Goal: Task Accomplishment & Management: Use online tool/utility

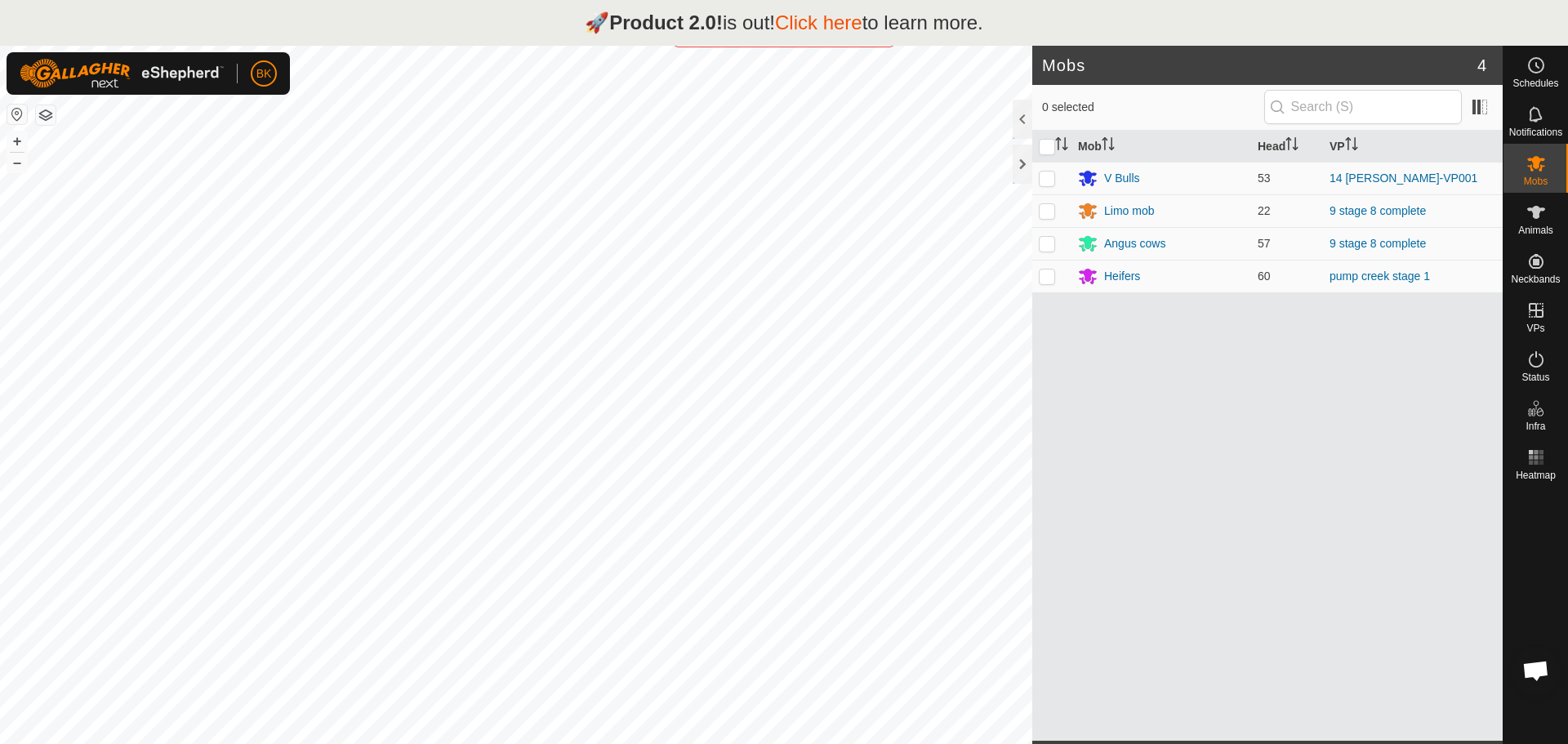
click at [848, 22] on link "Click here" at bounding box center [818, 22] width 87 height 22
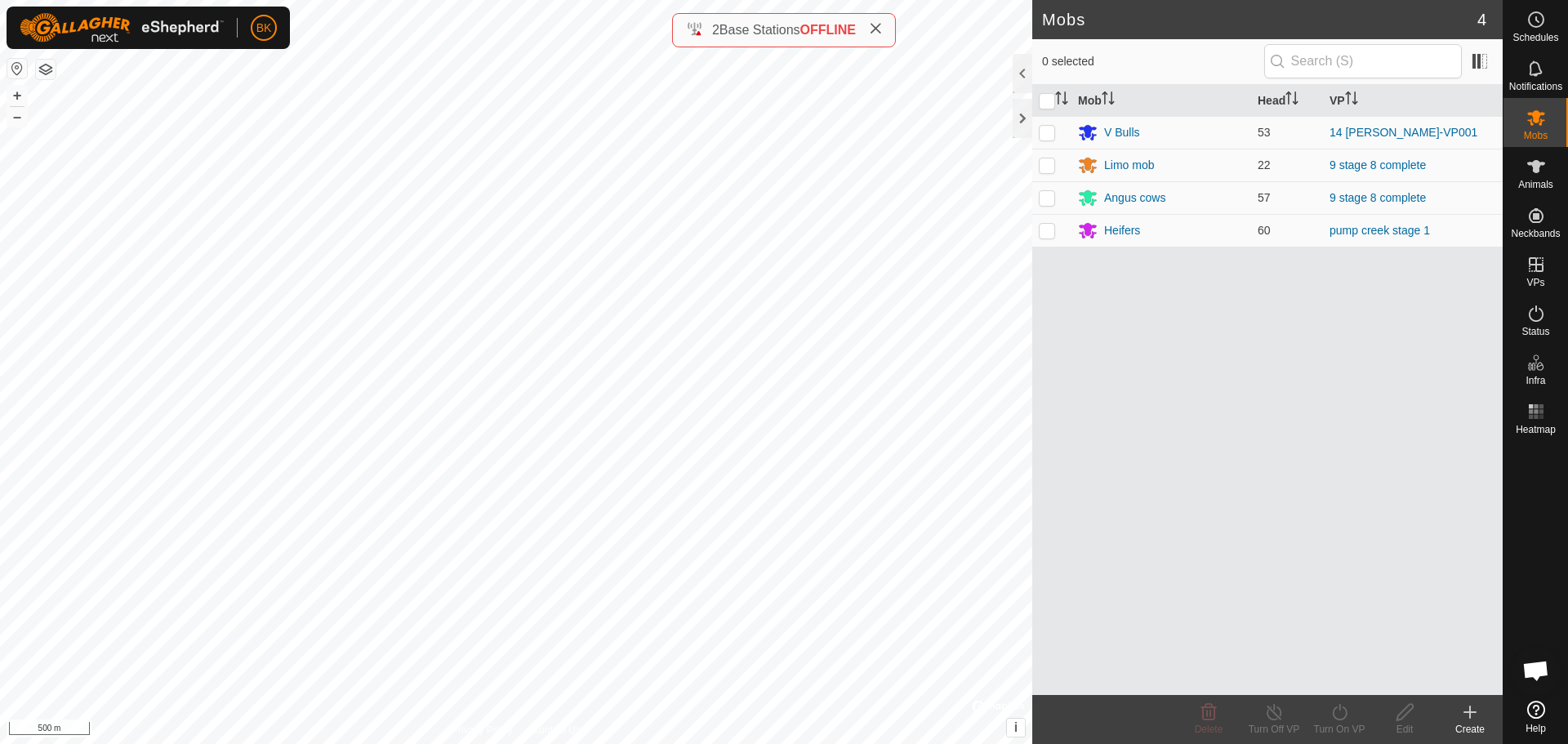
click at [878, 34] on icon at bounding box center [876, 29] width 13 height 13
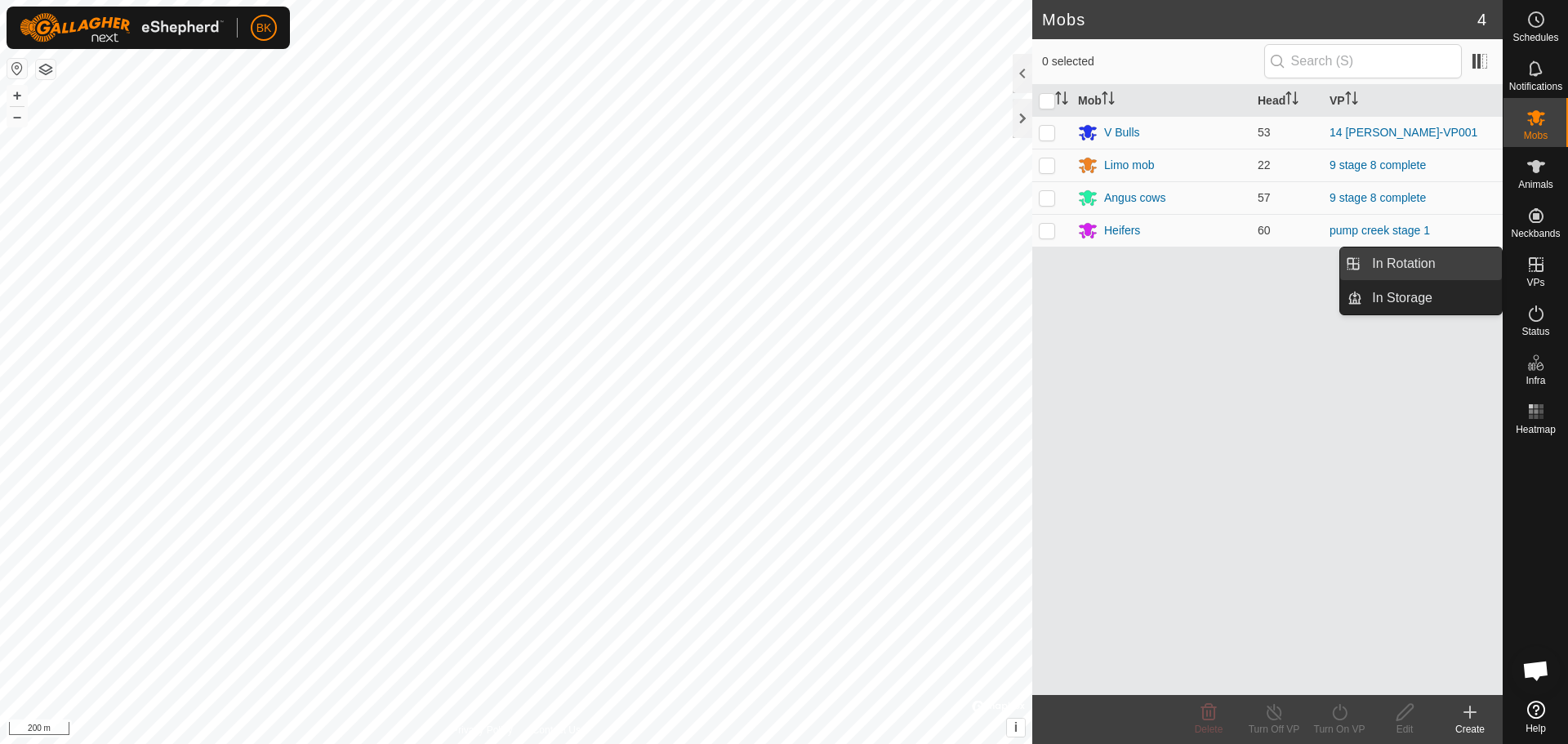
click at [1463, 266] on link "In Rotation" at bounding box center [1432, 264] width 140 height 33
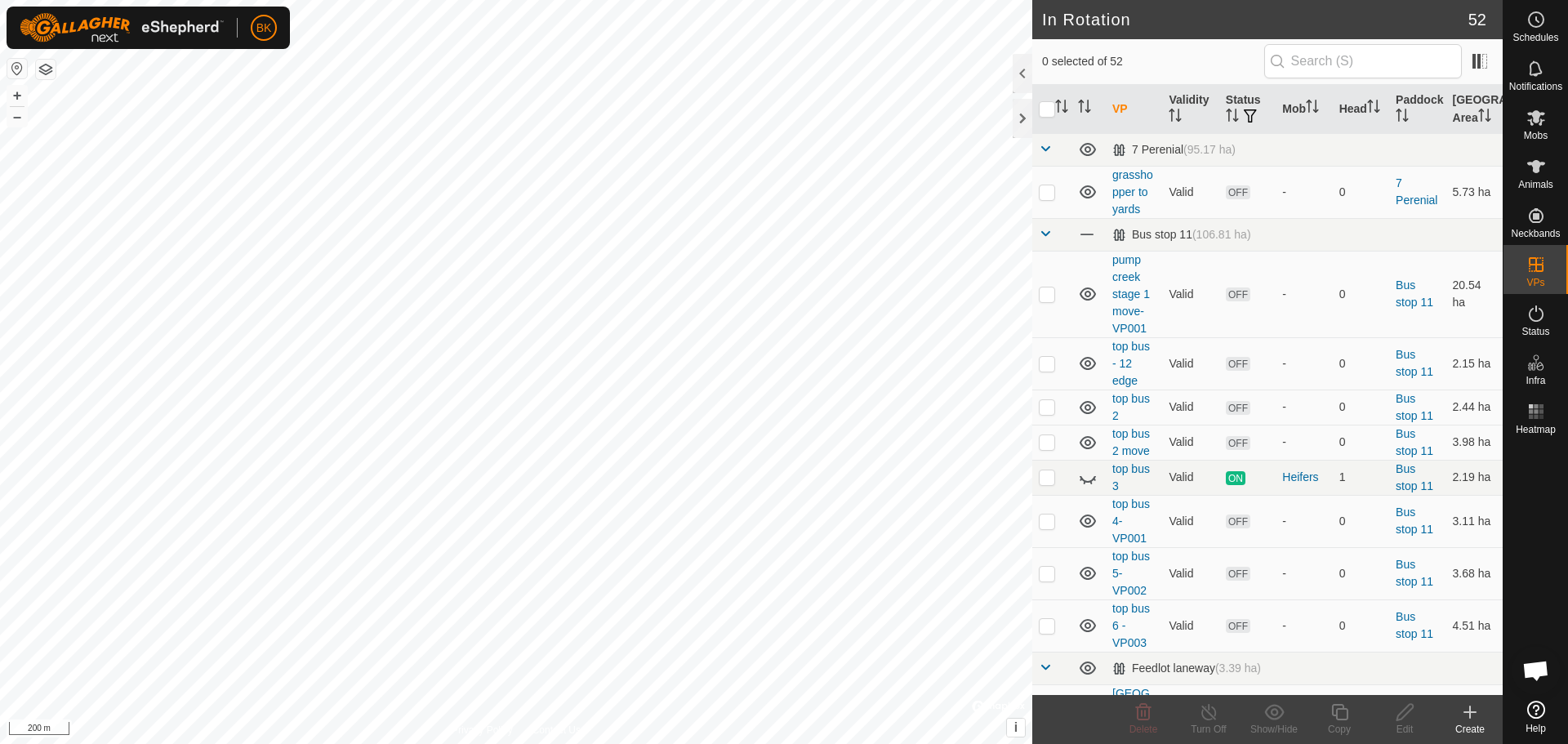
click at [1472, 723] on div "Create" at bounding box center [1470, 729] width 65 height 14
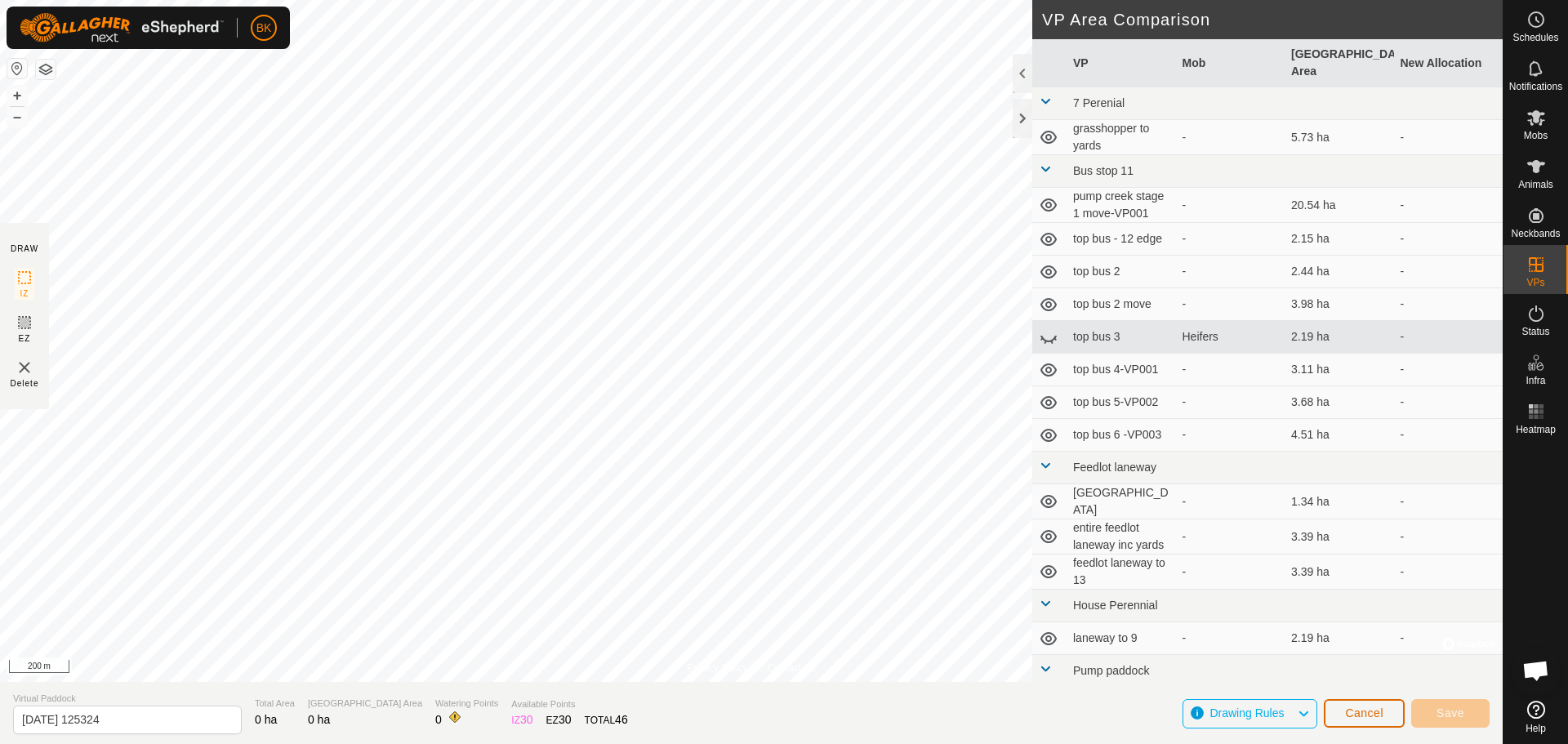
click at [1364, 725] on button "Cancel" at bounding box center [1364, 713] width 81 height 29
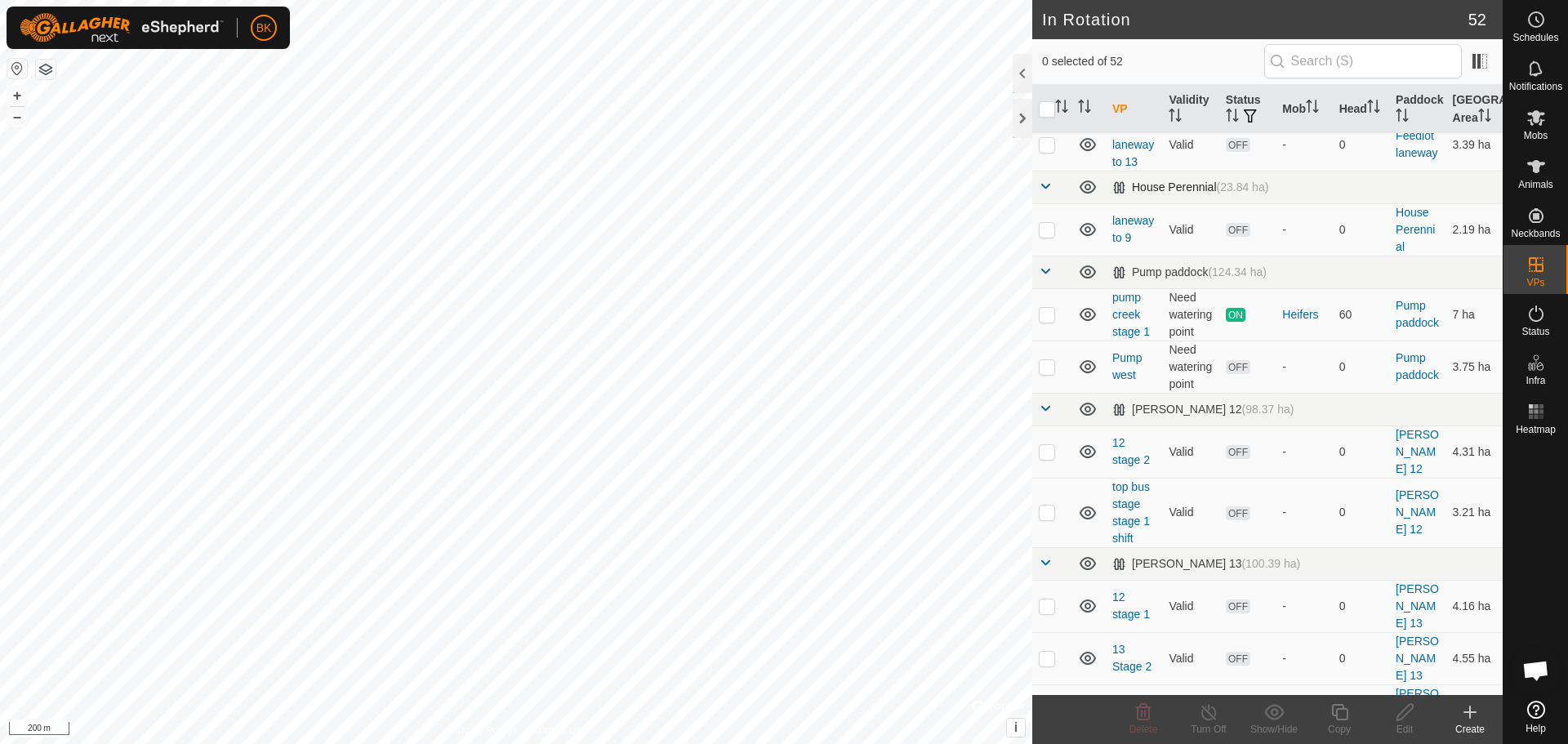
scroll to position [734, 0]
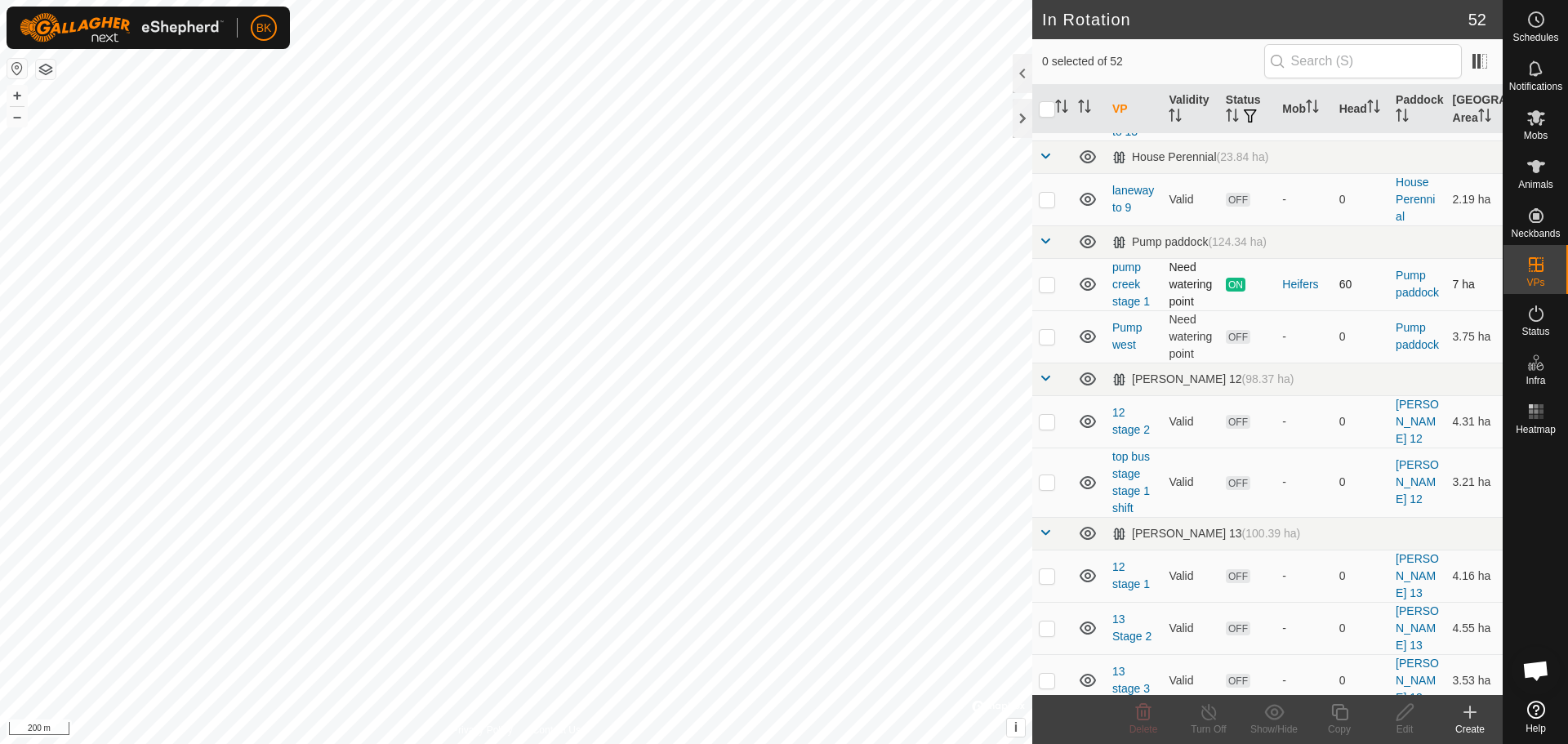
click at [1048, 291] on p-checkbox at bounding box center [1046, 285] width 16 height 13
checkbox input "true"
click at [1347, 722] on div "Copy" at bounding box center [1339, 729] width 65 height 14
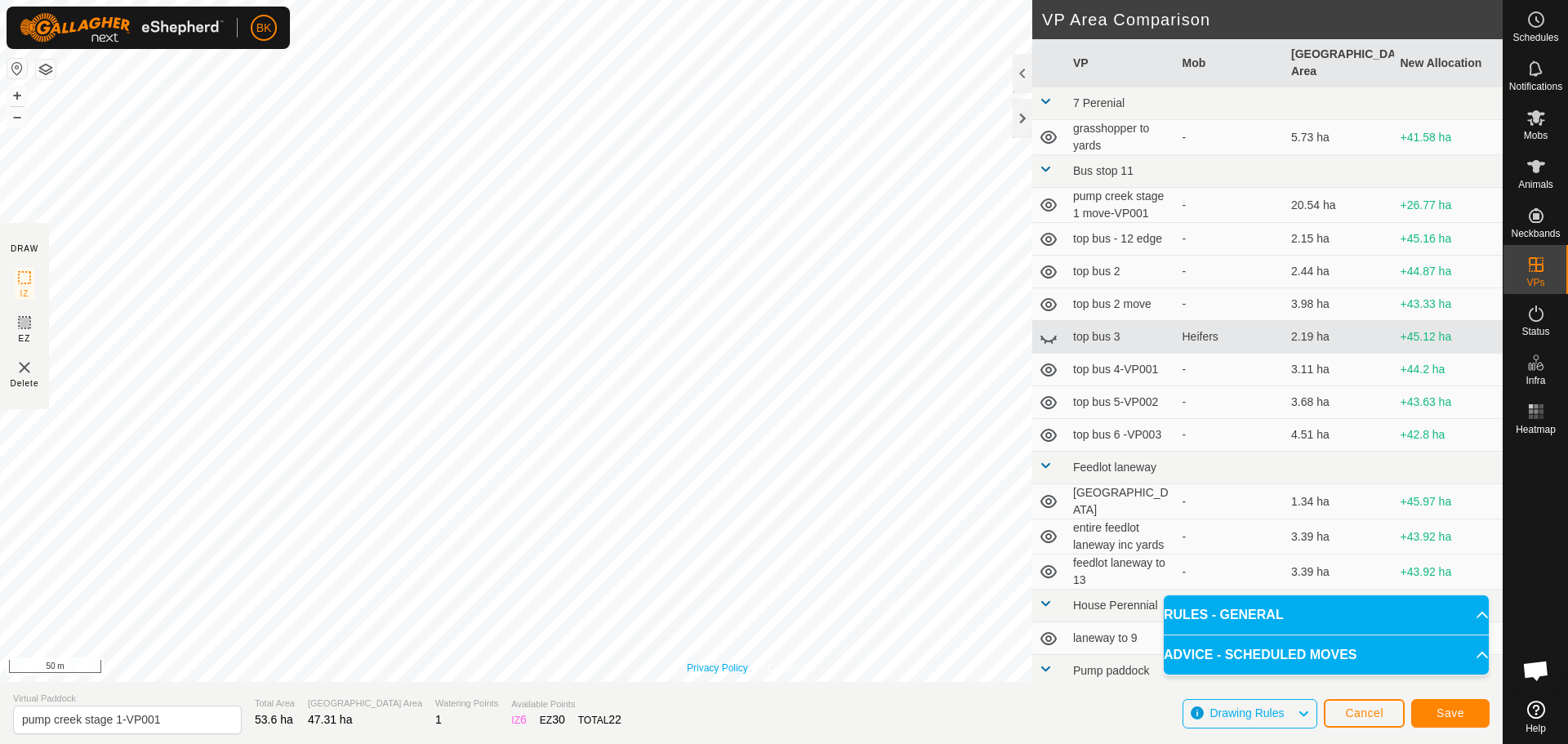
click at [695, 670] on div "Privacy Policy Contact Us Type: Inclusion Zone undefined Animal + – ⇧ i © Mapbo…" at bounding box center [751, 340] width 1503 height 682
drag, startPoint x: 172, startPoint y: 709, endPoint x: 87, endPoint y: 734, distance: 88.6
click at [87, 734] on section "Virtual [GEOGRAPHIC_DATA] stage 1-VP001 Total Area 32.04 ha Grazing Area 27.62 …" at bounding box center [751, 712] width 1503 height 62
type input "pump creek shit to 7"
click at [1450, 707] on span "Save" at bounding box center [1450, 713] width 28 height 13
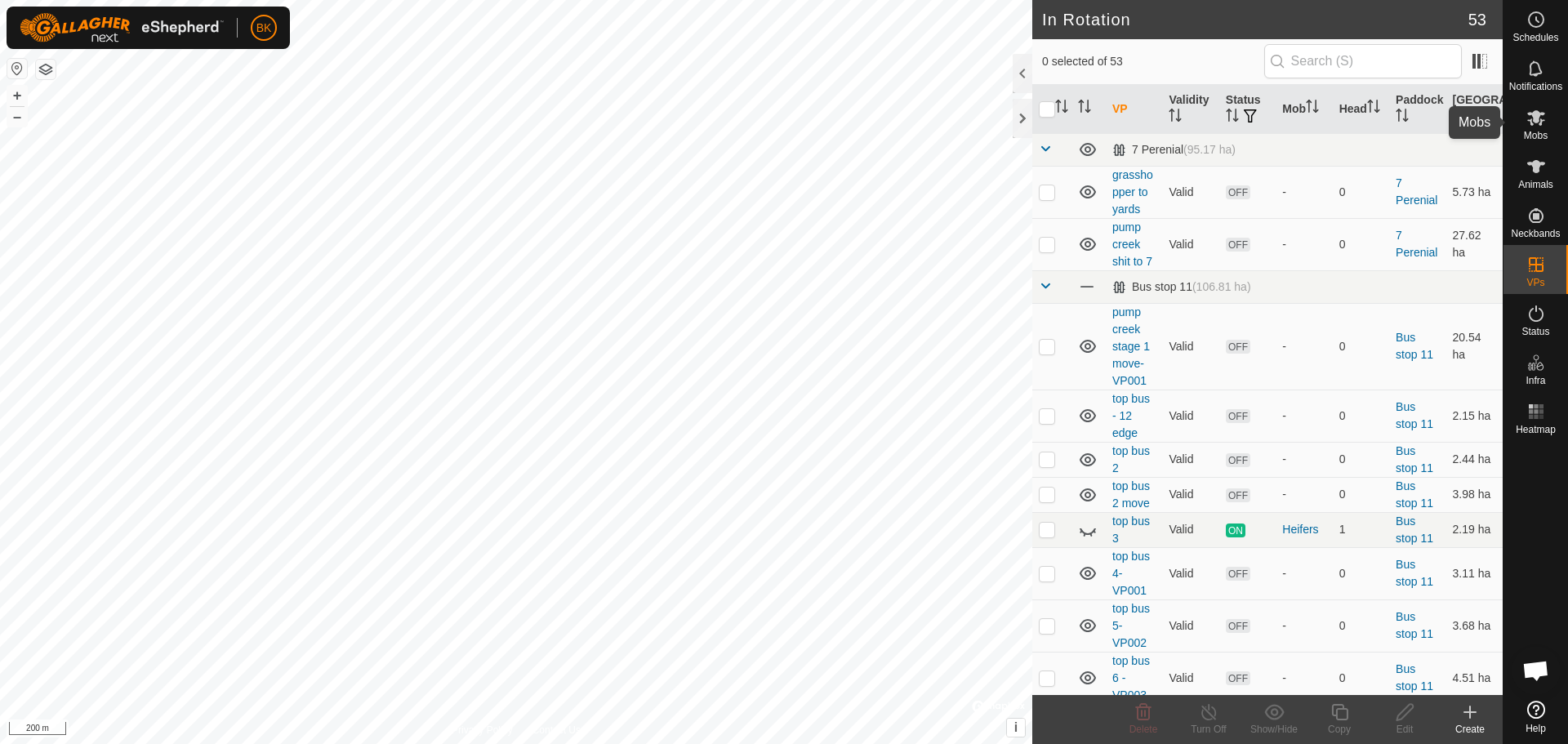
click at [1535, 107] on es-mob-svg-icon at bounding box center [1535, 117] width 30 height 26
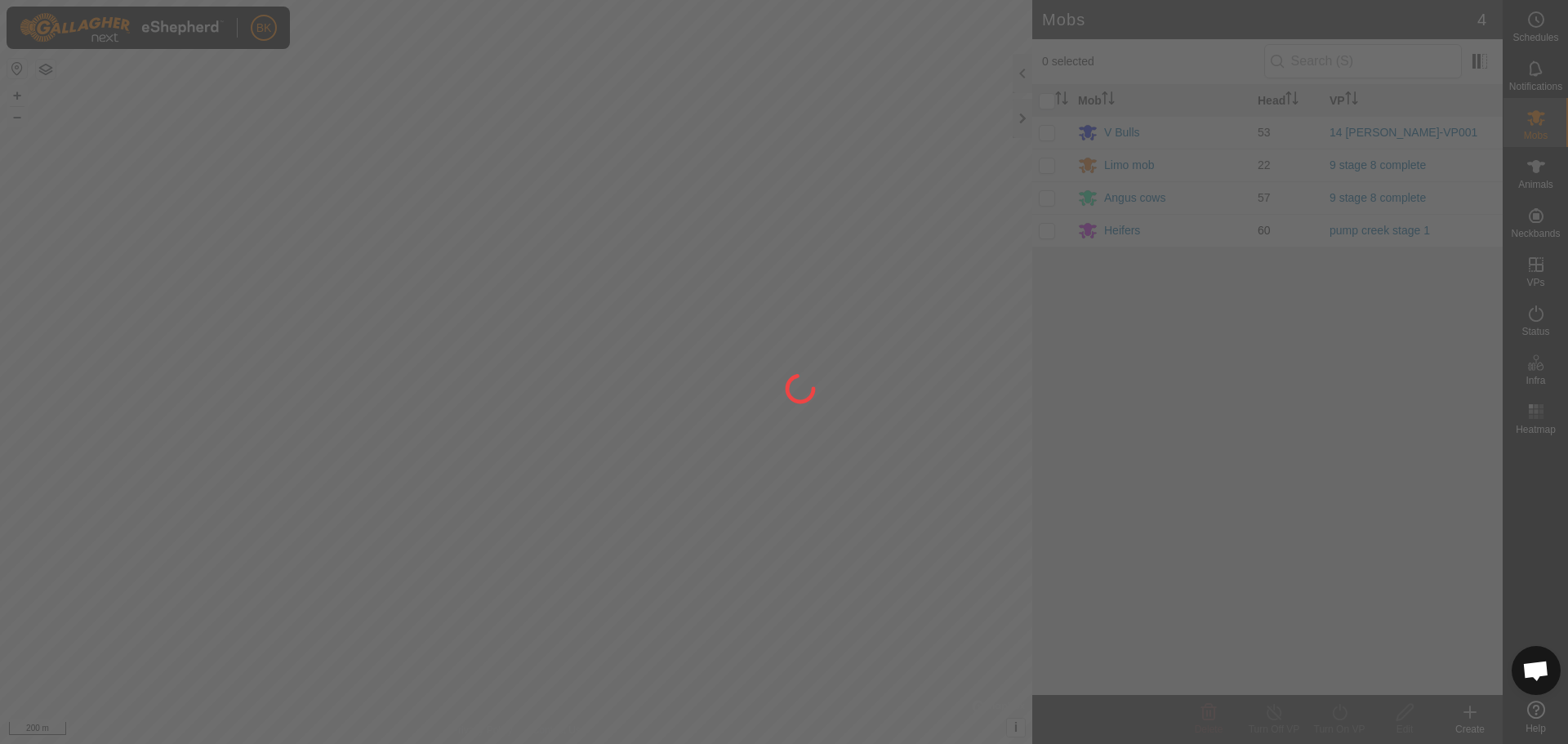
click at [1043, 222] on div at bounding box center [784, 372] width 1568 height 744
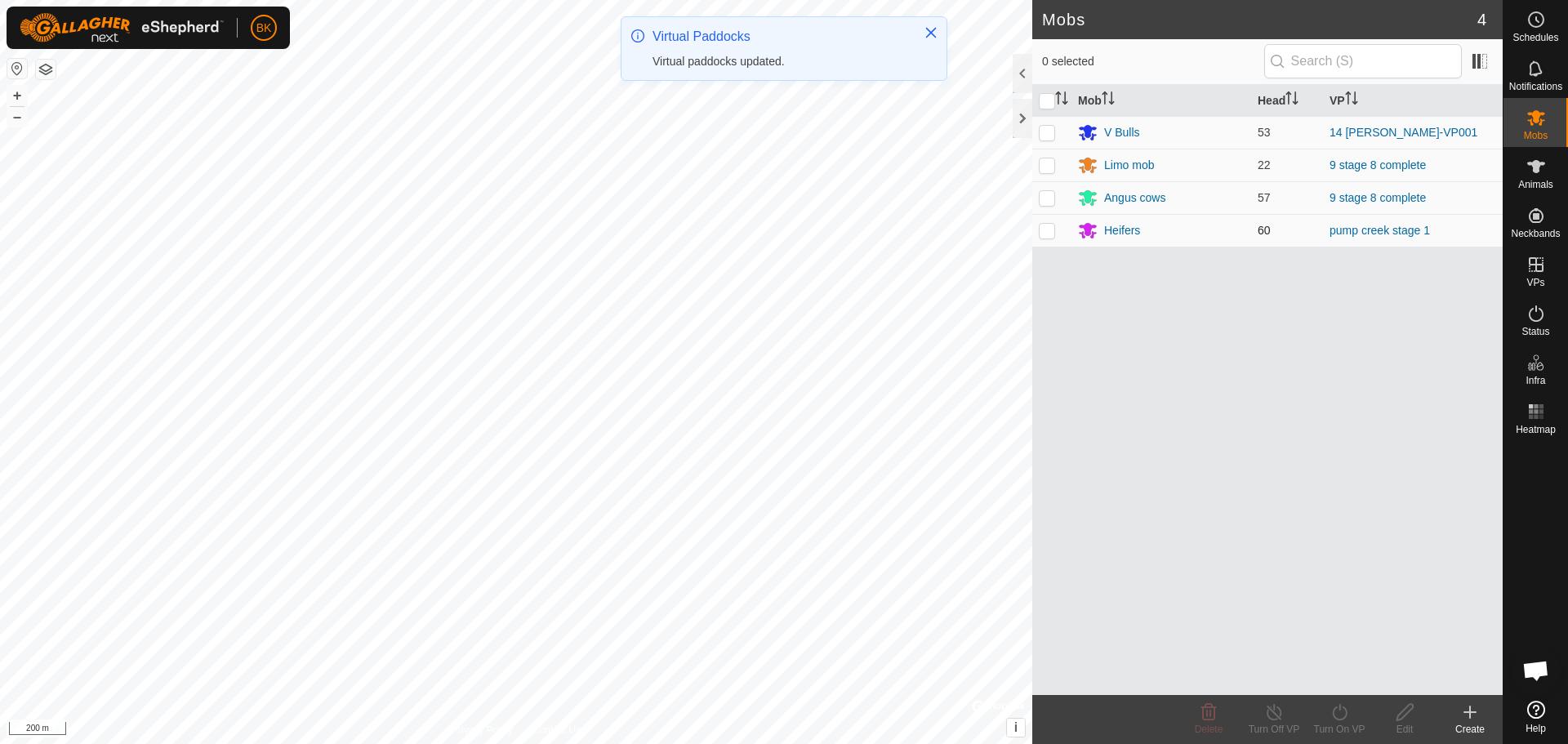
click at [1048, 236] on p-checkbox at bounding box center [1046, 230] width 16 height 13
checkbox input "true"
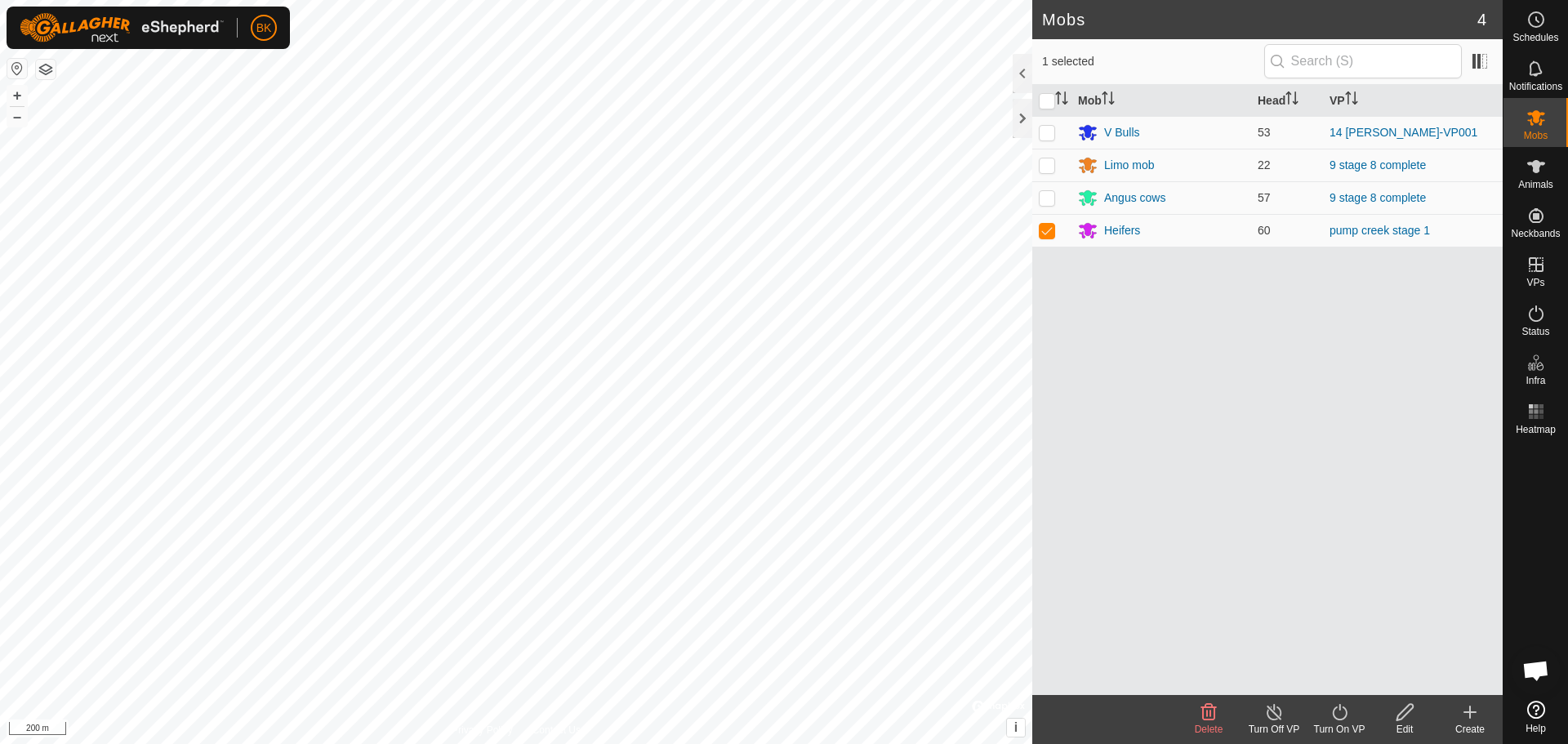
click at [1345, 719] on icon at bounding box center [1339, 711] width 20 height 19
click at [1346, 681] on link "Now" at bounding box center [1388, 676] width 162 height 33
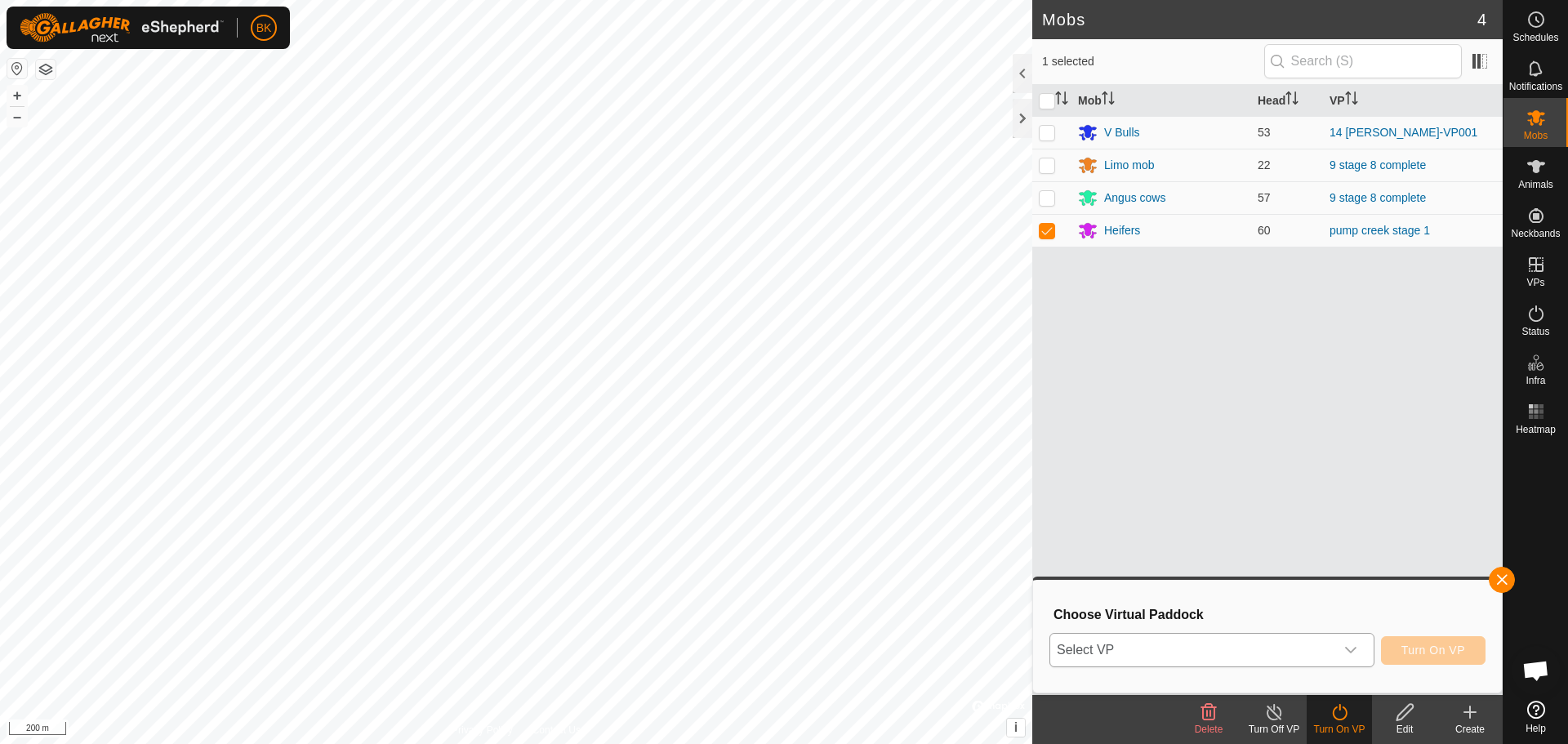
click at [1354, 644] on icon "dropdown trigger" at bounding box center [1351, 650] width 13 height 13
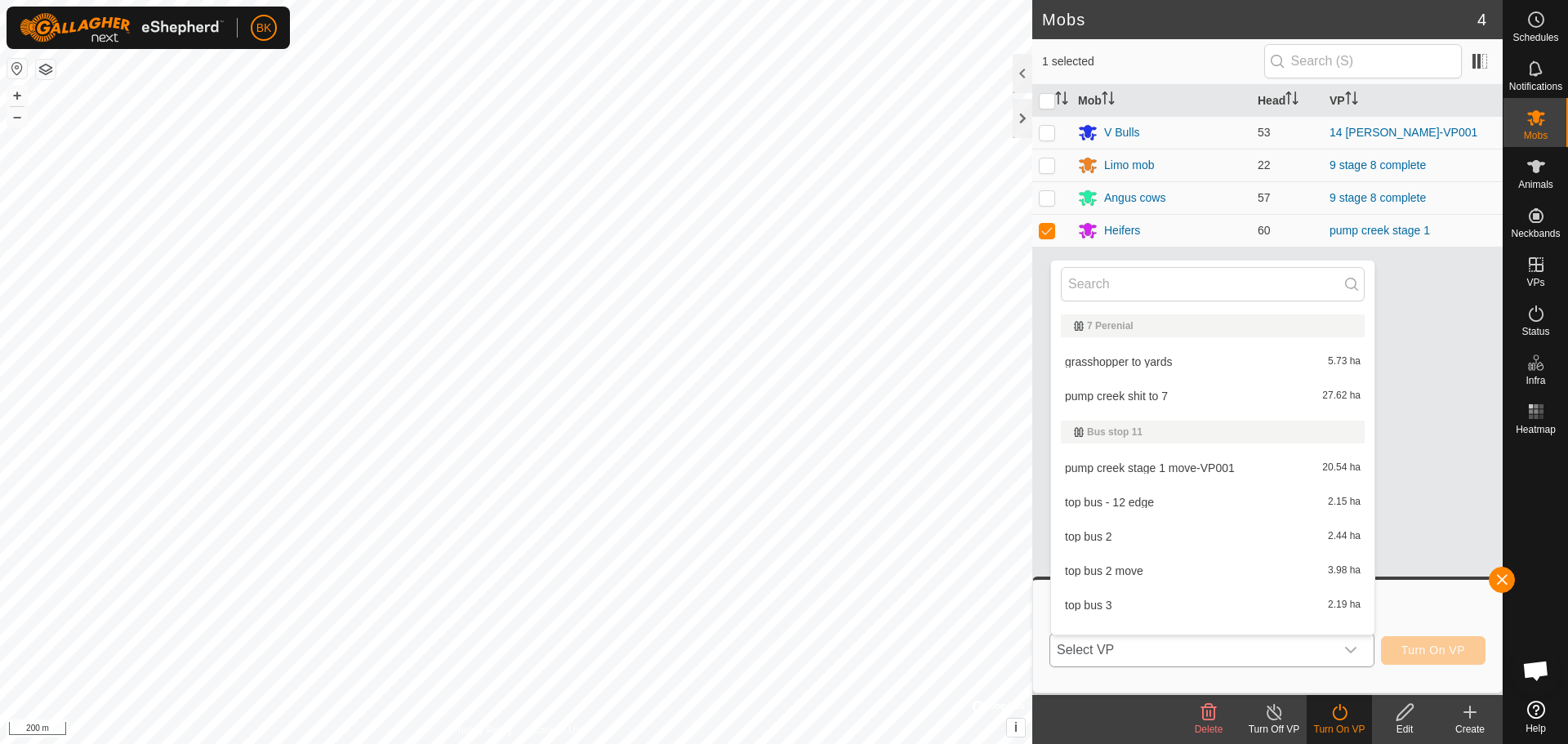
scroll to position [21, 0]
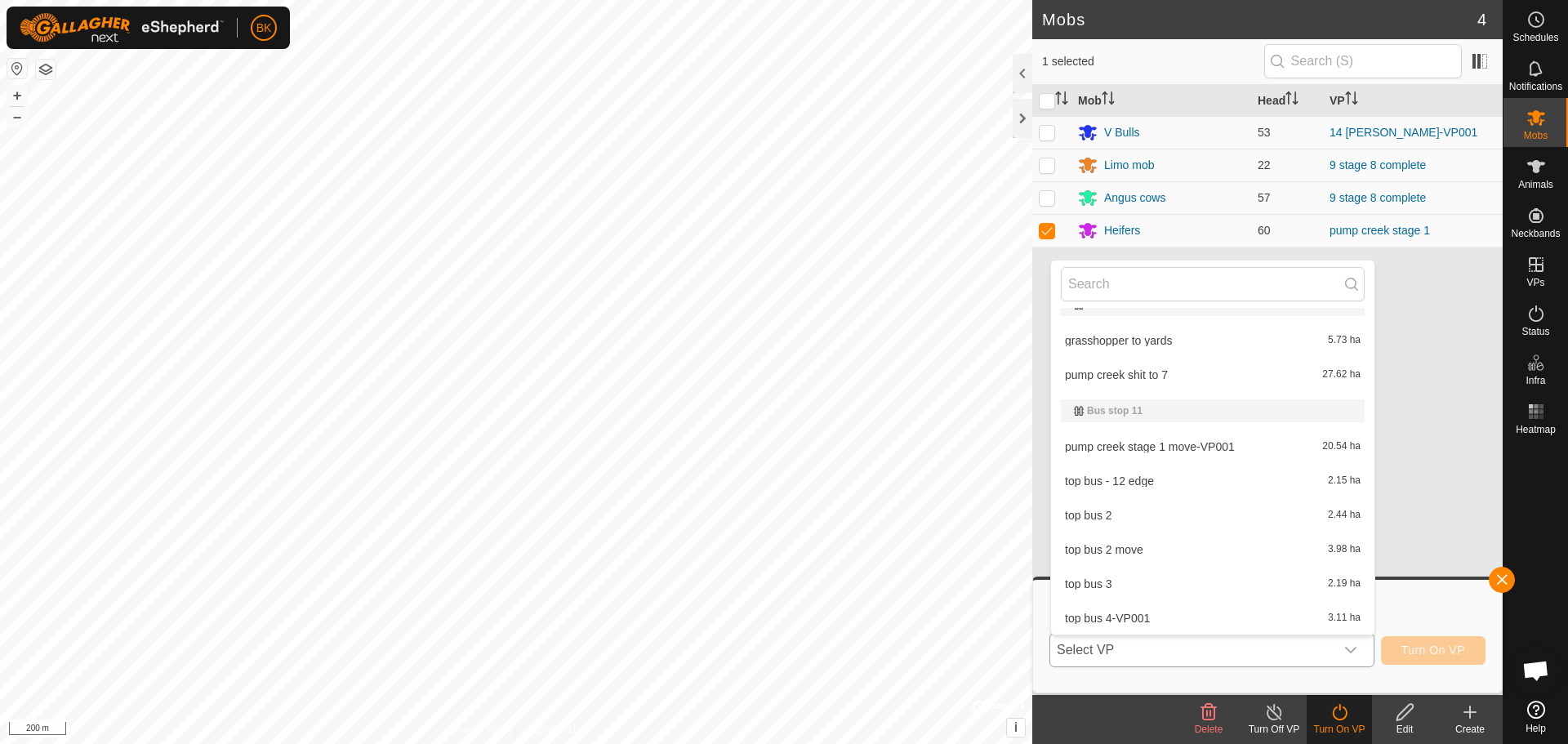
click at [1196, 371] on li "pump creek shit to 7 27.62 ha" at bounding box center [1212, 375] width 323 height 33
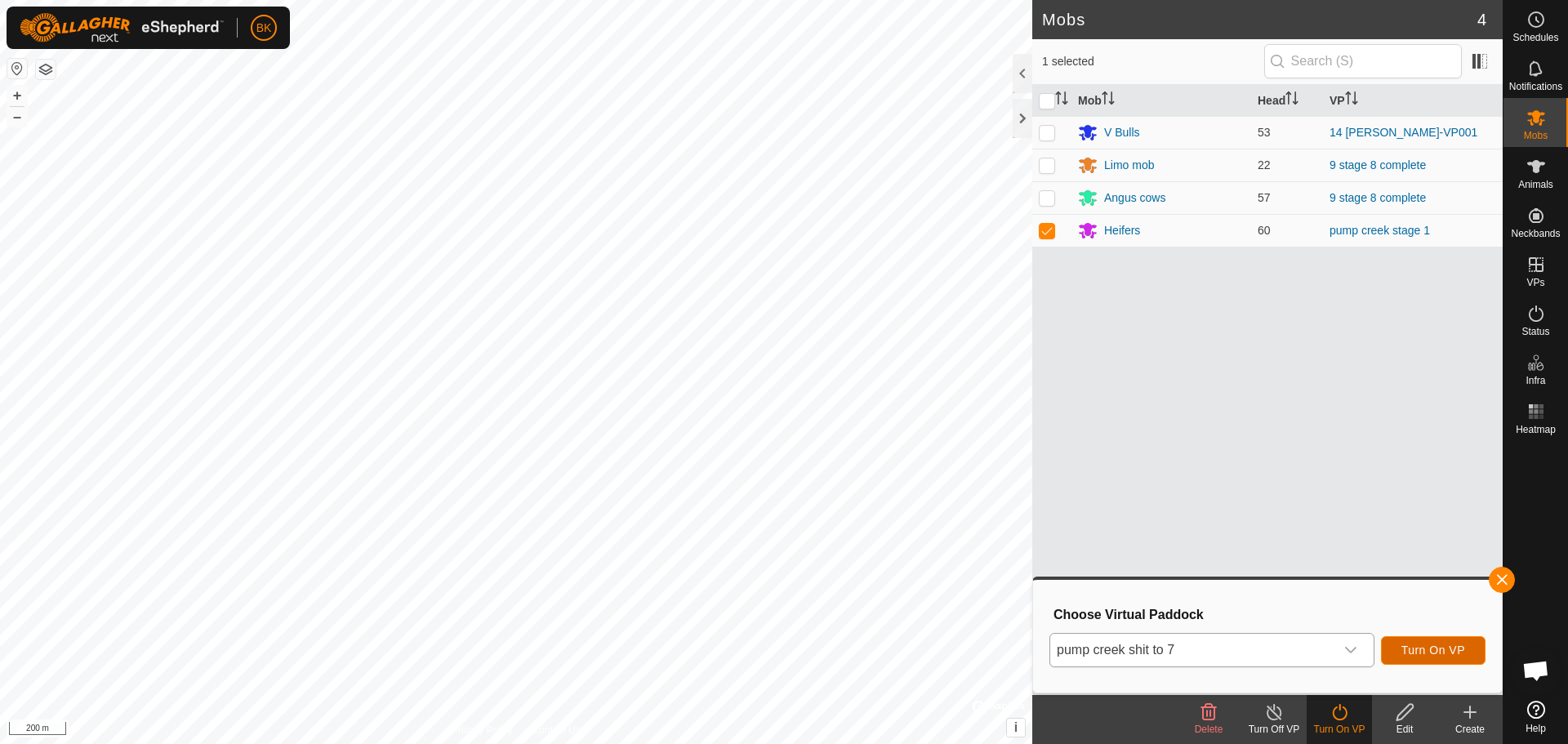
click at [1450, 650] on span "Turn On VP" at bounding box center [1433, 650] width 63 height 13
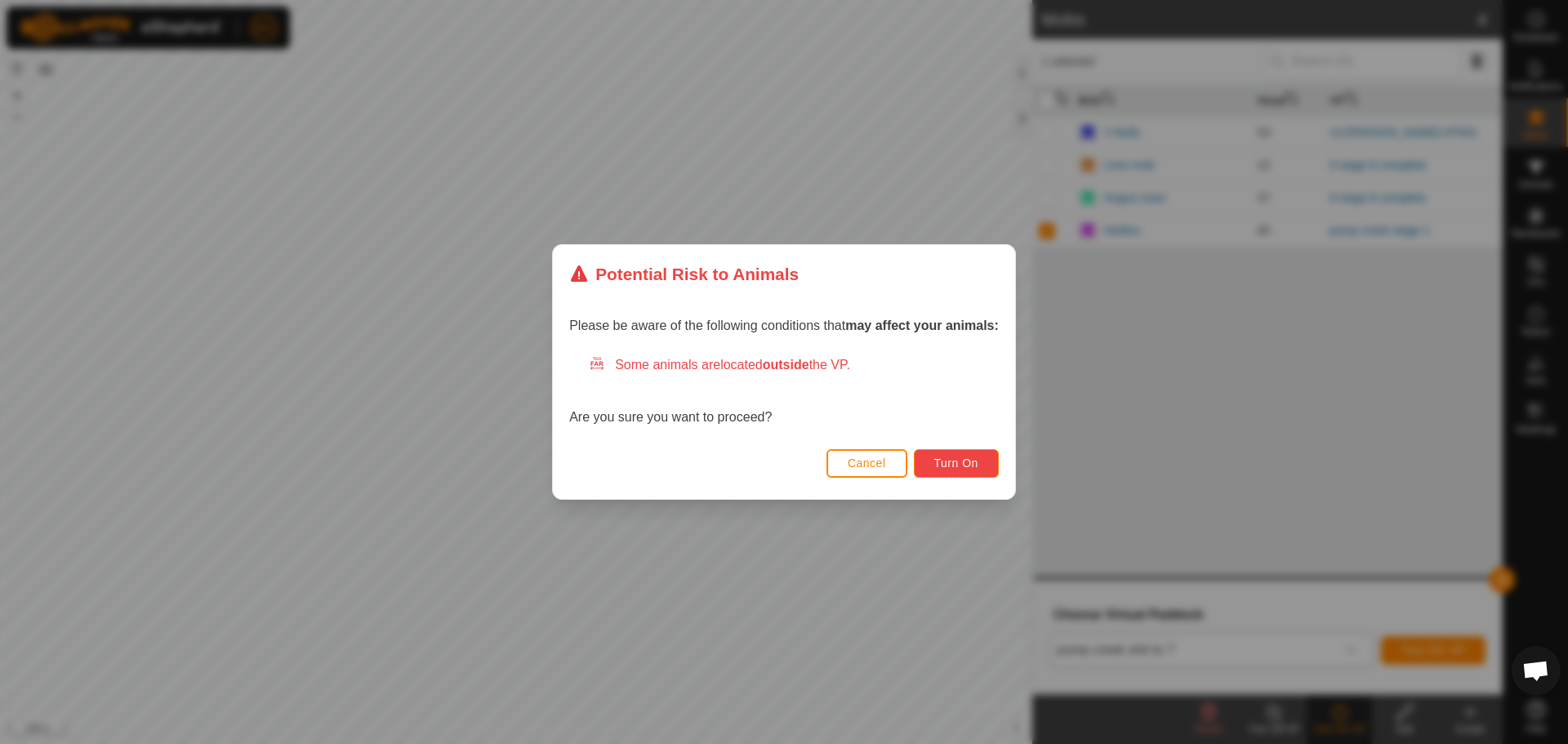
click at [955, 467] on span "Turn On" at bounding box center [956, 463] width 44 height 13
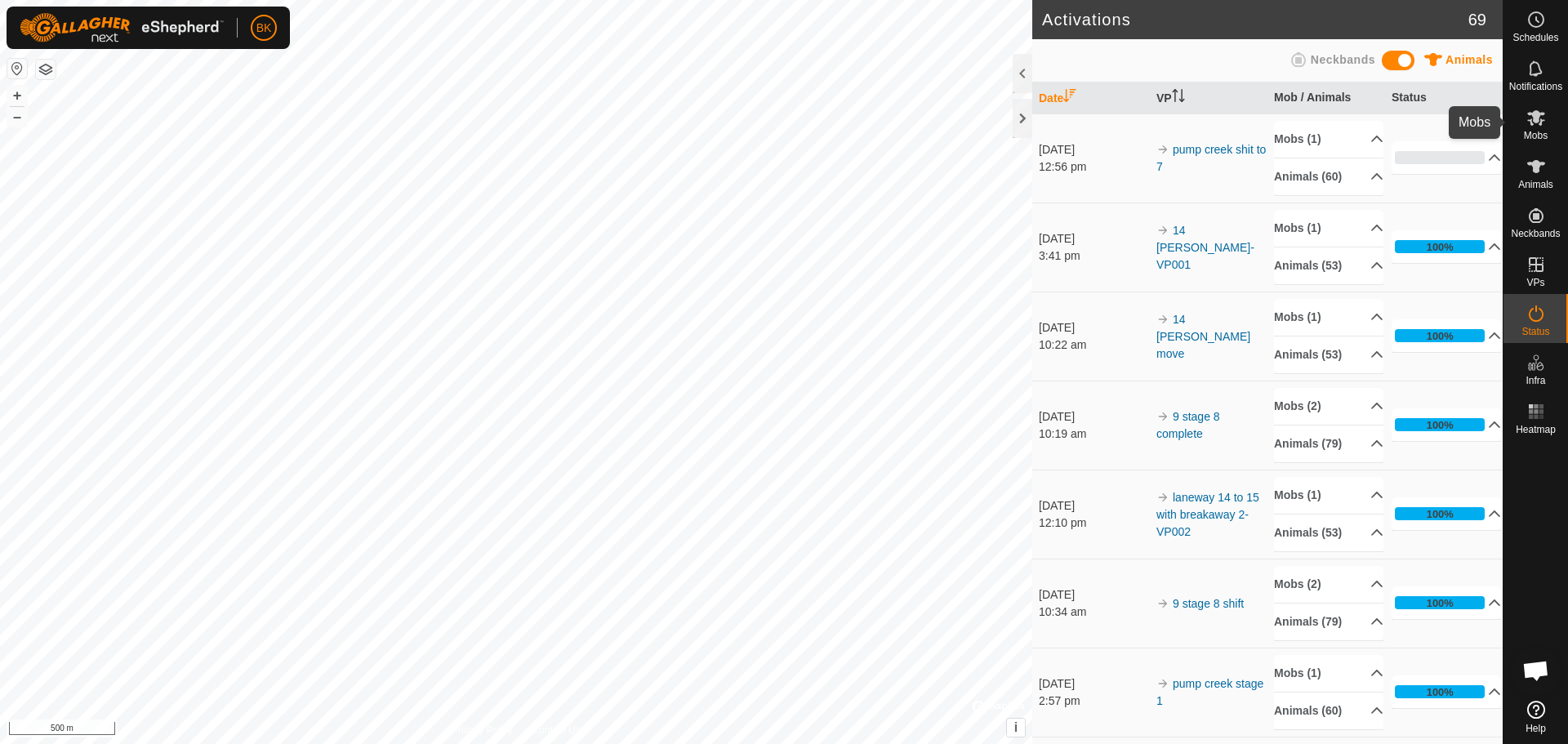
click at [1532, 126] on icon at bounding box center [1535, 117] width 19 height 19
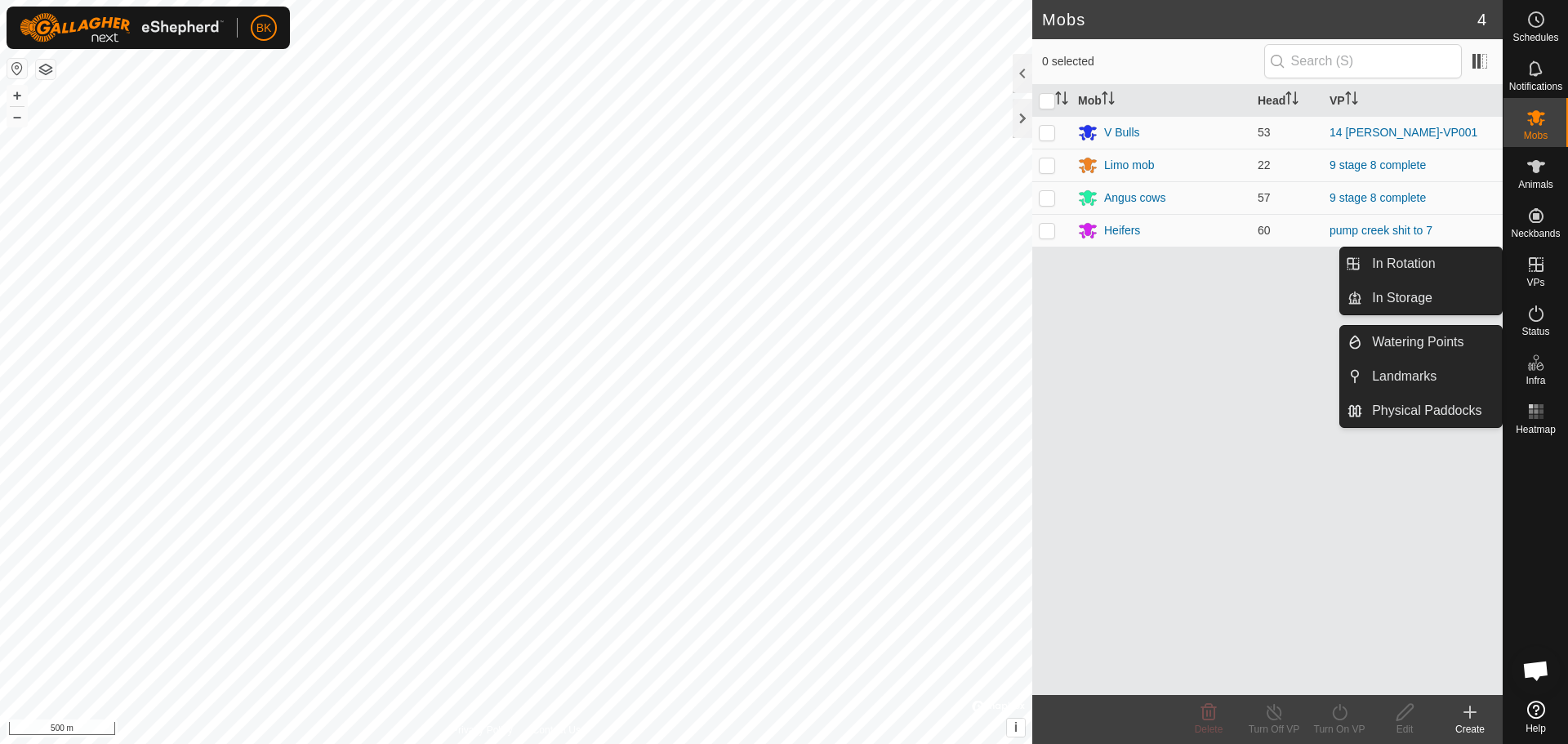
click at [1535, 264] on icon at bounding box center [1535, 264] width 14 height 14
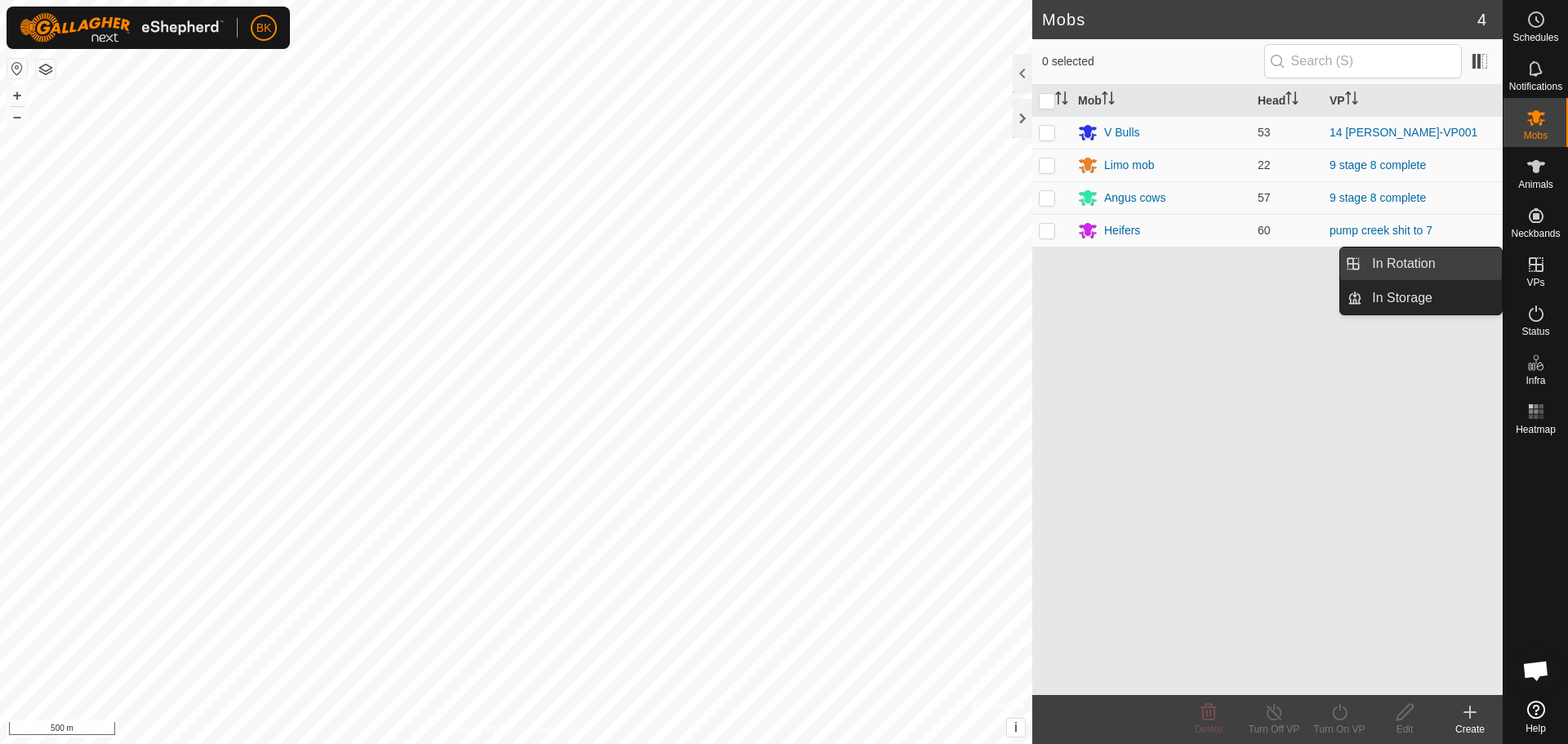
click at [1423, 263] on link "In Rotation" at bounding box center [1432, 264] width 140 height 33
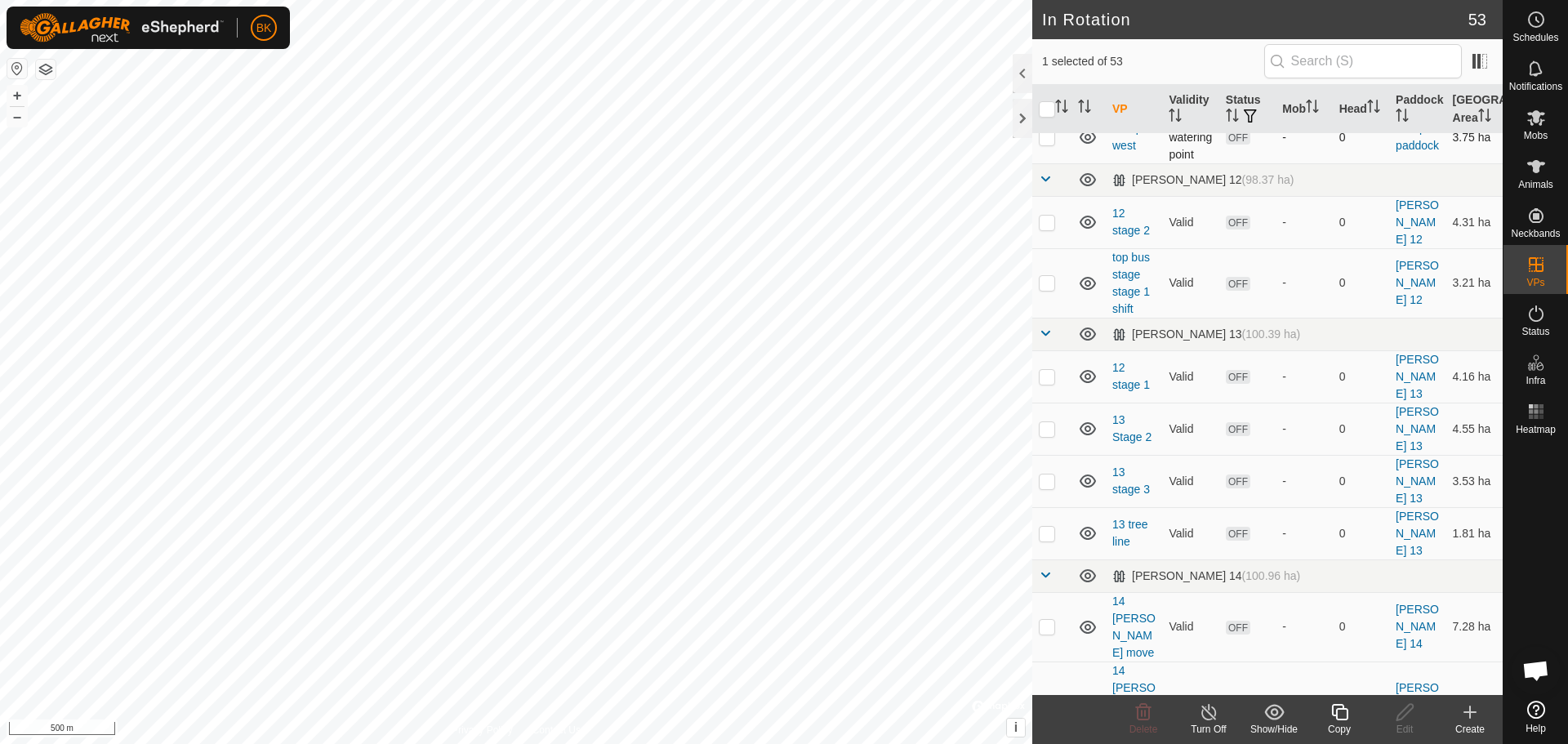
scroll to position [980, 0]
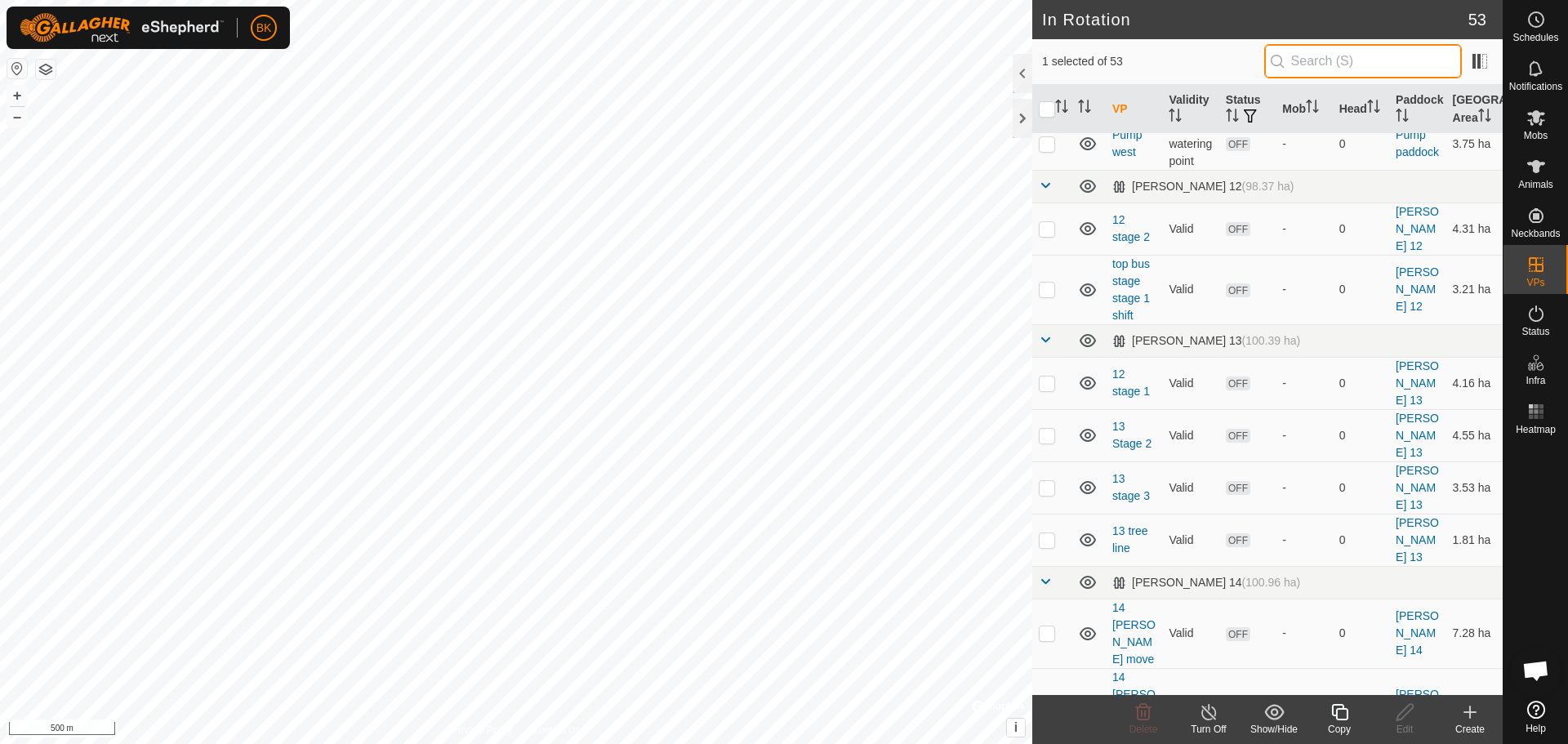
click at [1372, 50] on input "text" at bounding box center [1363, 61] width 198 height 35
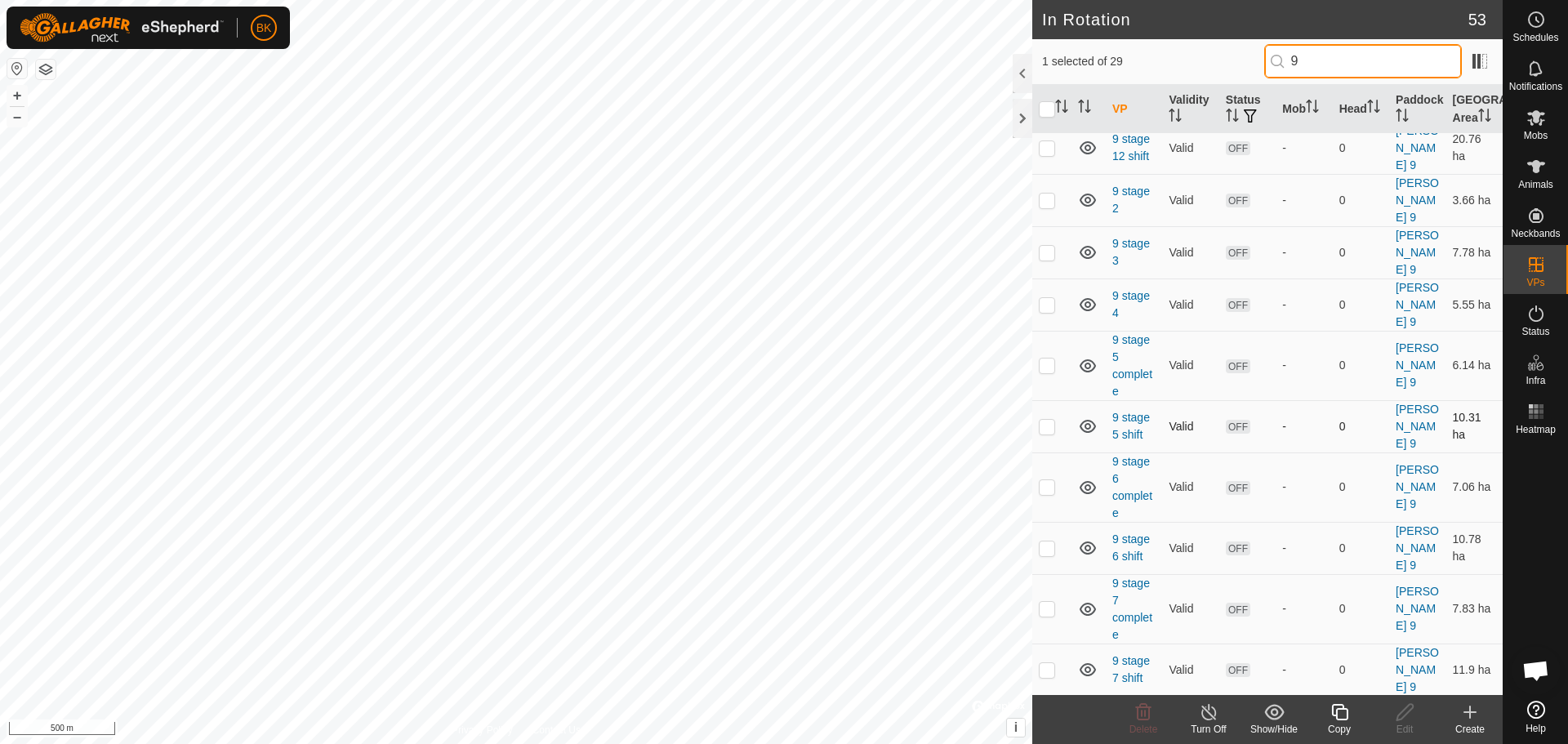
scroll to position [1114, 0]
type input "9"
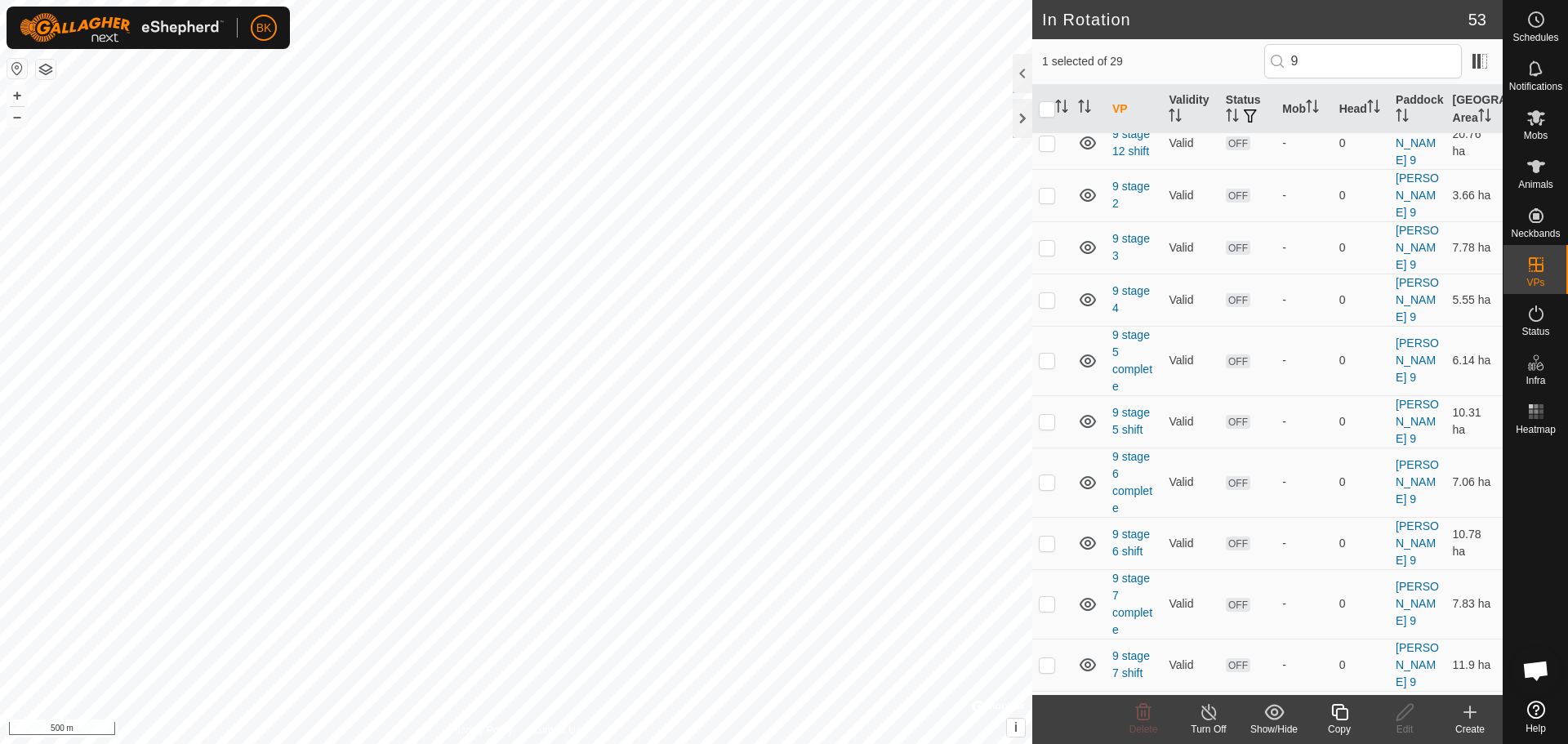
scroll to position [0, 0]
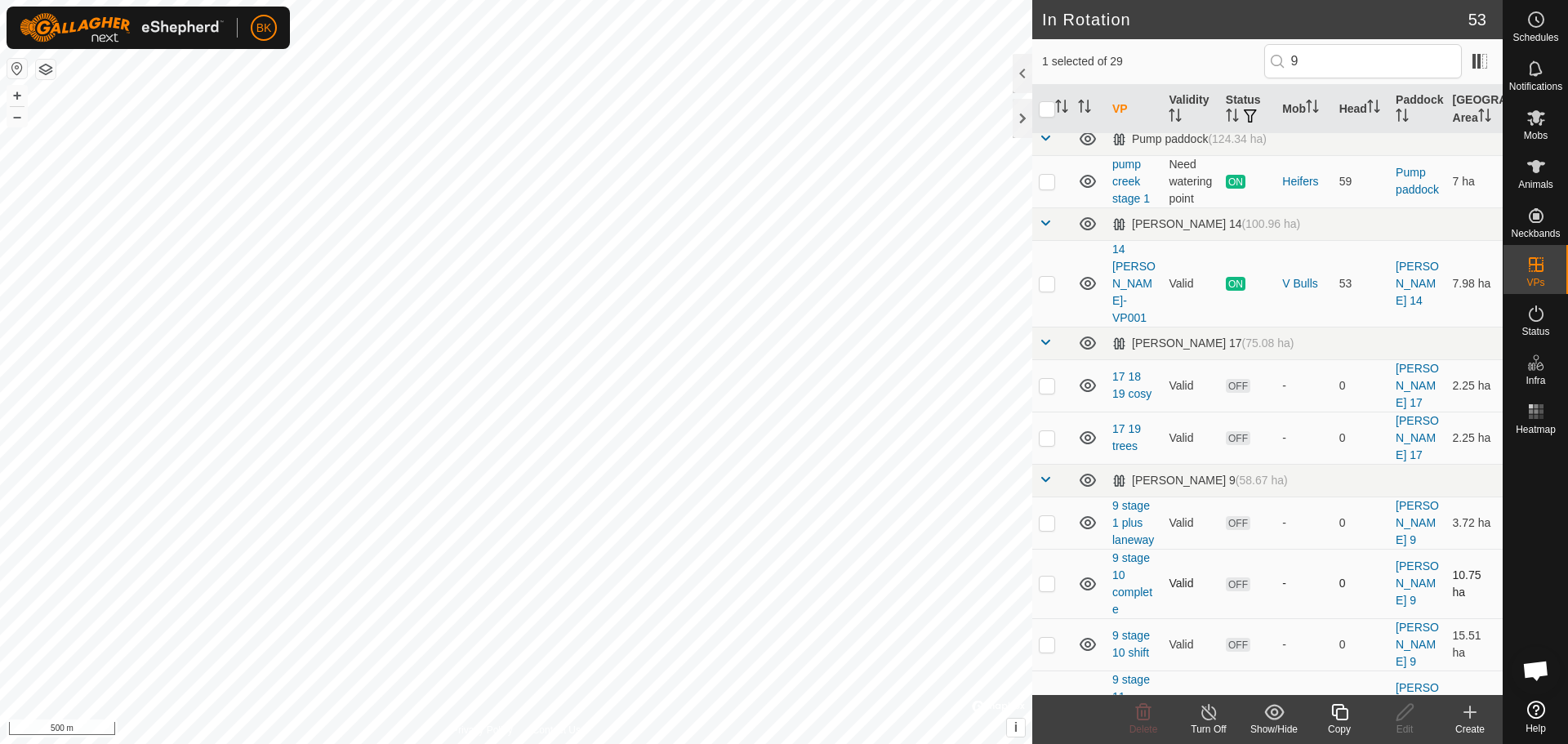
scroll to position [327, 0]
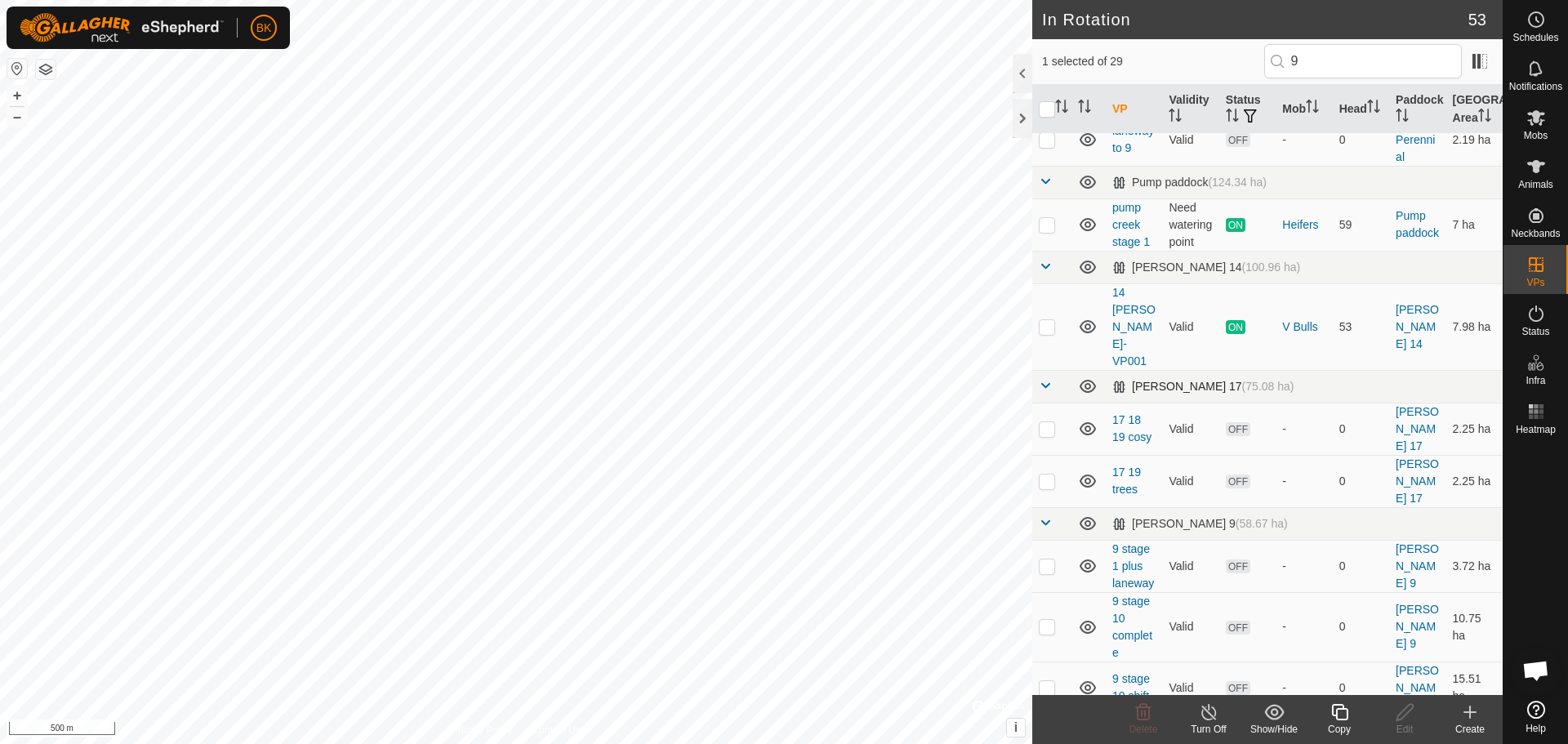
click at [1040, 379] on span at bounding box center [1045, 385] width 13 height 13
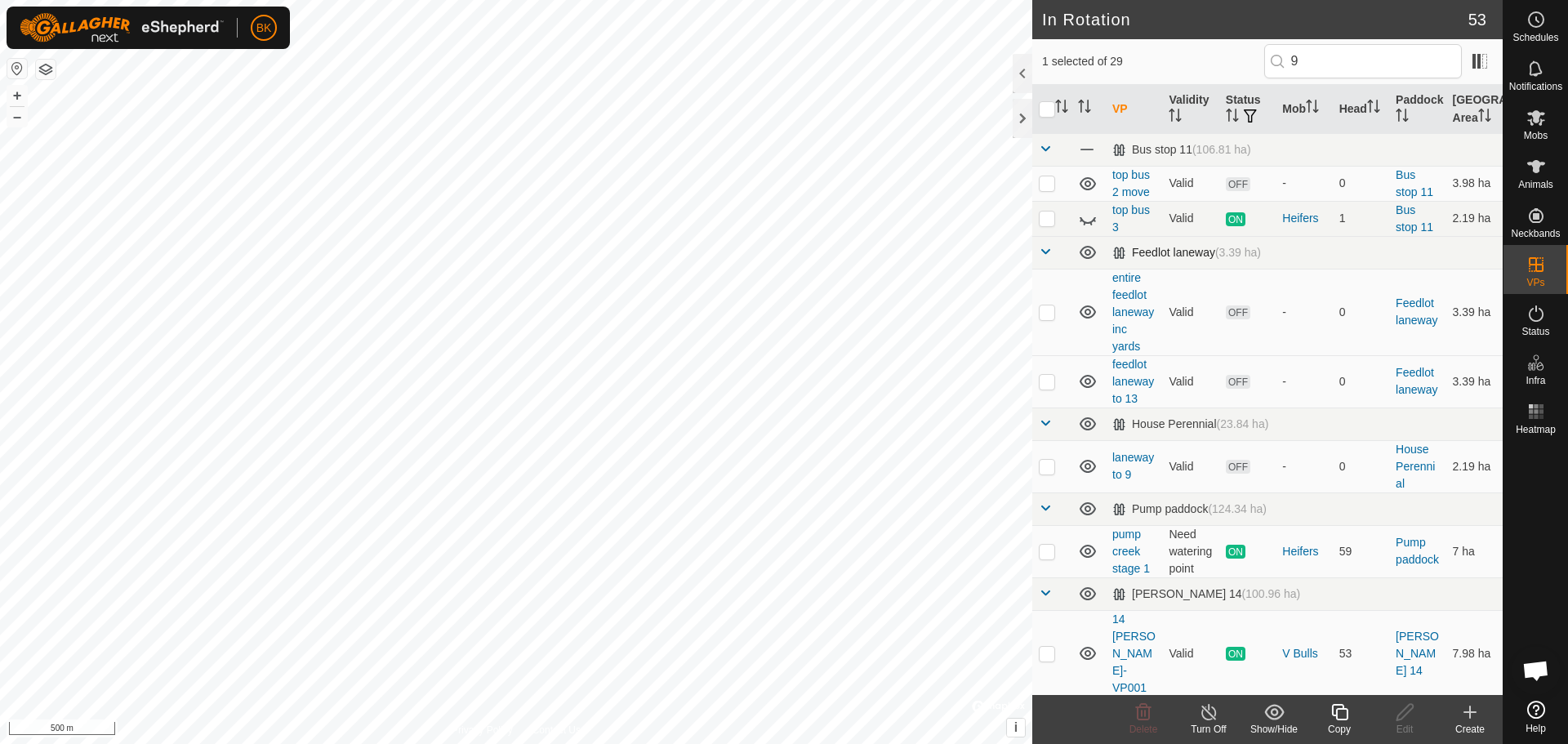
click at [1046, 250] on span at bounding box center [1045, 251] width 13 height 13
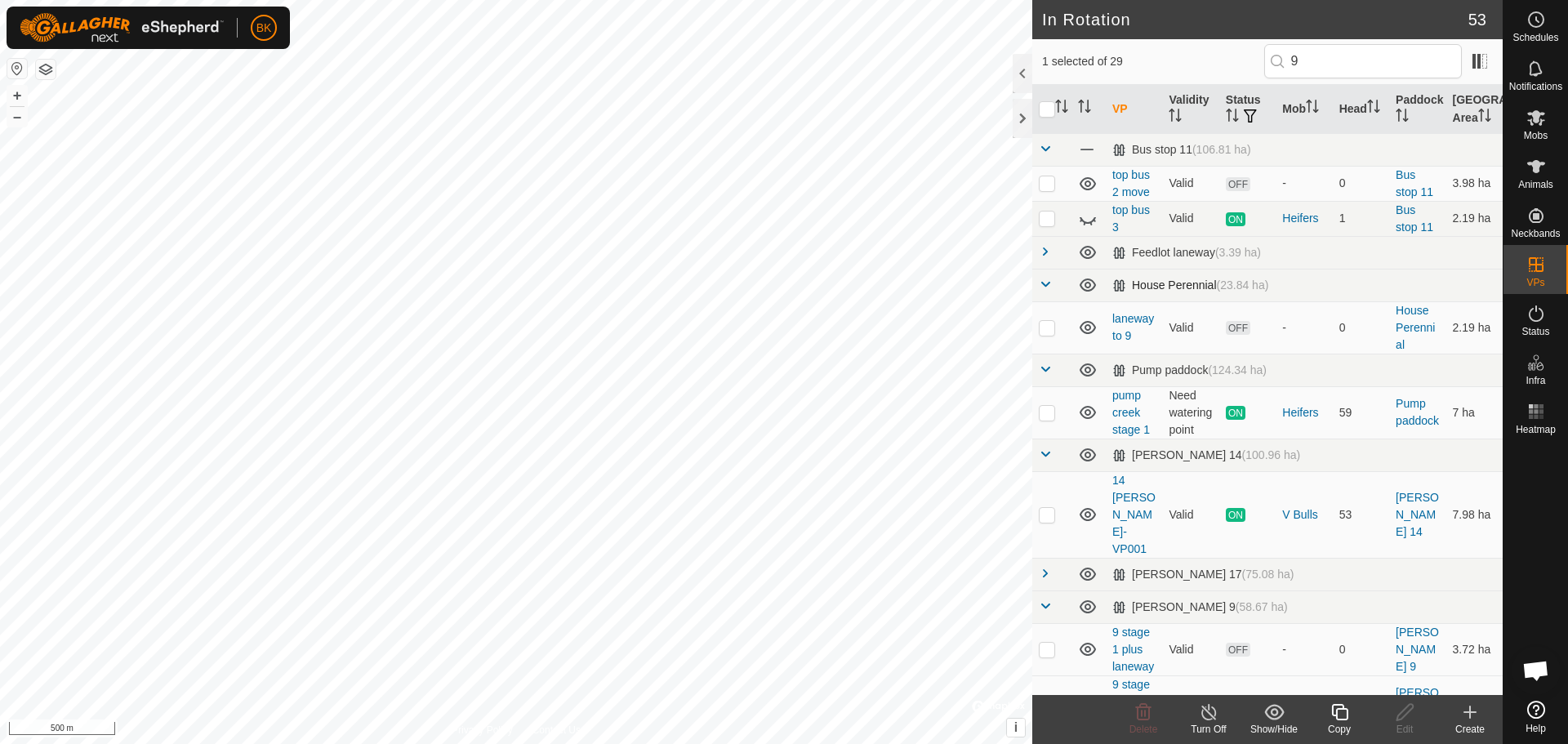
click at [1043, 290] on span at bounding box center [1045, 285] width 13 height 13
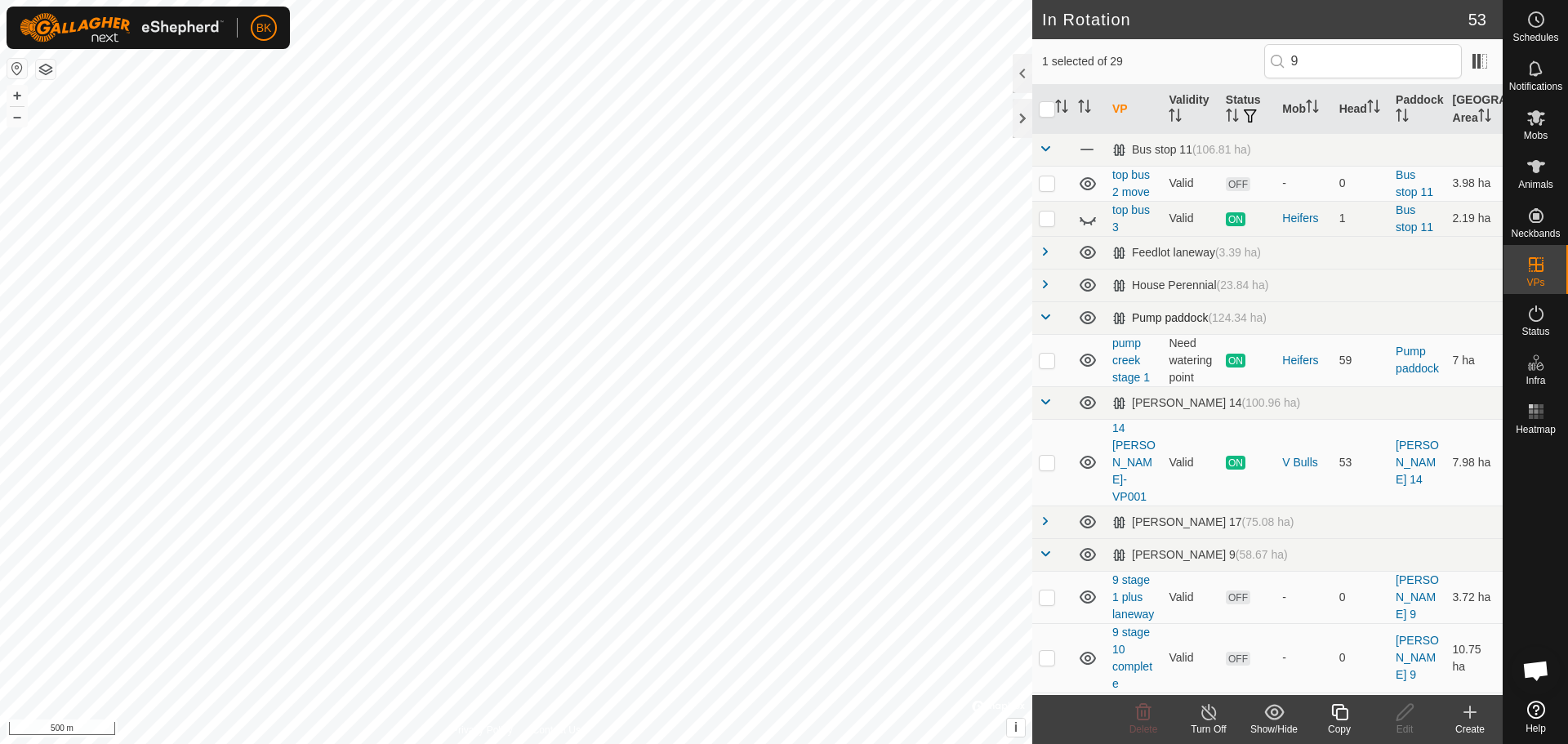
click at [1049, 320] on span at bounding box center [1045, 317] width 13 height 13
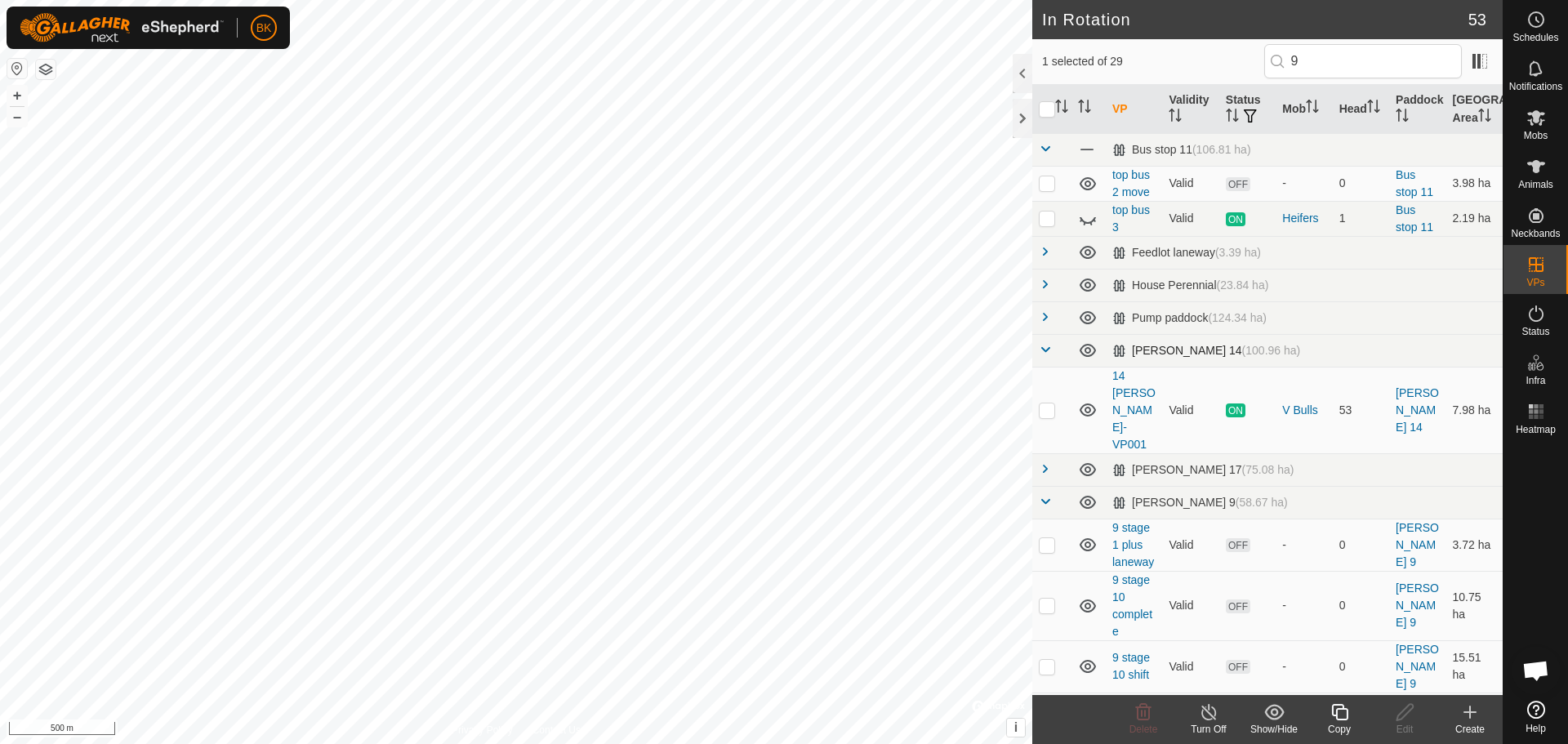
click at [1049, 349] on span at bounding box center [1045, 350] width 13 height 13
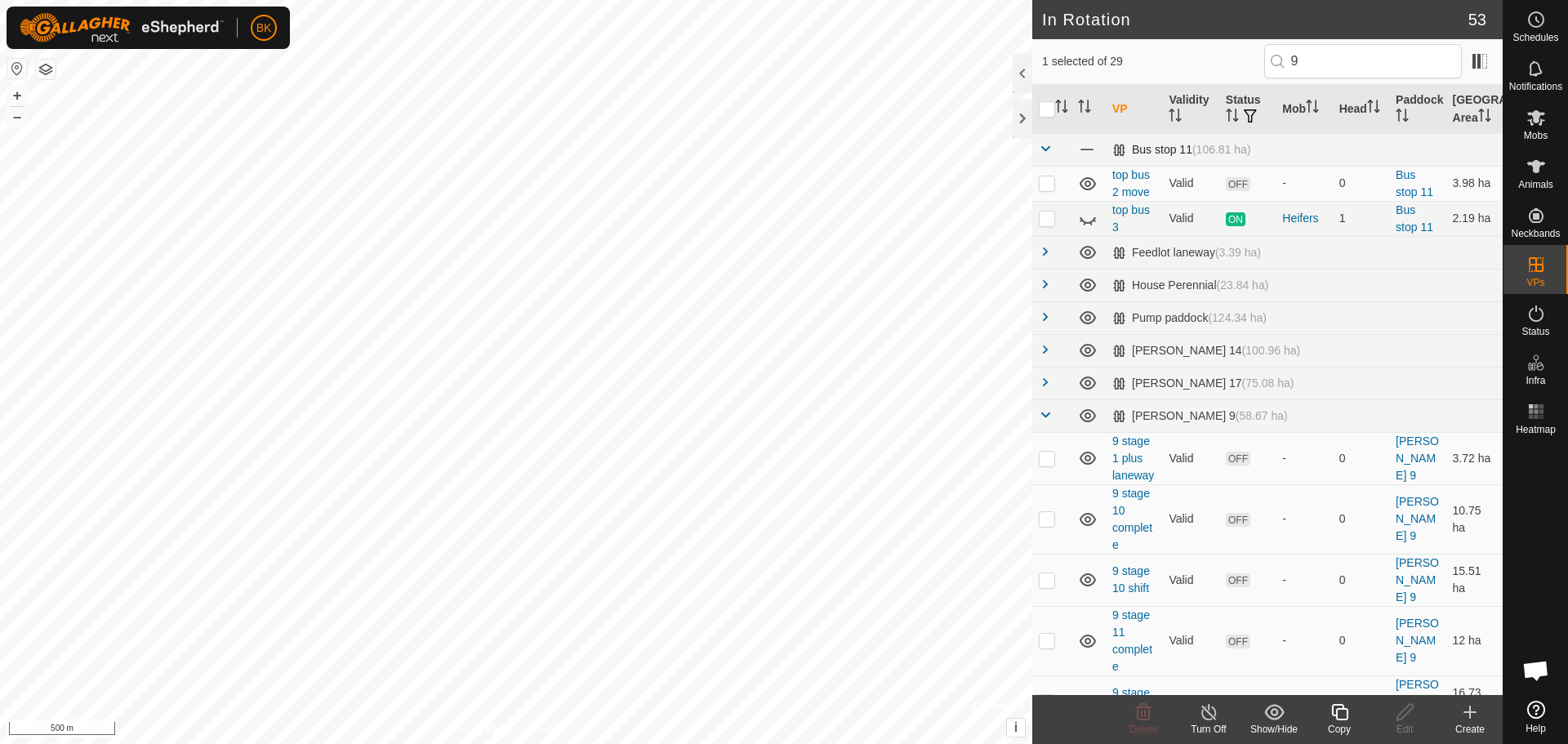
click at [1044, 149] on span at bounding box center [1045, 149] width 13 height 13
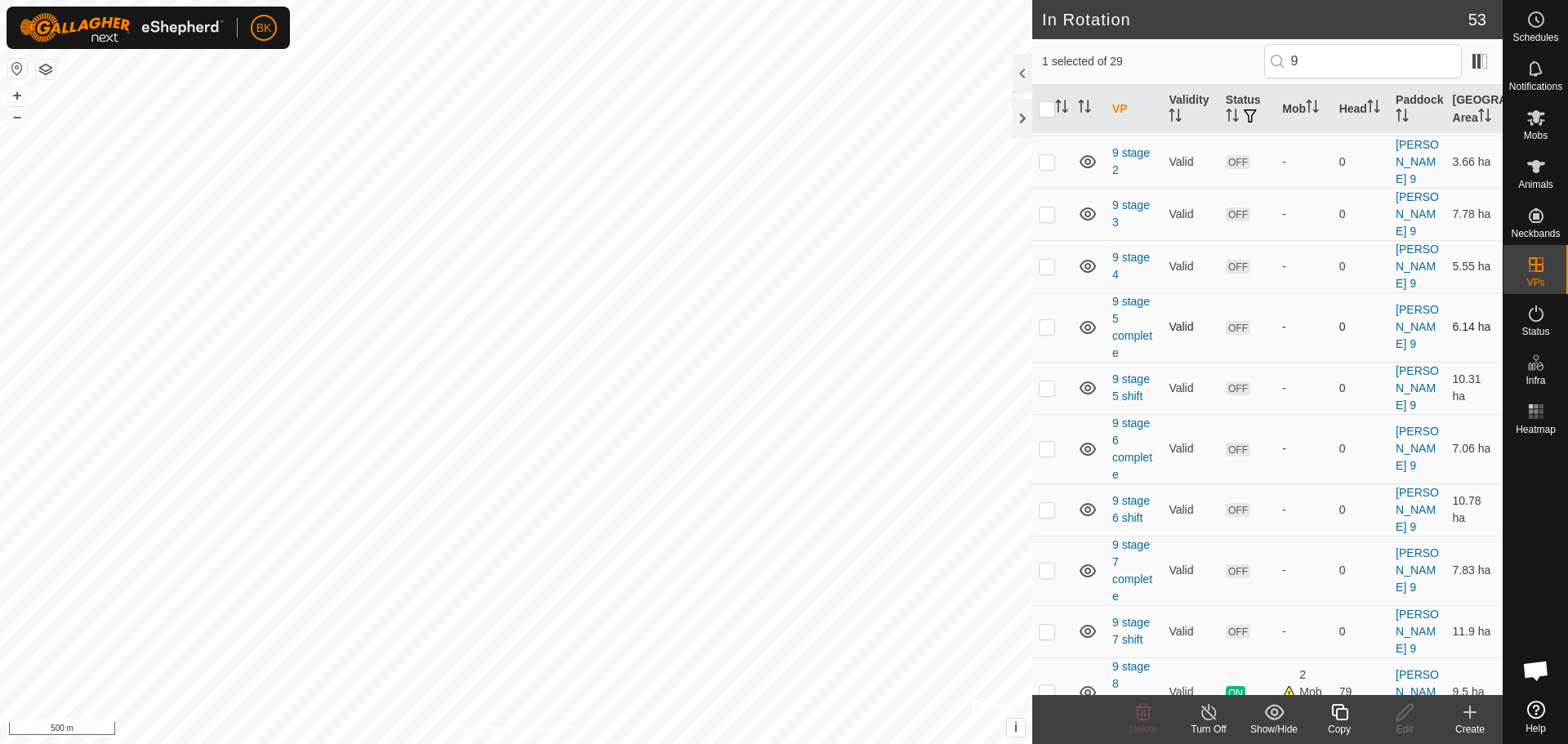
scroll to position [679, 0]
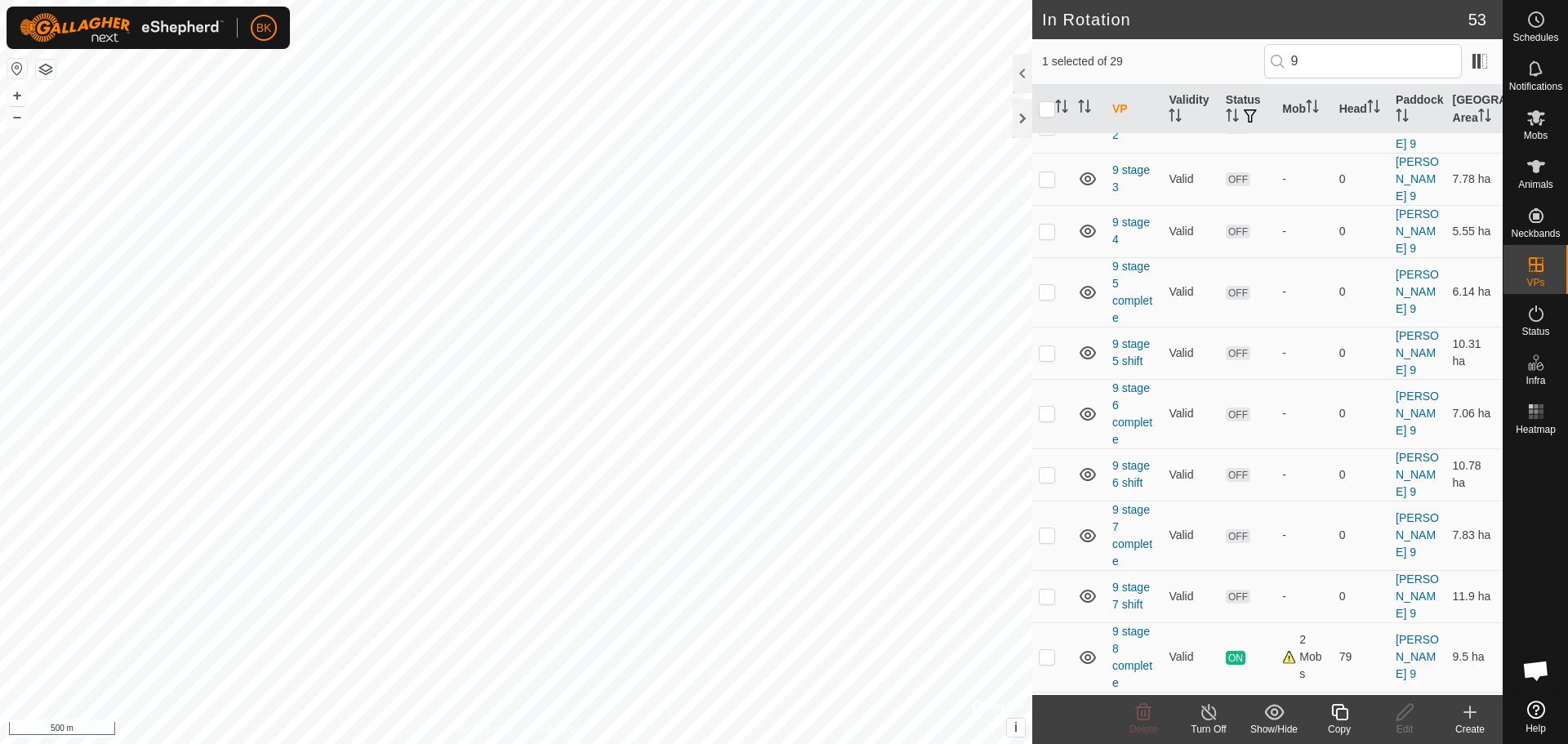
click at [1045, 711] on p-checkbox at bounding box center [1046, 718] width 16 height 13
checkbox input "true"
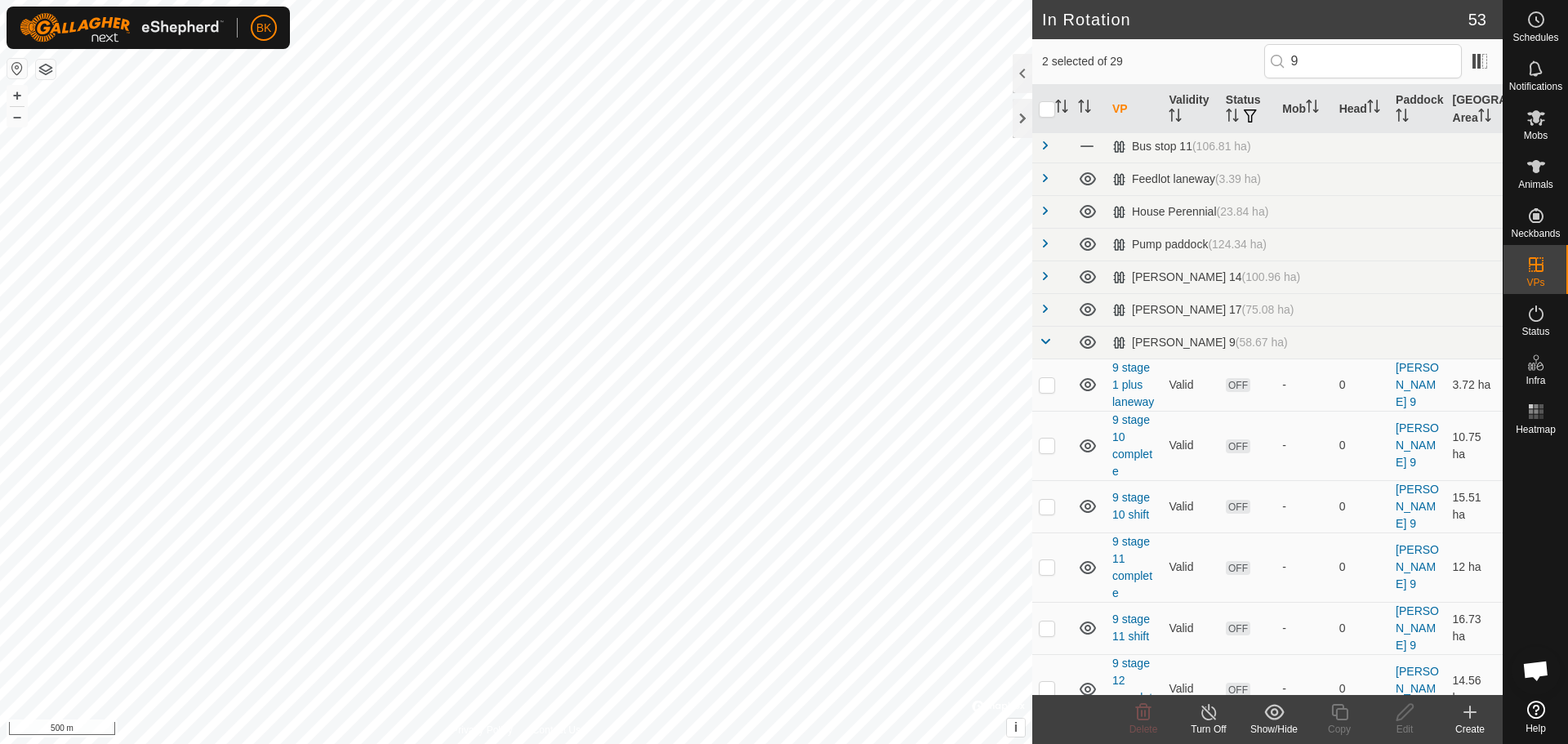
scroll to position [0, 0]
click at [1047, 246] on span at bounding box center [1045, 246] width 13 height 13
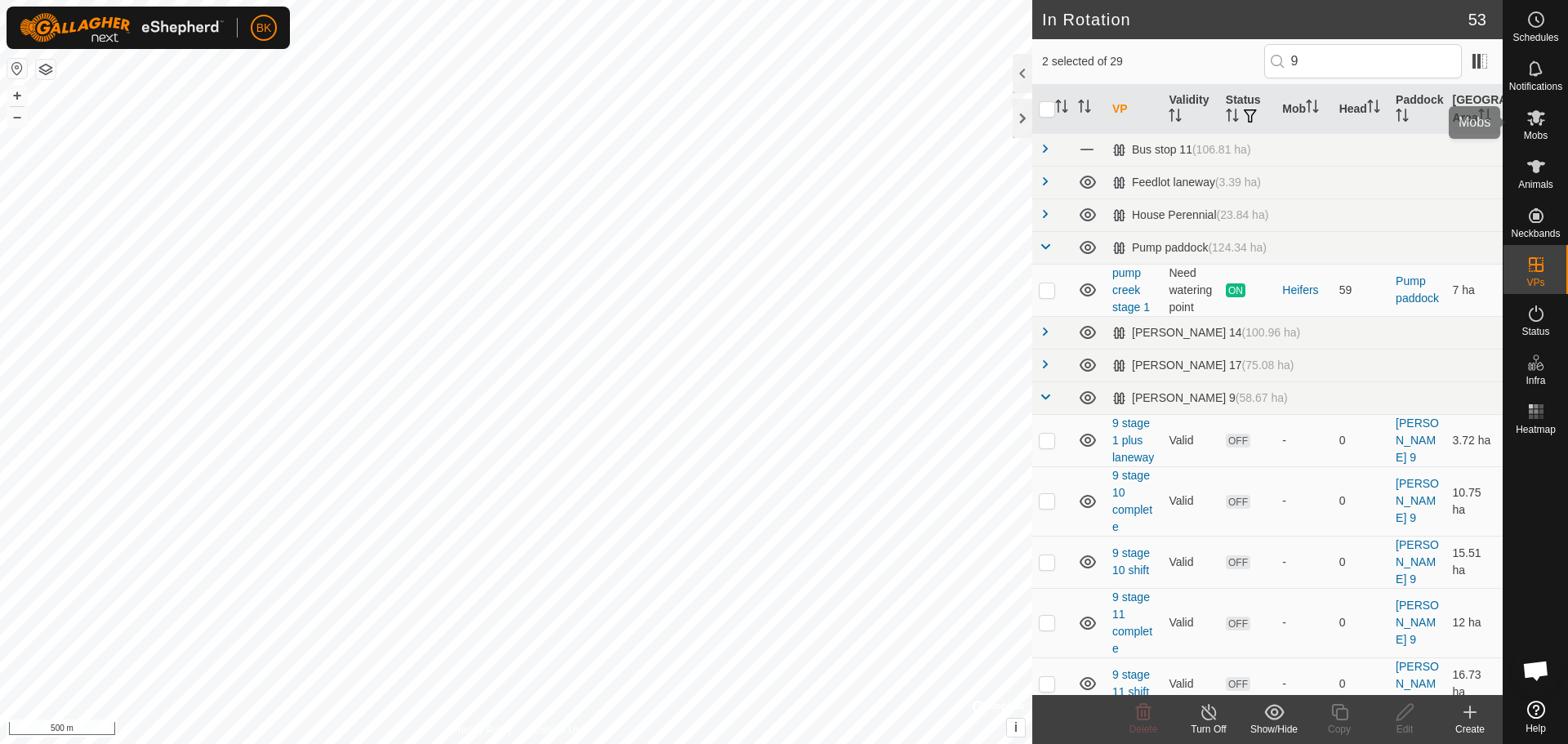
click at [1535, 128] on es-mob-svg-icon at bounding box center [1535, 117] width 30 height 26
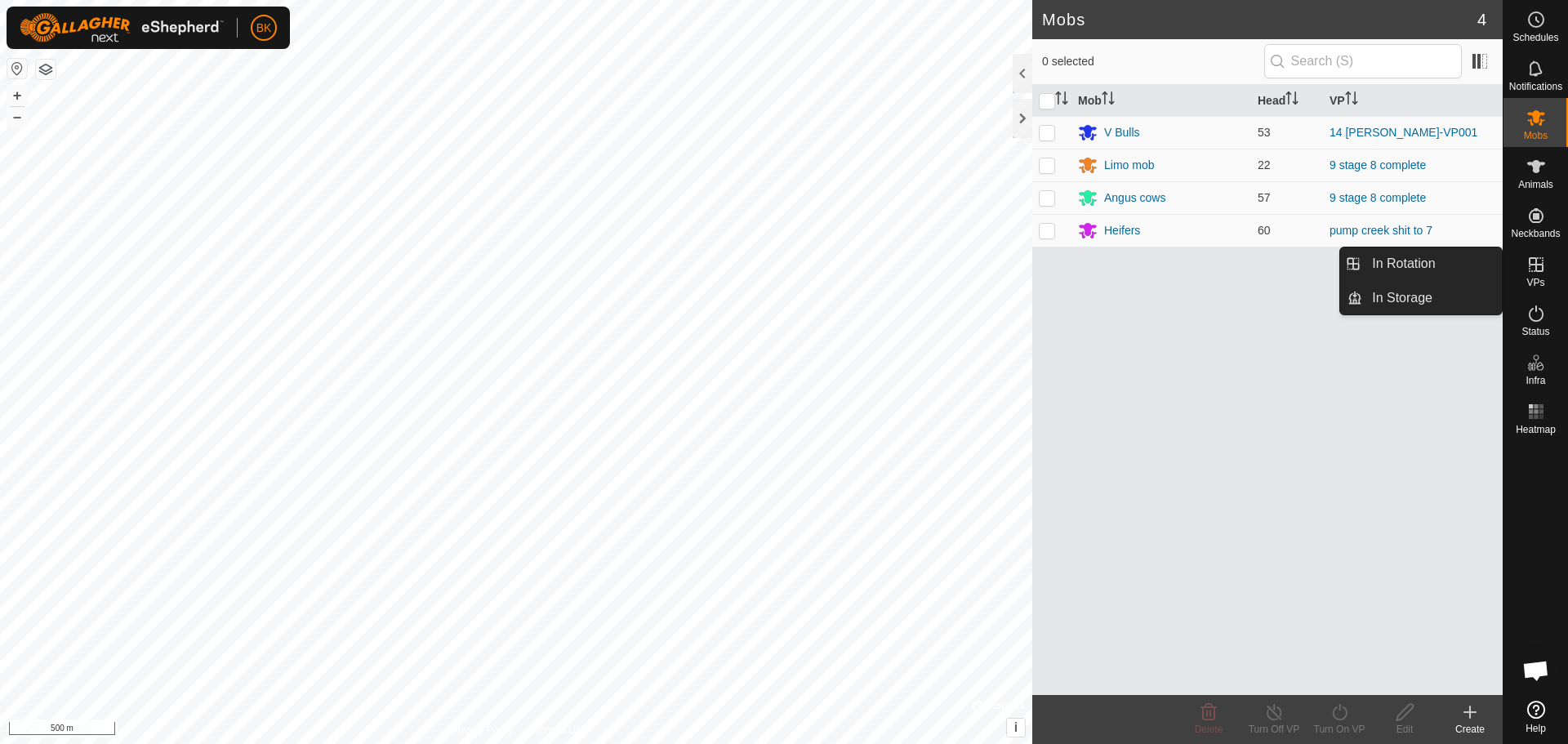
click at [1530, 268] on icon at bounding box center [1535, 264] width 14 height 14
drag, startPoint x: 1493, startPoint y: 269, endPoint x: 1478, endPoint y: 269, distance: 15.0
click at [1481, 268] on link "In Rotation" at bounding box center [1432, 264] width 140 height 33
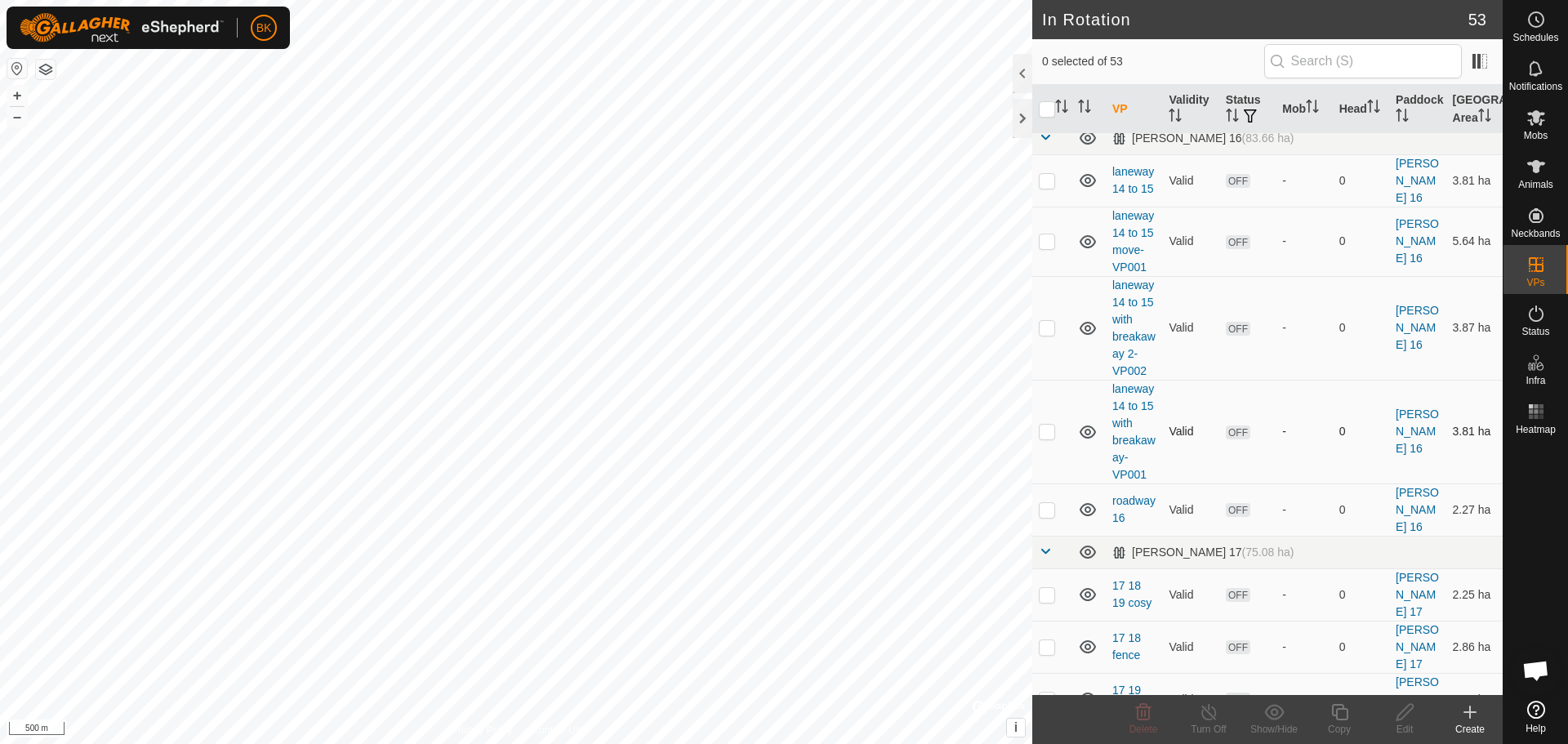
scroll to position [1570, 0]
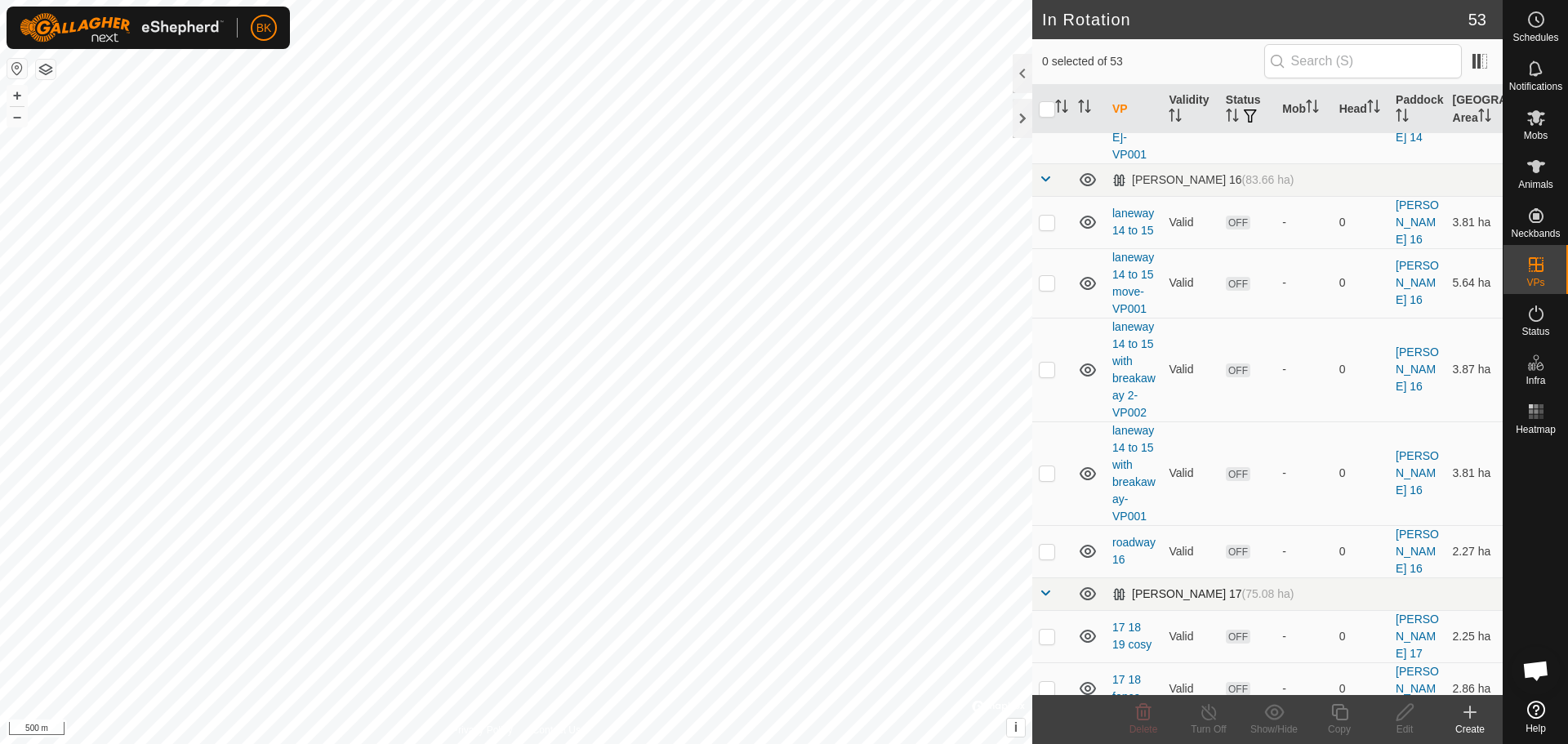
click at [1047, 586] on span at bounding box center [1045, 593] width 13 height 13
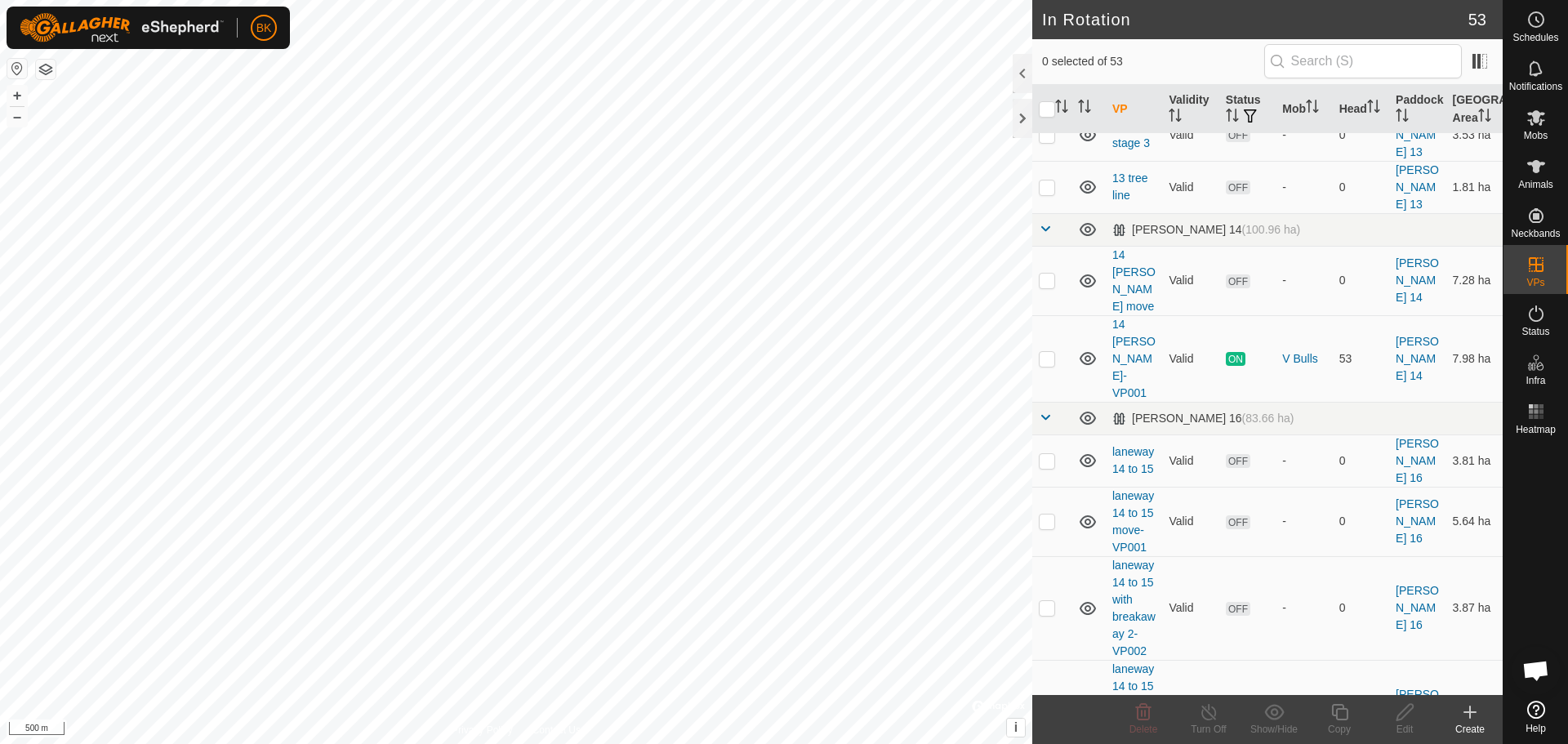
scroll to position [1244, 0]
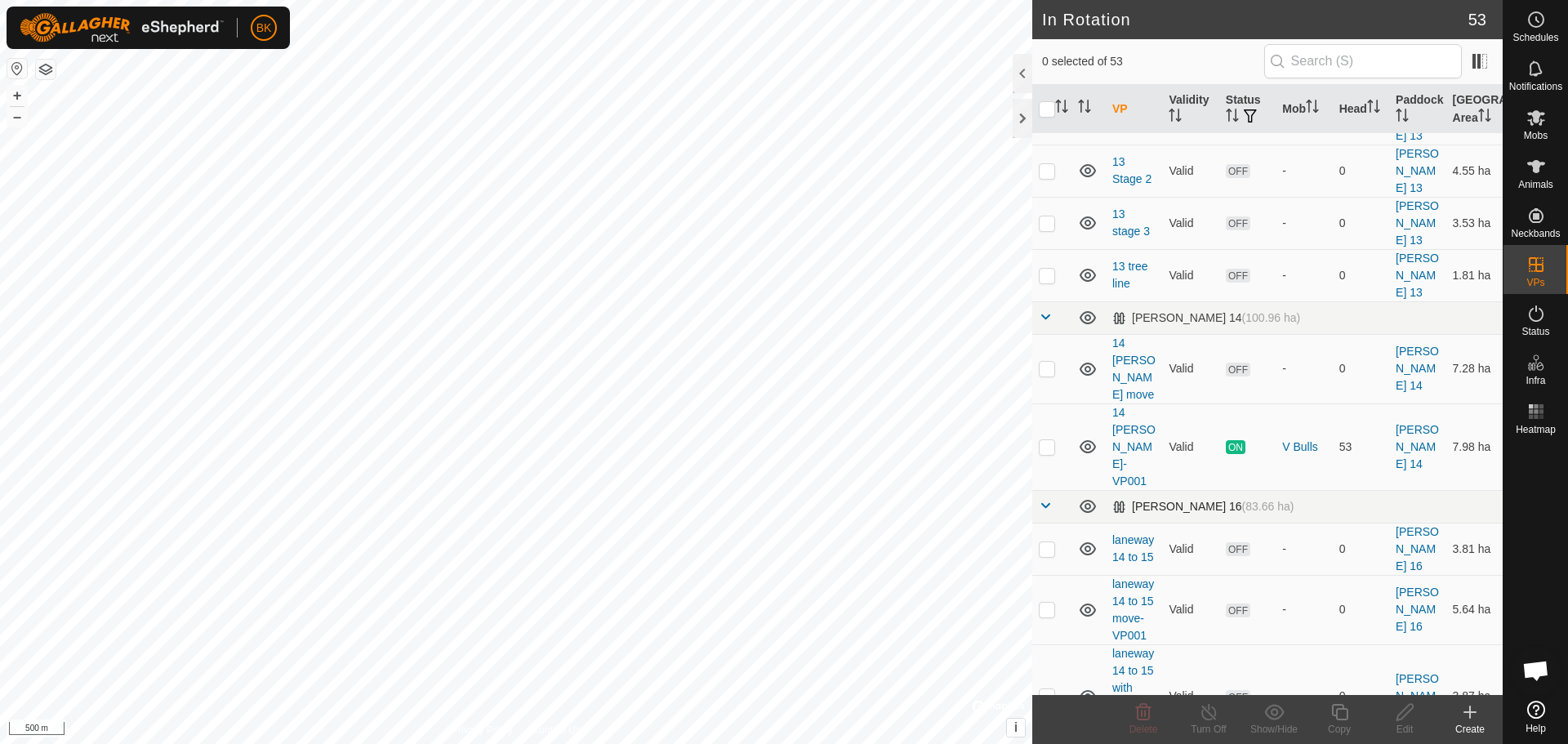
click at [1047, 499] on span at bounding box center [1045, 505] width 13 height 13
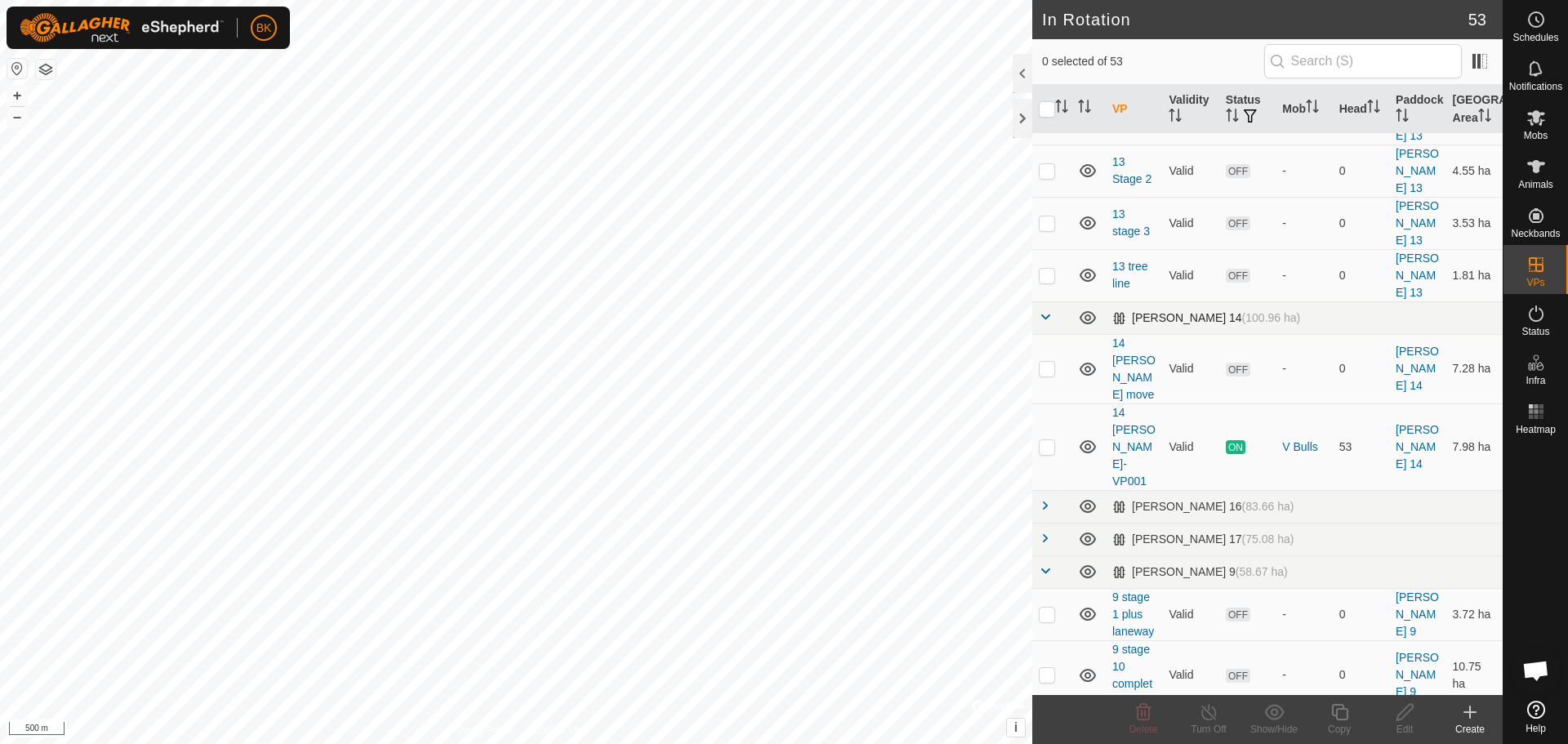
click at [1042, 311] on span at bounding box center [1045, 317] width 13 height 13
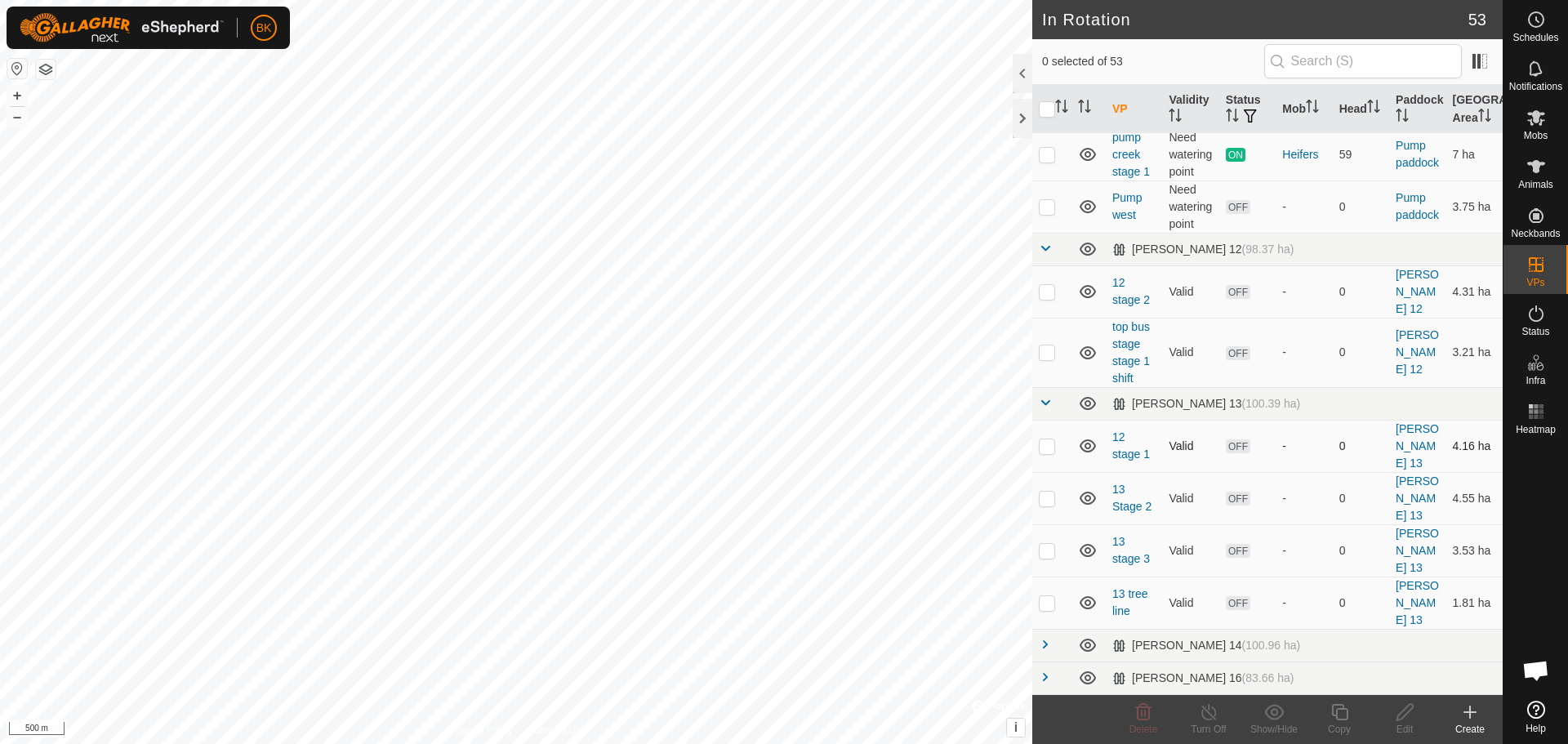
scroll to position [918, 0]
click at [1050, 403] on span at bounding box center [1045, 402] width 13 height 13
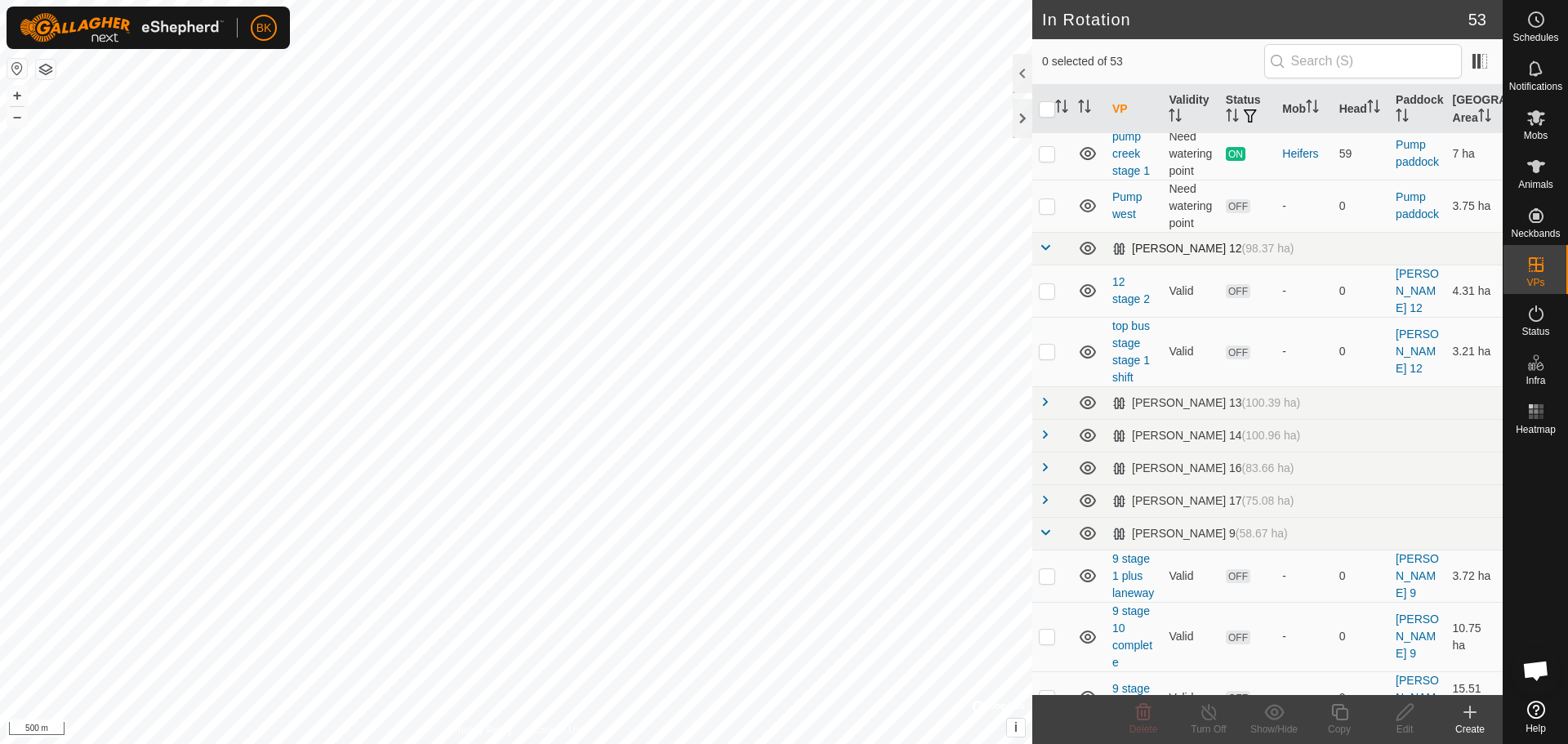
click at [1042, 254] on span at bounding box center [1045, 247] width 13 height 13
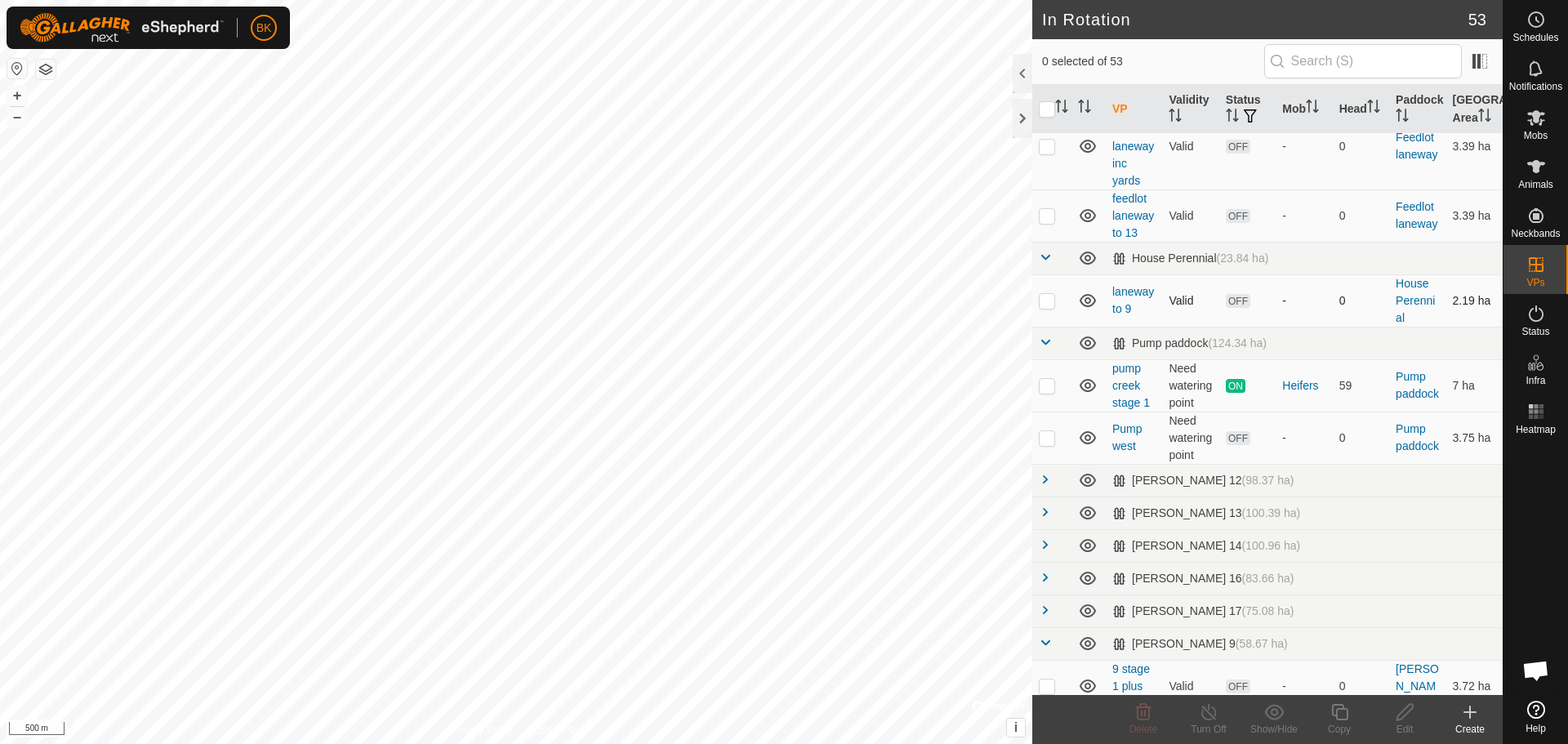
scroll to position [673, 0]
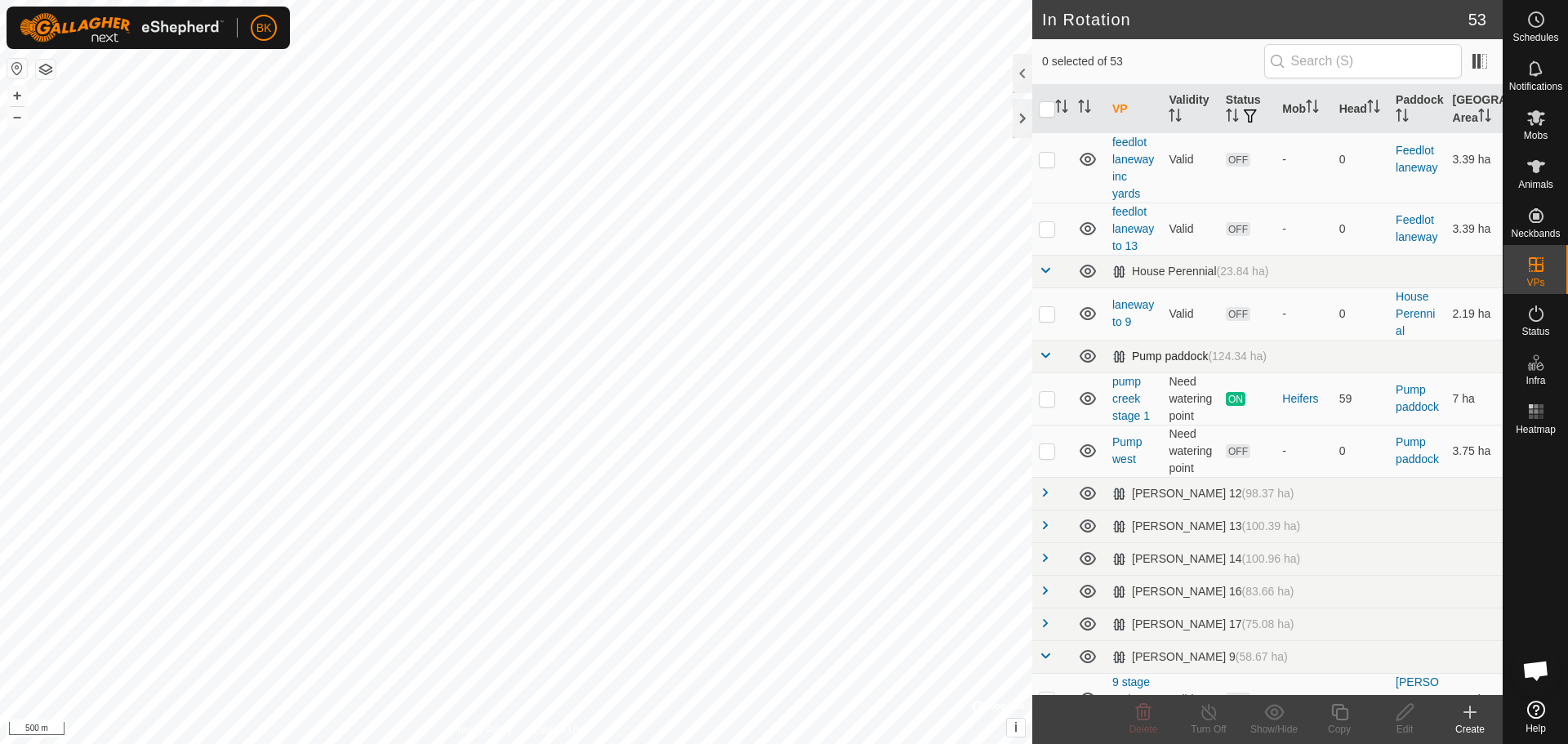
drag, startPoint x: 1045, startPoint y: 372, endPoint x: 1045, endPoint y: 321, distance: 51.0
click at [1045, 361] on span at bounding box center [1045, 356] width 13 height 13
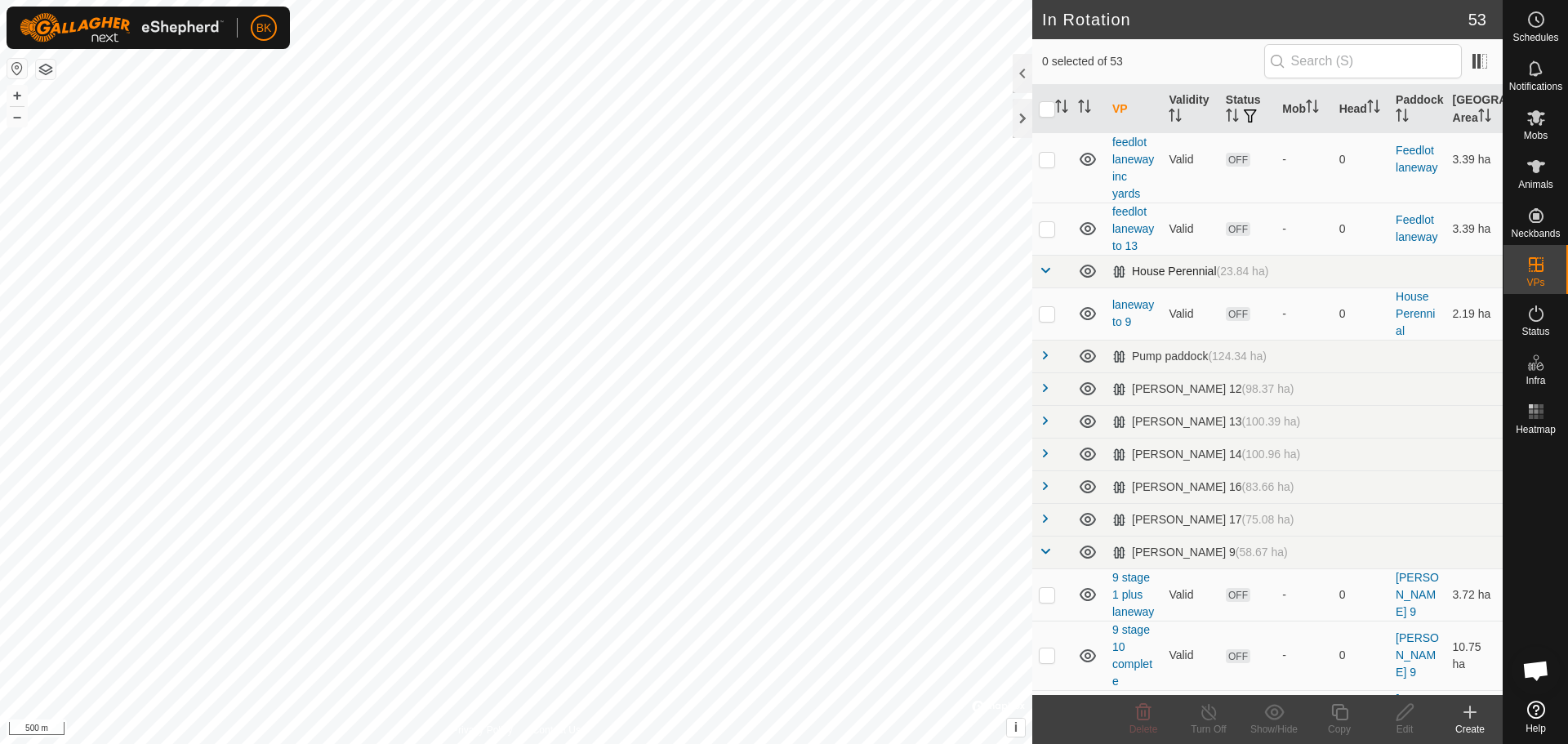
click at [1045, 277] on span at bounding box center [1045, 270] width 13 height 13
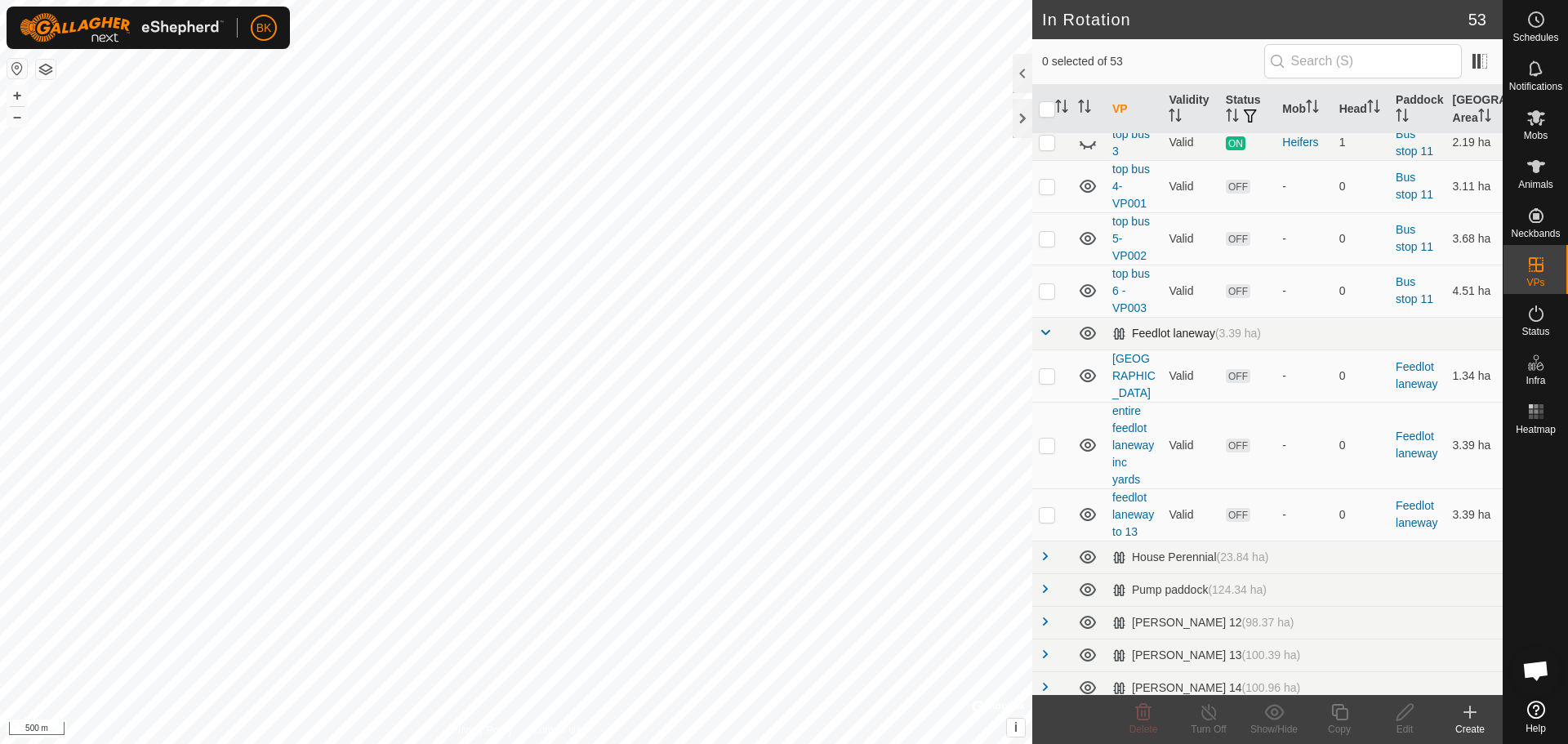
scroll to position [428, 0]
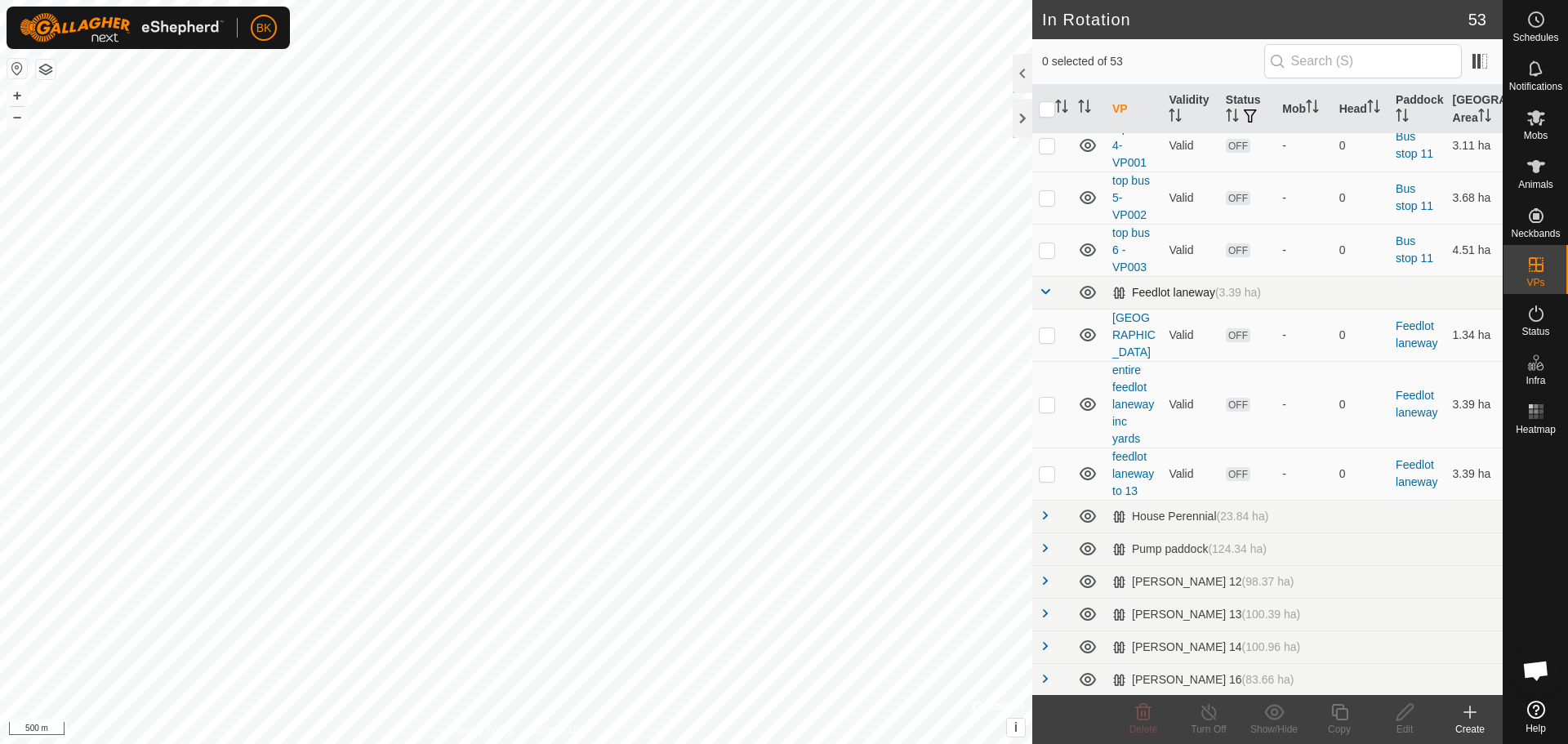
click at [1046, 290] on span at bounding box center [1045, 291] width 13 height 13
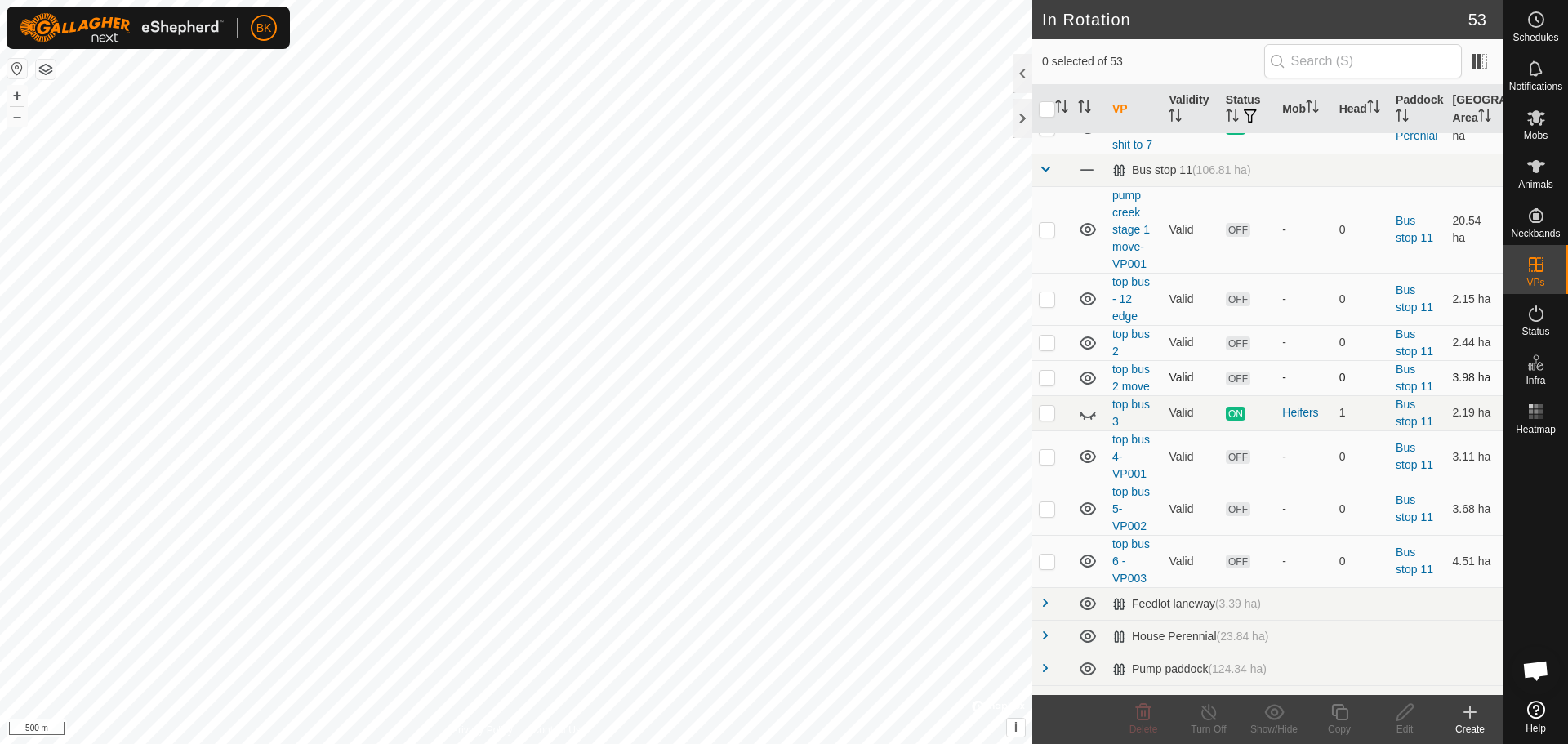
scroll to position [0, 0]
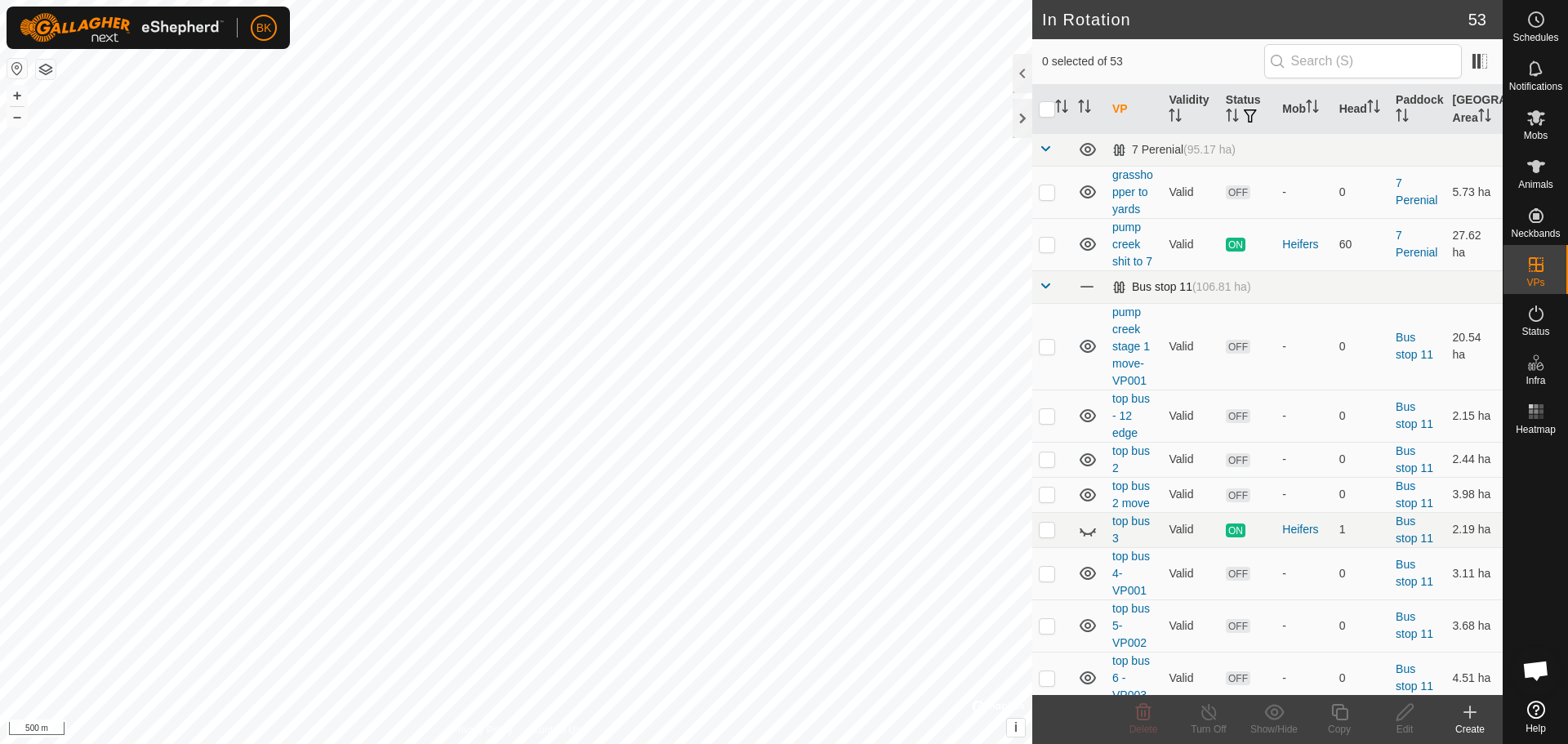
drag, startPoint x: 1047, startPoint y: 288, endPoint x: 1046, endPoint y: 270, distance: 18.0
click at [1046, 288] on span at bounding box center [1045, 286] width 13 height 13
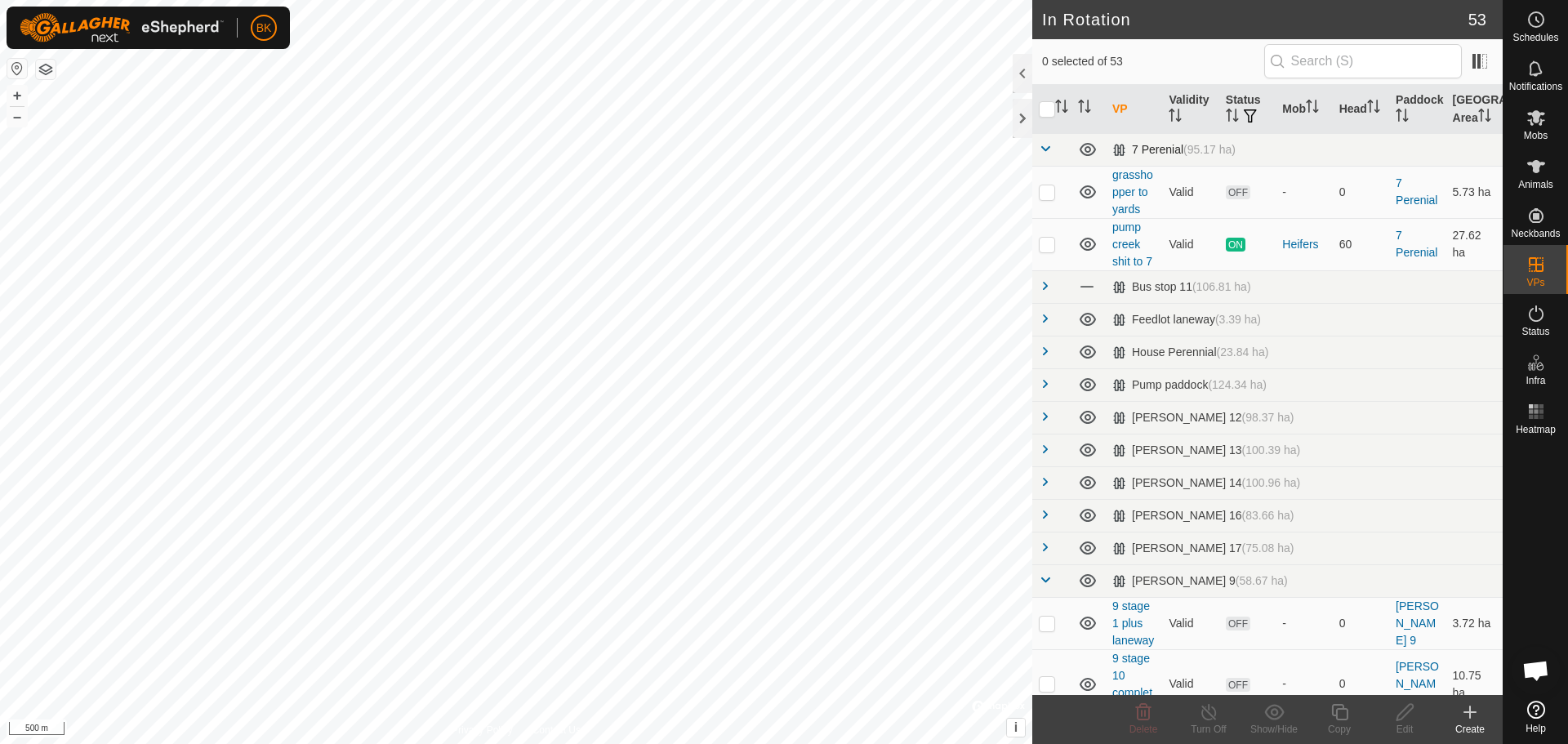
click at [1048, 146] on span at bounding box center [1045, 149] width 13 height 13
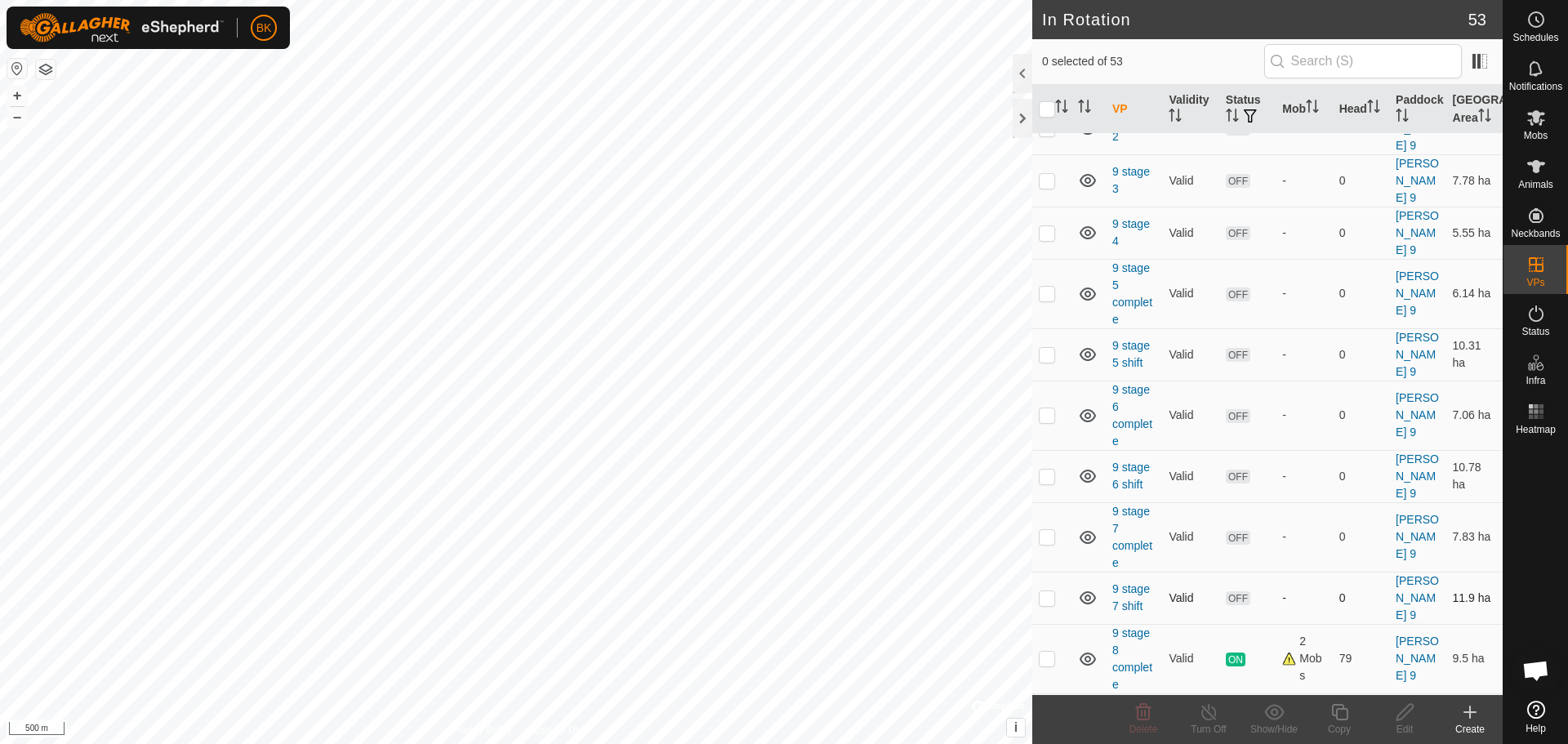
scroll to position [809, 0]
click at [1043, 711] on p-checkbox at bounding box center [1046, 718] width 16 height 13
click at [1047, 711] on p-checkbox at bounding box center [1046, 718] width 16 height 13
checkbox input "false"
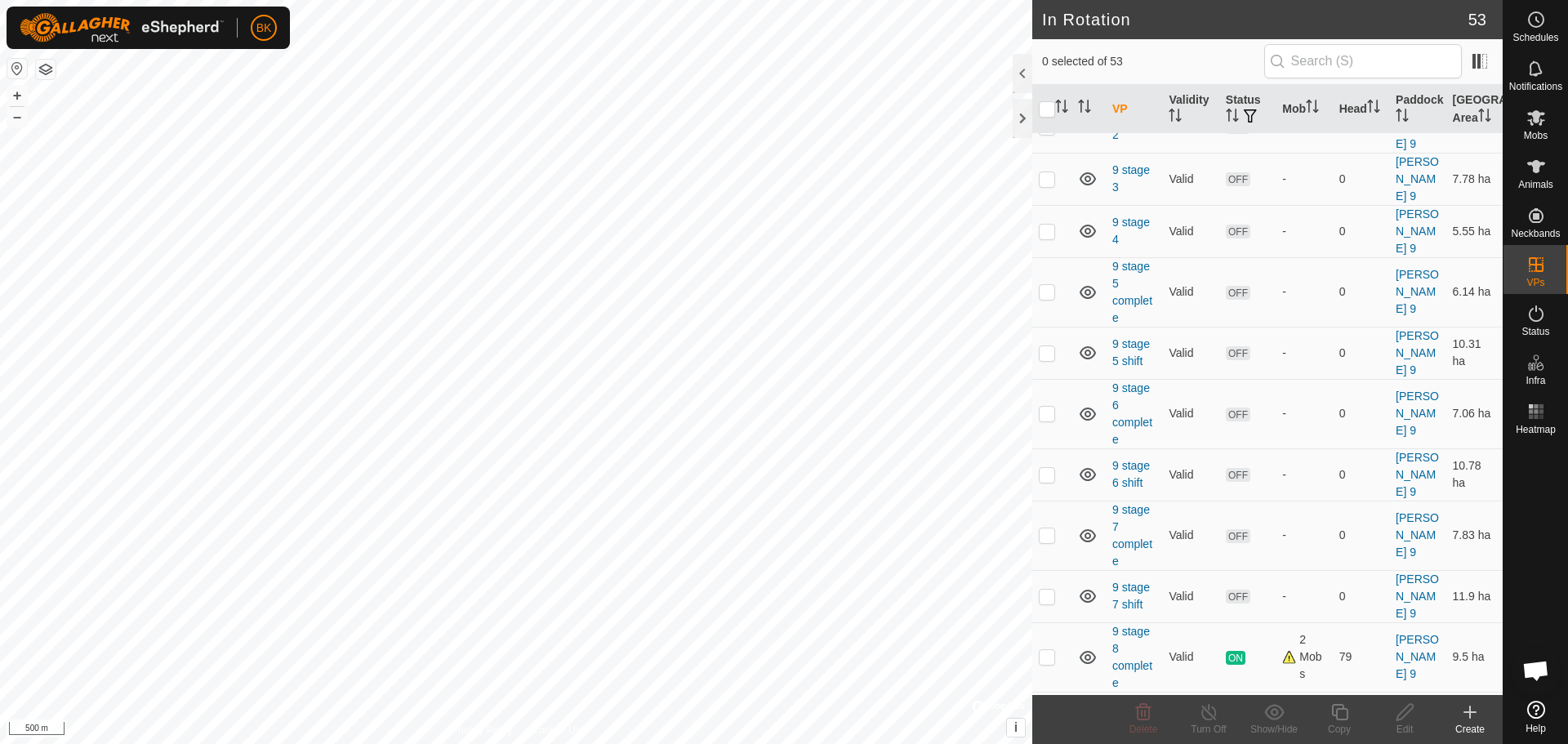
checkbox input "true"
click at [1339, 710] on icon at bounding box center [1339, 711] width 20 height 19
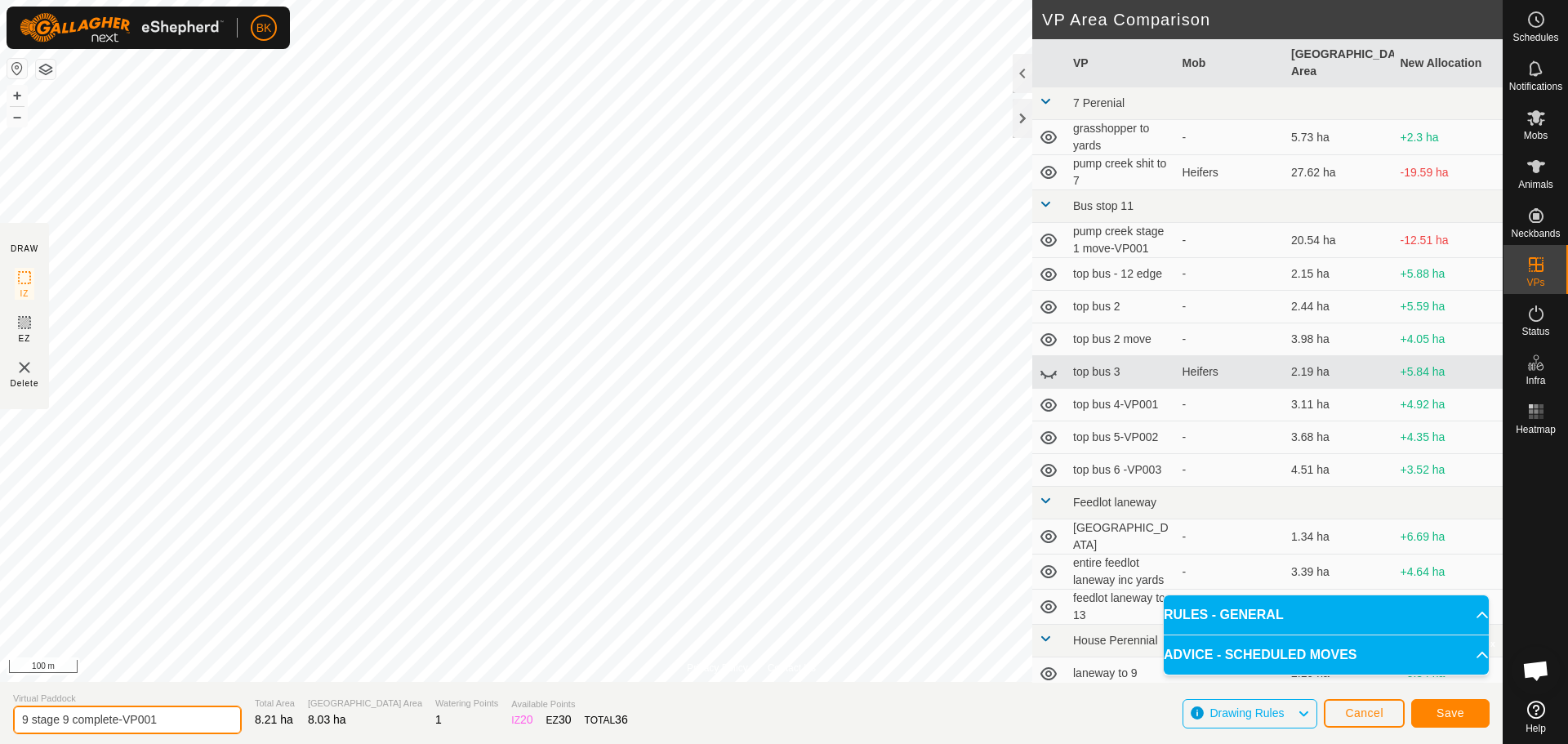
drag, startPoint x: 175, startPoint y: 714, endPoint x: 74, endPoint y: 714, distance: 101.0
click at [68, 716] on input "9 stage 9 complete-VP001" at bounding box center [128, 720] width 228 height 29
type input "9 stage 9"
click at [1449, 713] on span "Save" at bounding box center [1450, 713] width 28 height 13
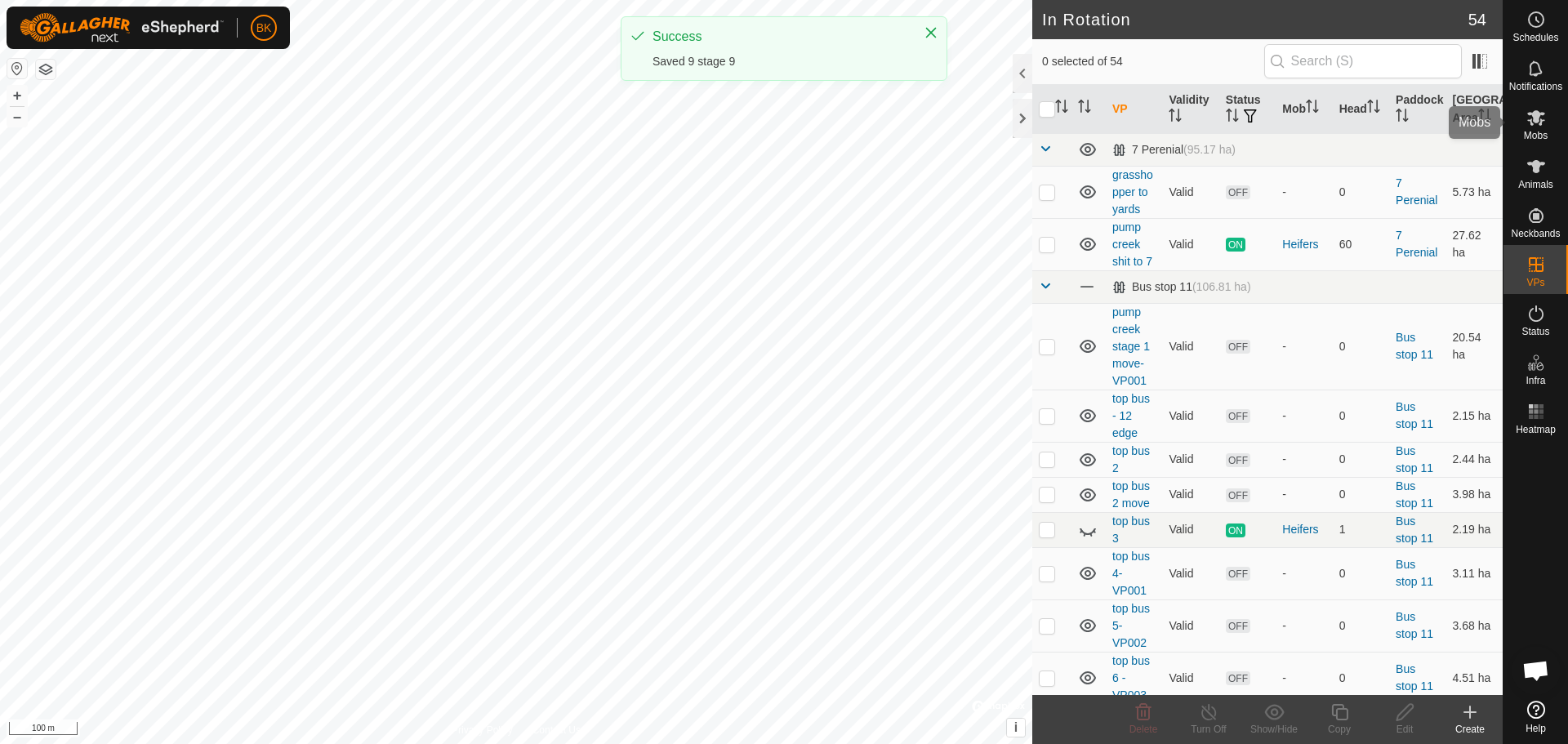
click at [1543, 118] on icon at bounding box center [1535, 117] width 19 height 19
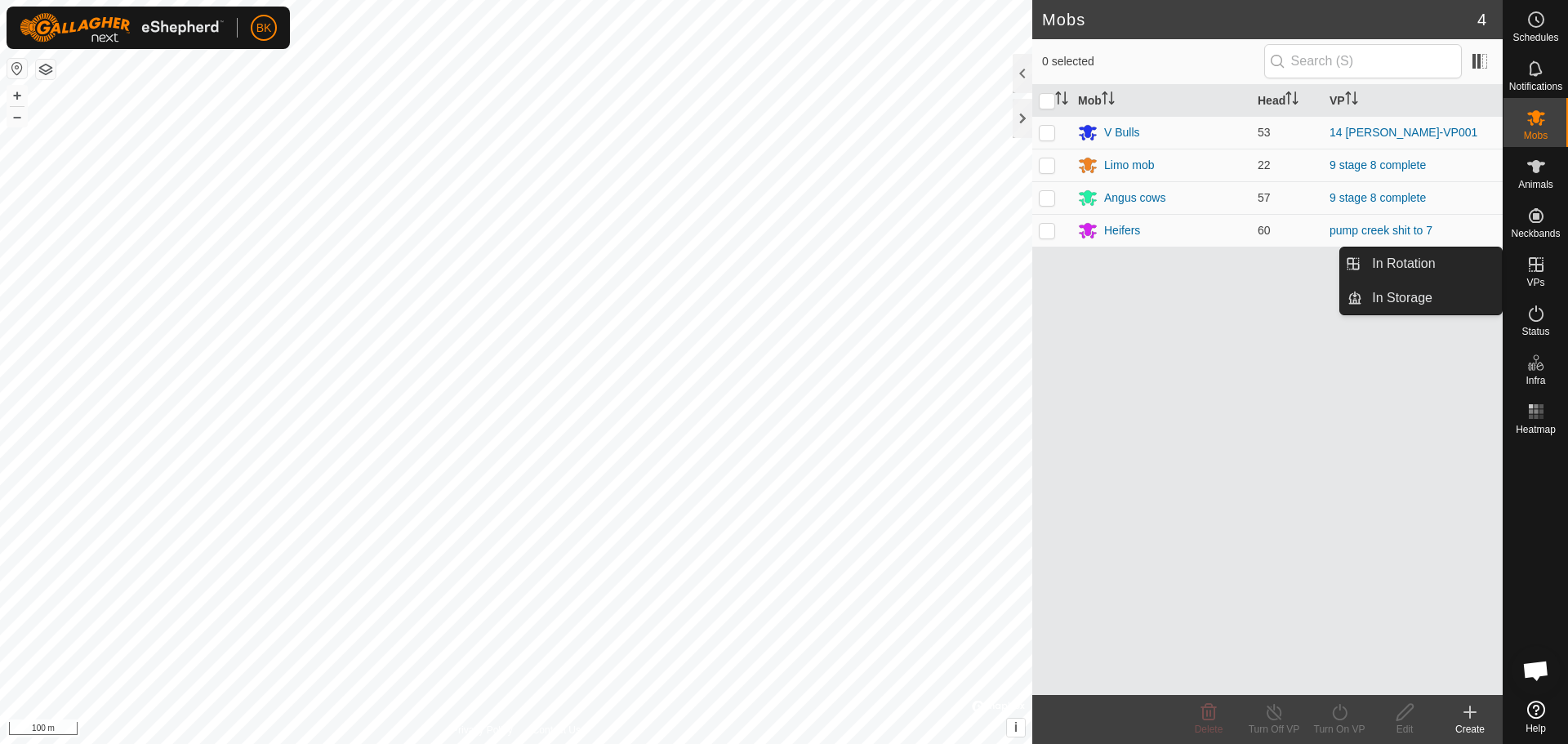
click at [1542, 268] on icon at bounding box center [1535, 265] width 19 height 19
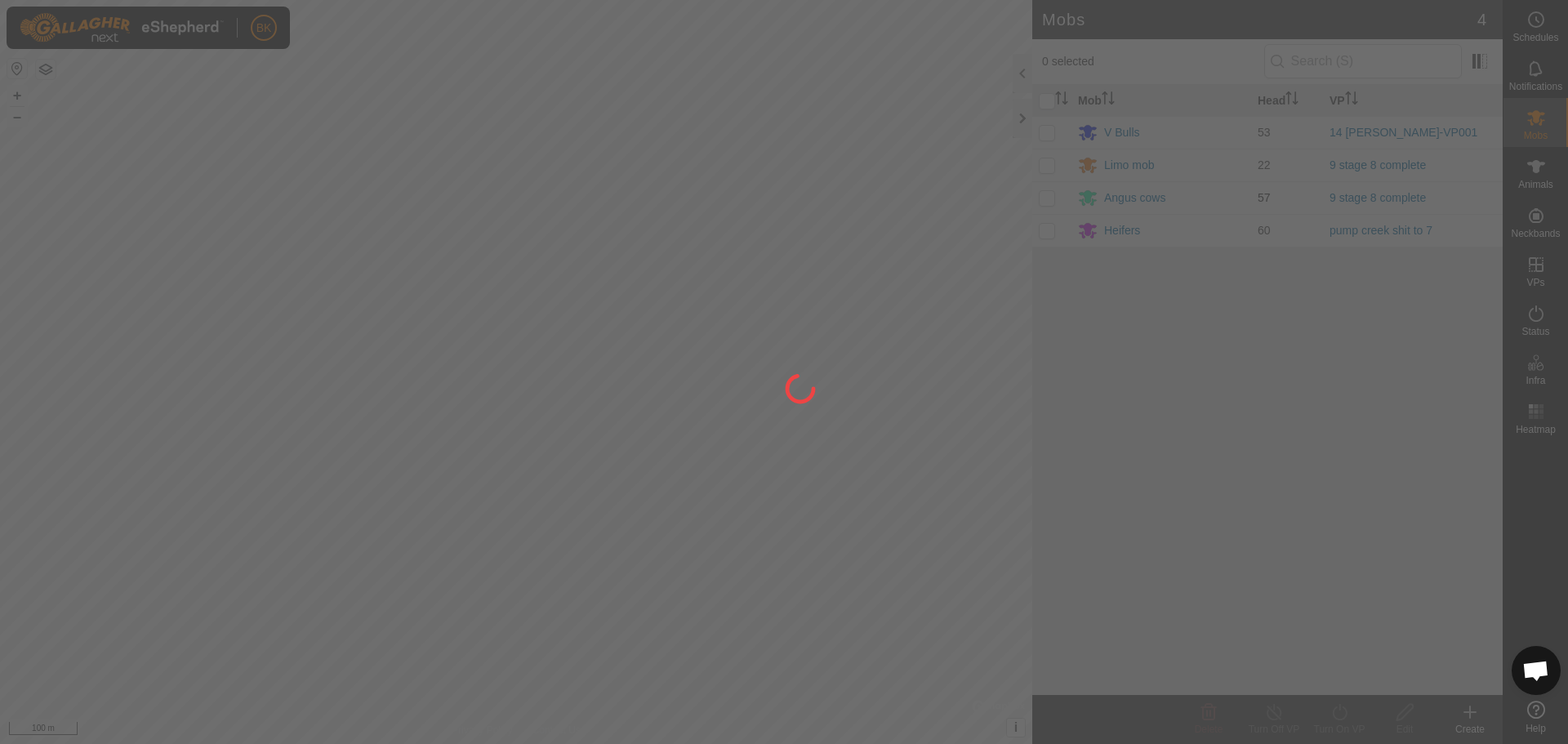
click at [1046, 196] on div at bounding box center [784, 372] width 1568 height 744
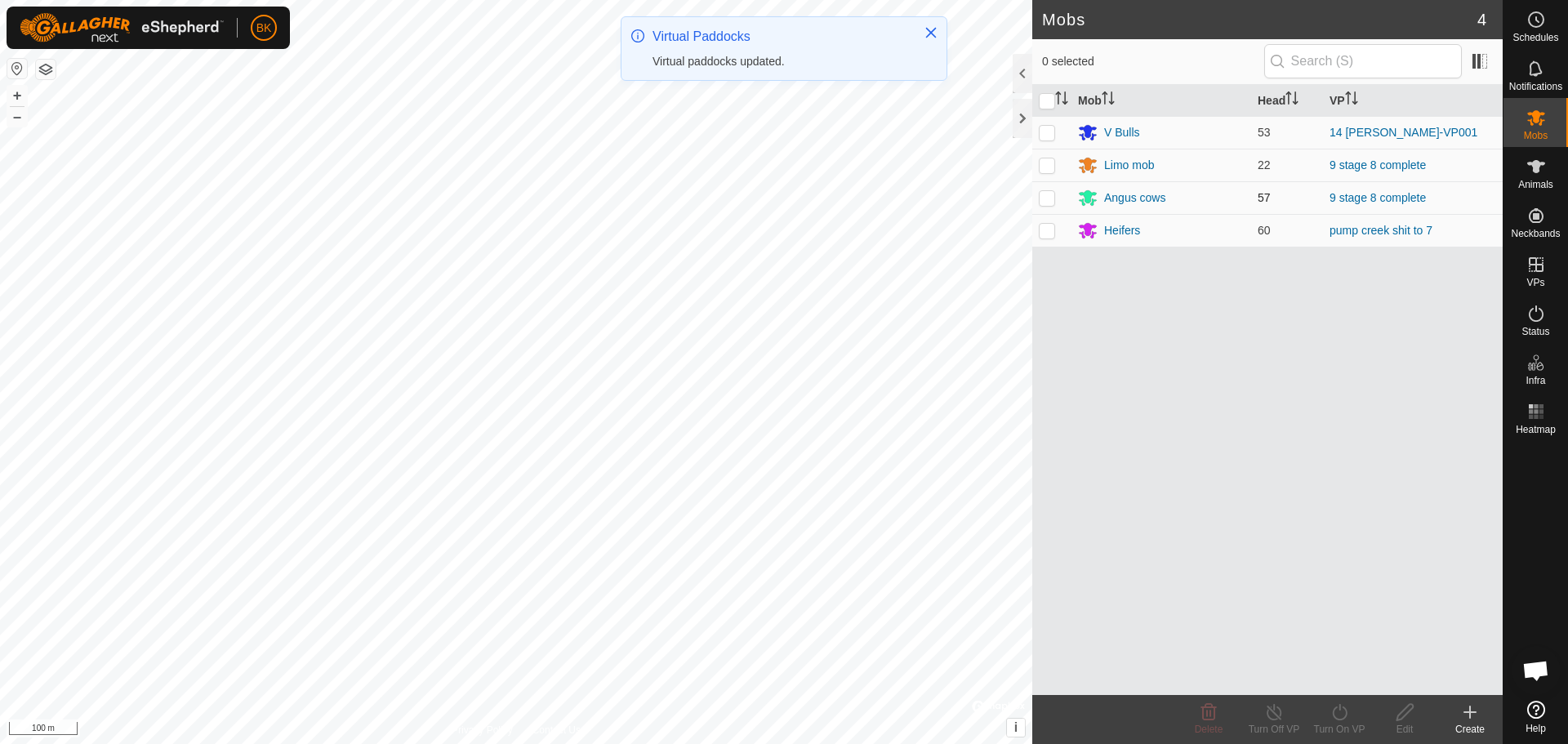
click at [1047, 196] on p-checkbox at bounding box center [1046, 198] width 16 height 13
checkbox input "true"
click at [1048, 164] on p-checkbox at bounding box center [1046, 165] width 16 height 13
checkbox input "true"
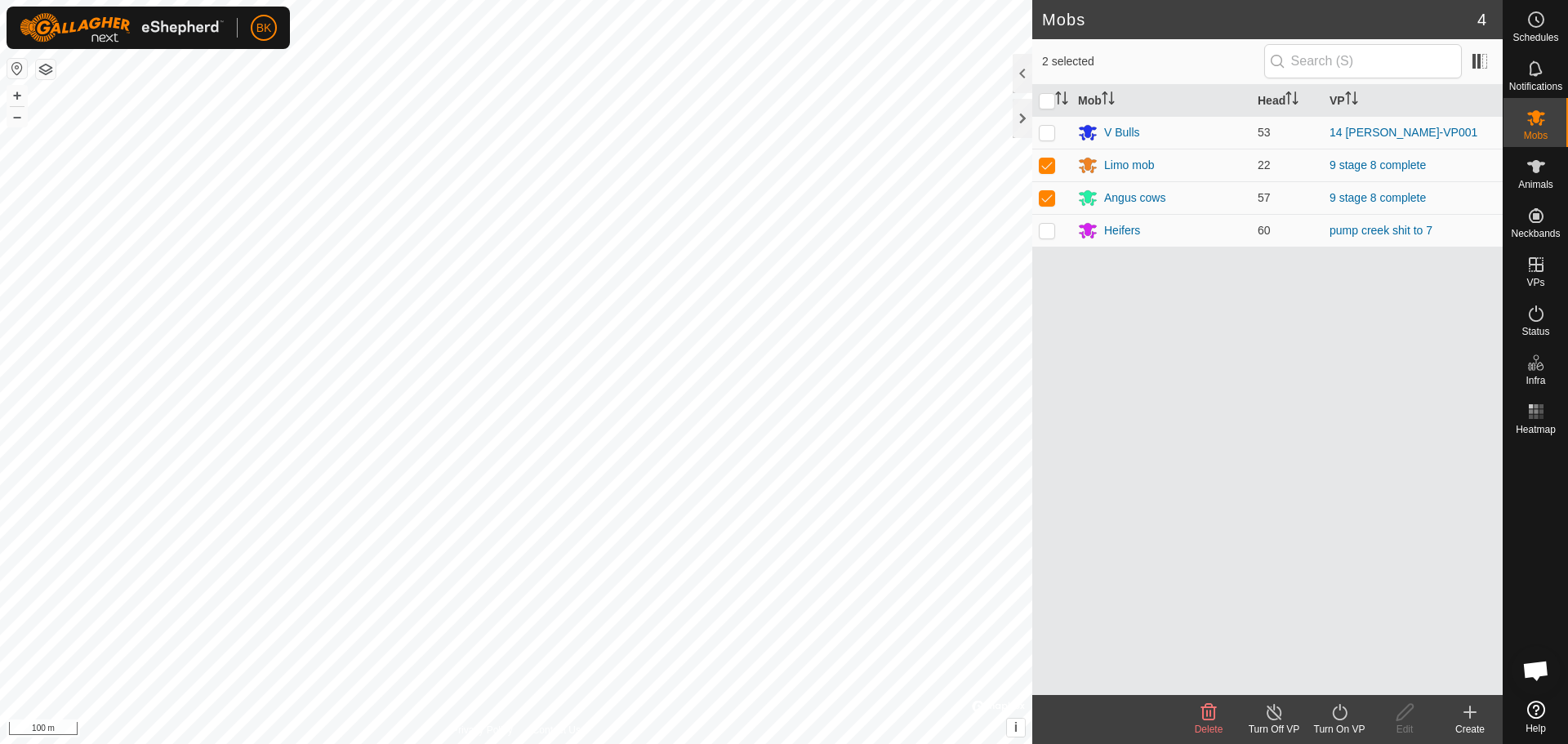
click at [1344, 703] on icon at bounding box center [1339, 711] width 20 height 19
click at [1344, 659] on ul "Later Now" at bounding box center [1388, 659] width 162 height 67
click at [1346, 674] on link "Now" at bounding box center [1388, 676] width 162 height 33
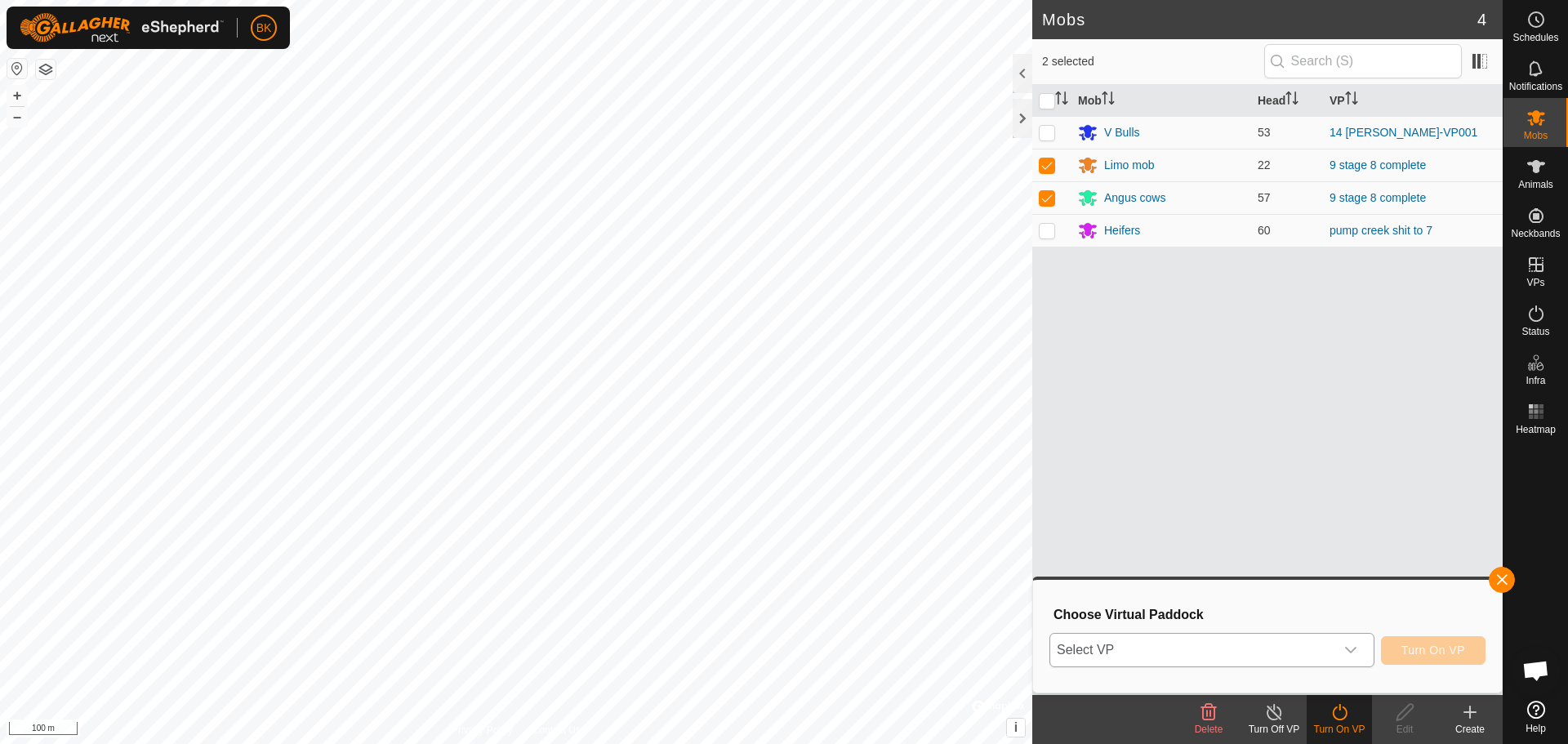
click at [1350, 656] on icon "dropdown trigger" at bounding box center [1351, 650] width 13 height 13
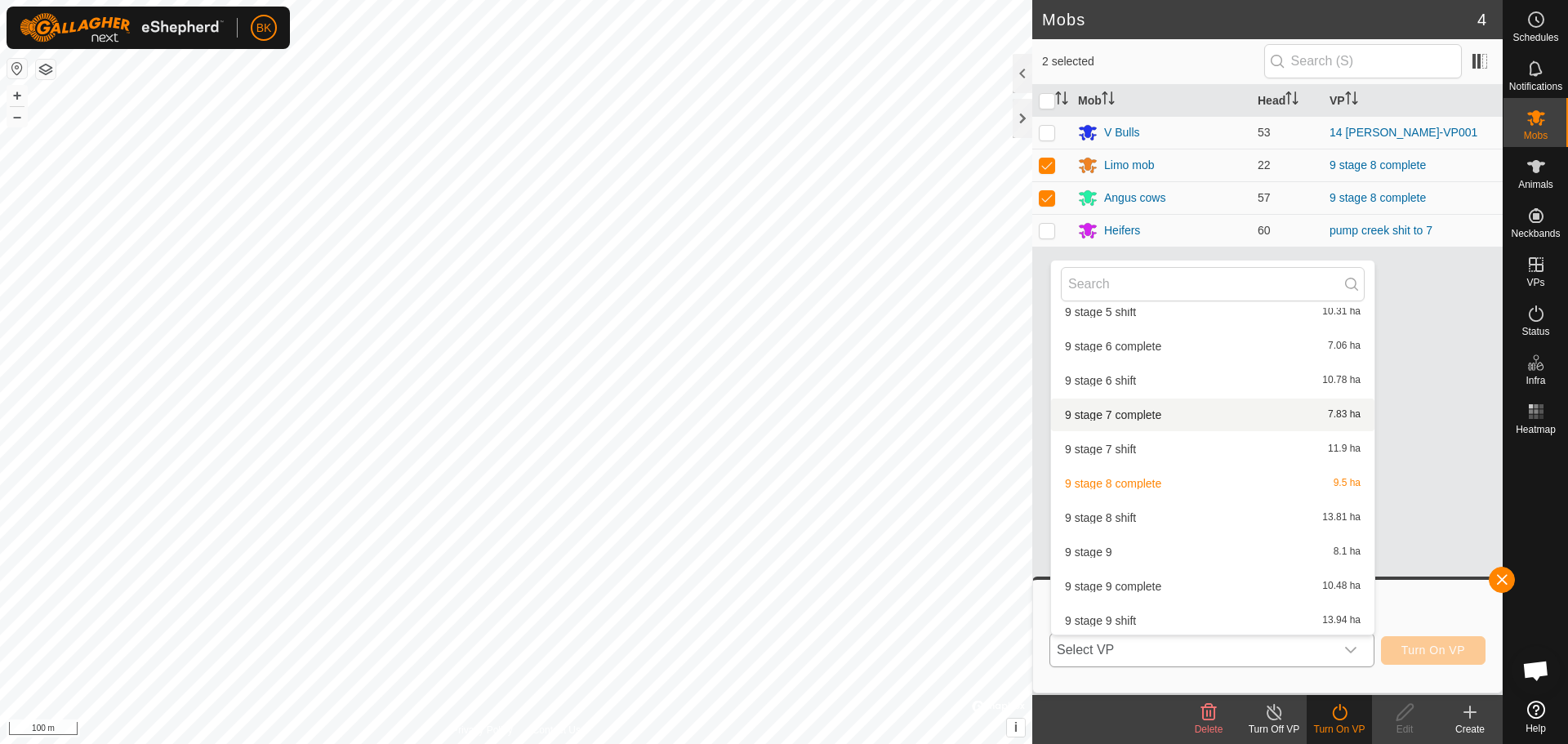
scroll to position [1937, 0]
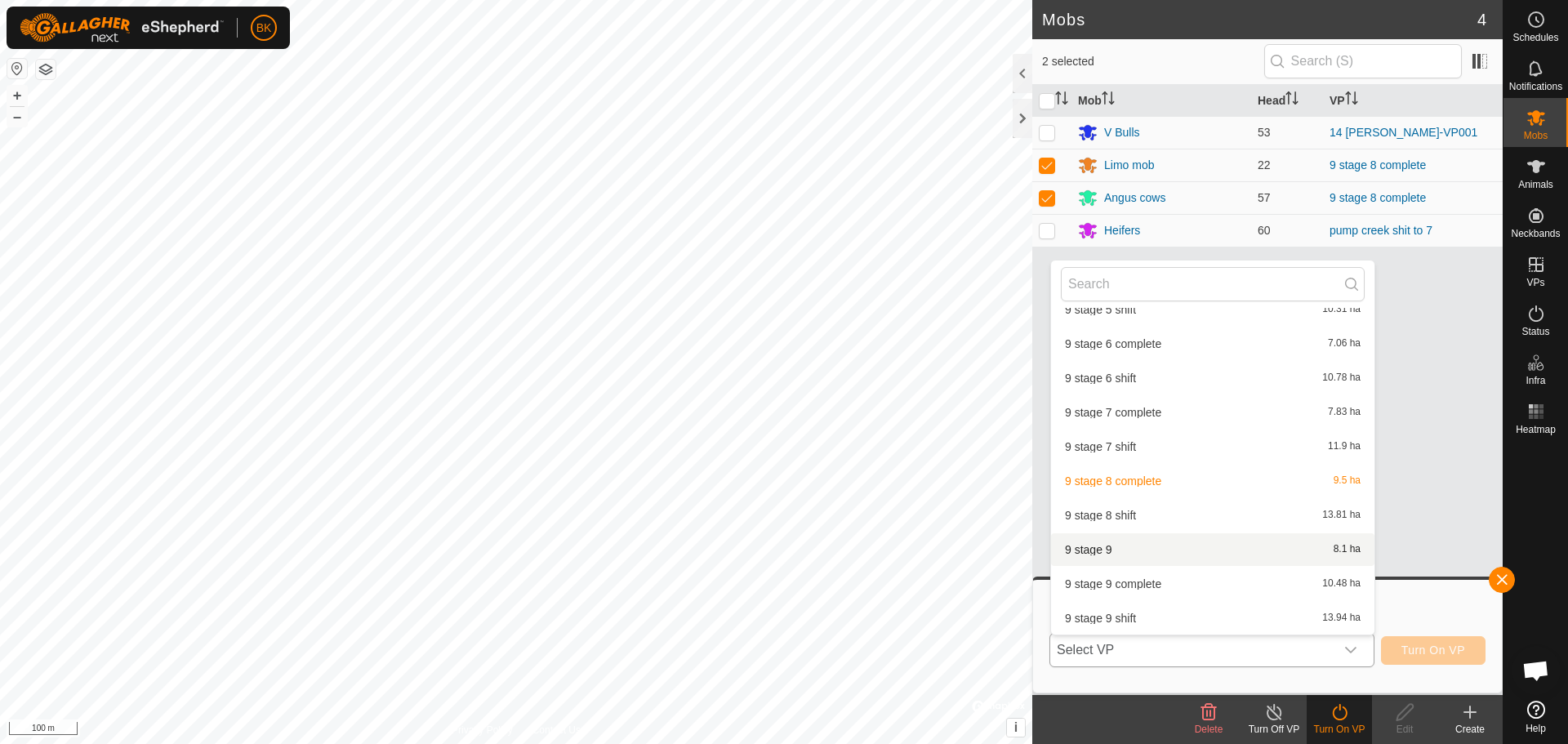
click at [1147, 546] on li "9 stage 9 8.1 ha" at bounding box center [1212, 549] width 323 height 33
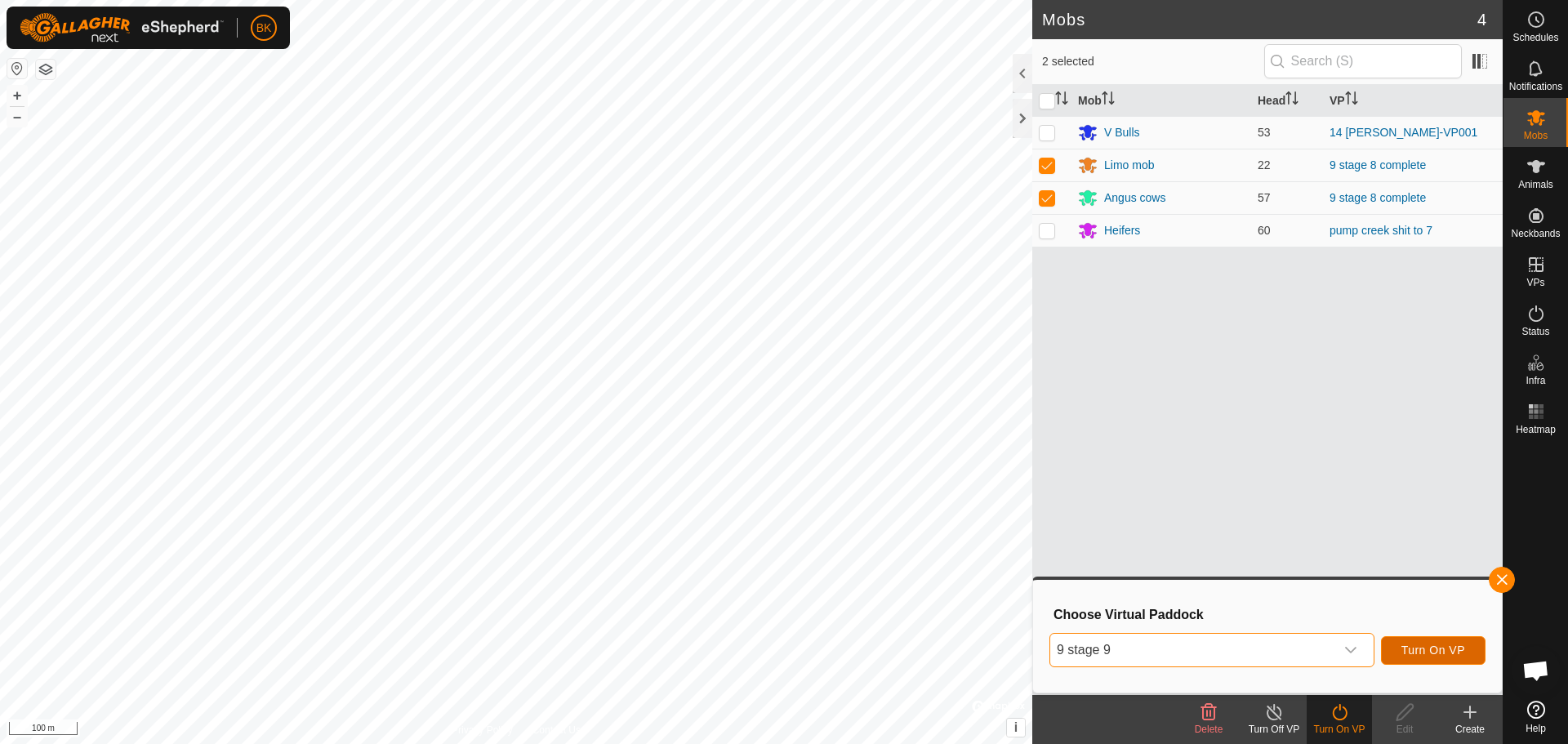
click at [1408, 649] on span "Turn On VP" at bounding box center [1433, 650] width 63 height 13
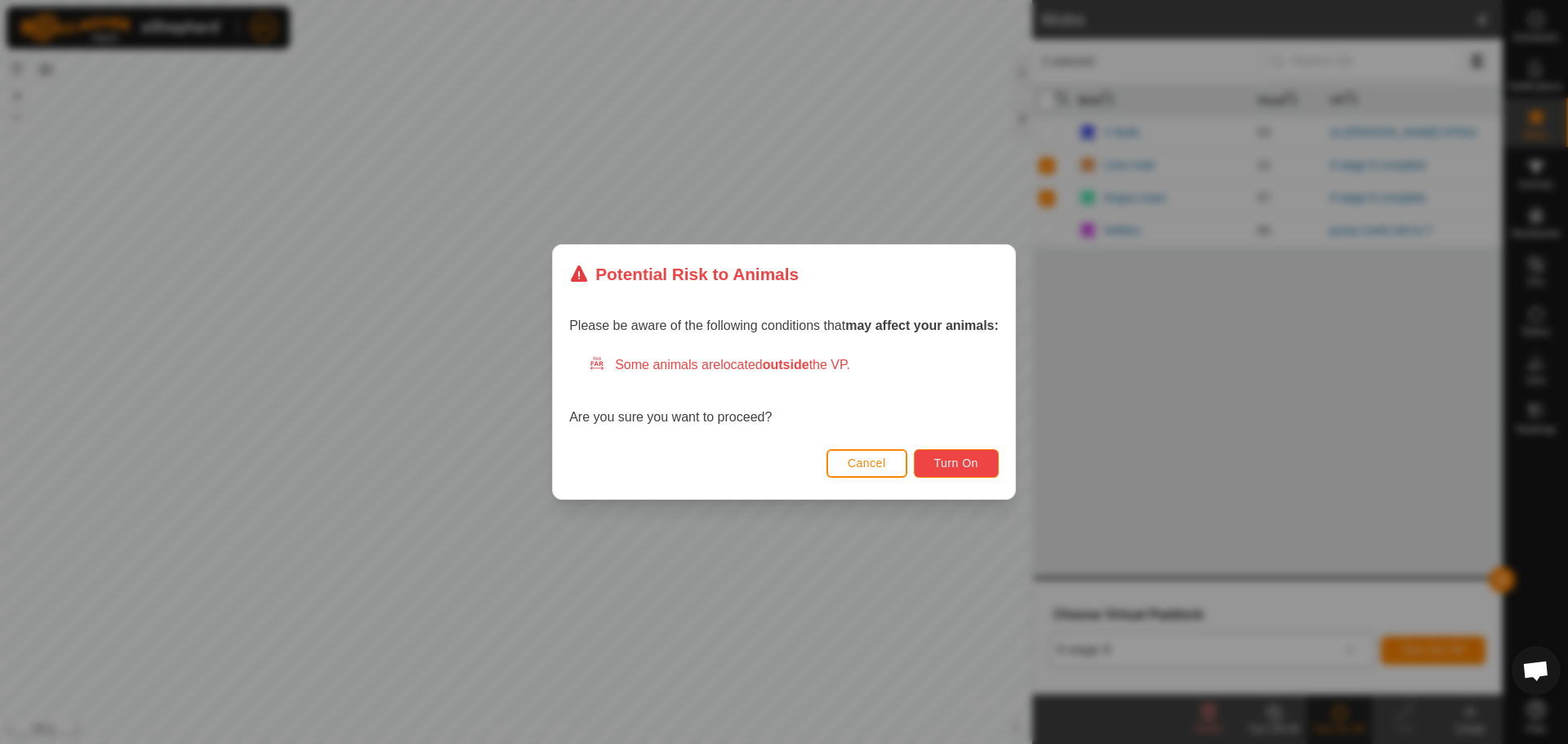
click at [952, 459] on span "Turn On" at bounding box center [956, 463] width 44 height 13
